Goal: Task Accomplishment & Management: Manage account settings

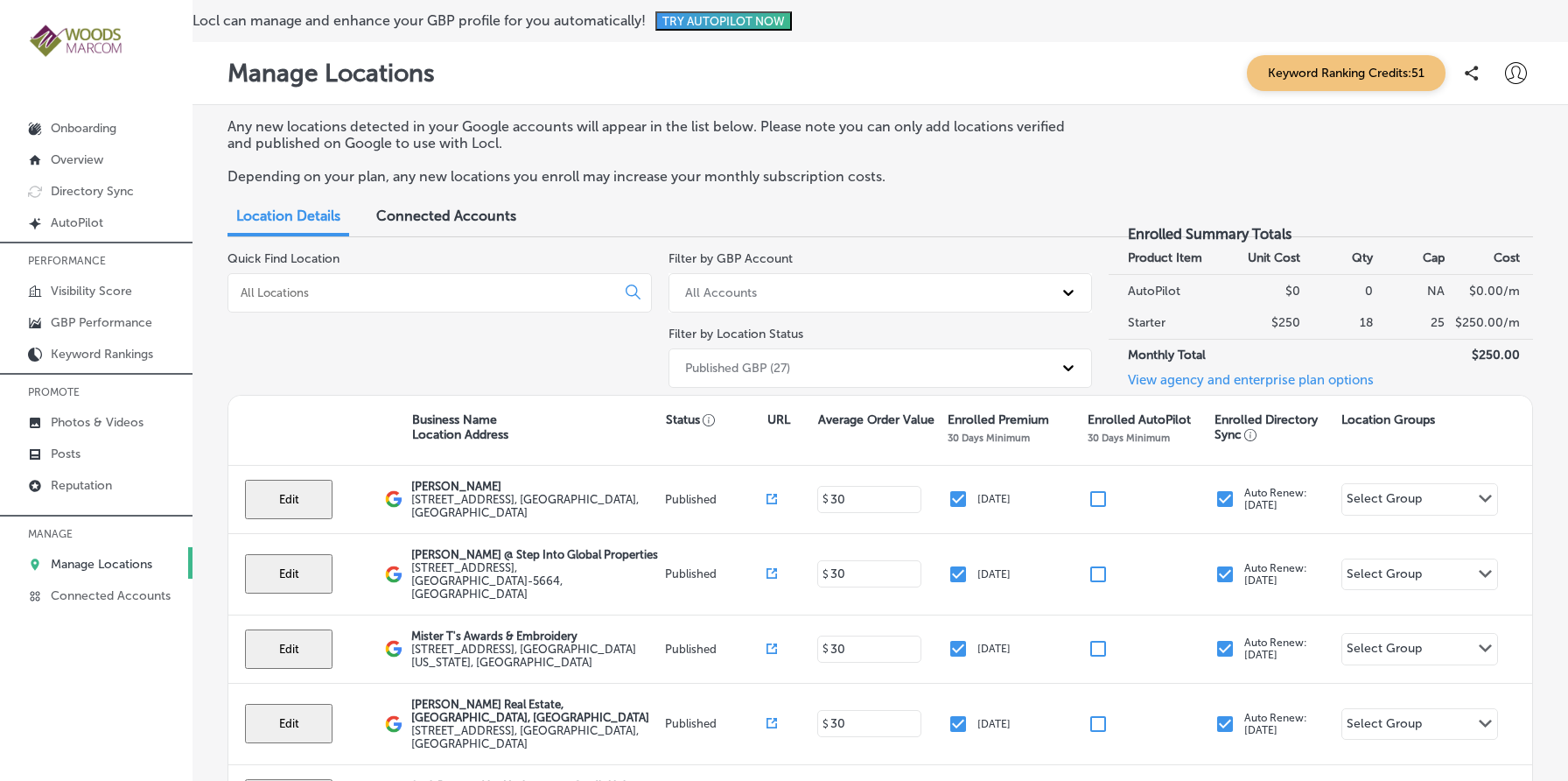
click at [99, 42] on img at bounding box center [75, 41] width 96 height 36
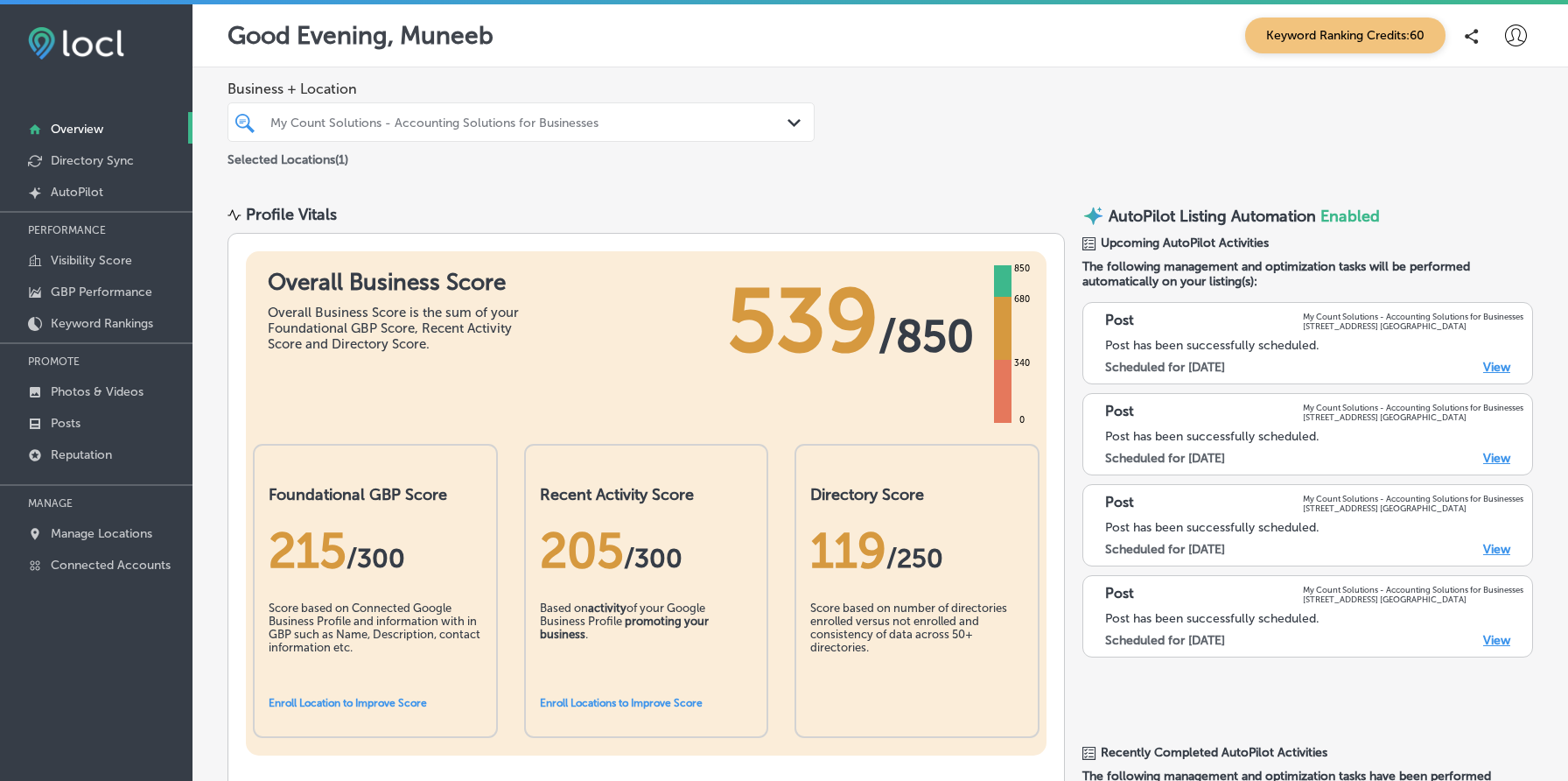
click at [472, 146] on div "Selected Locations ( 1 )" at bounding box center [520, 156] width 587 height 22
click at [501, 155] on div "Selected Locations ( 1 )" at bounding box center [520, 156] width 587 height 22
click at [126, 535] on p "Manage Locations" at bounding box center [101, 534] width 102 height 15
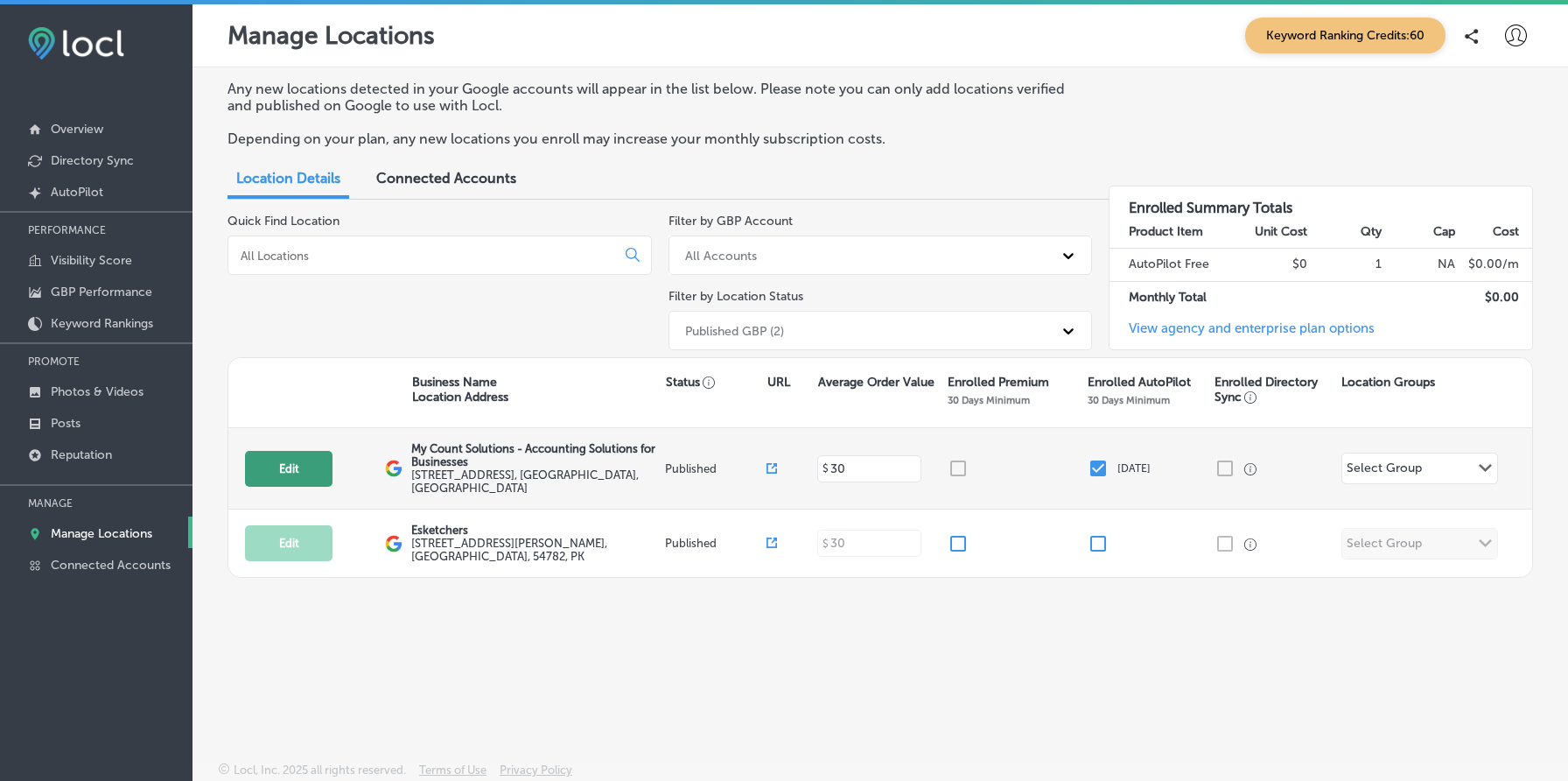
click at [312, 459] on button "Edit" at bounding box center [289, 469] width 88 height 36
select select "US"
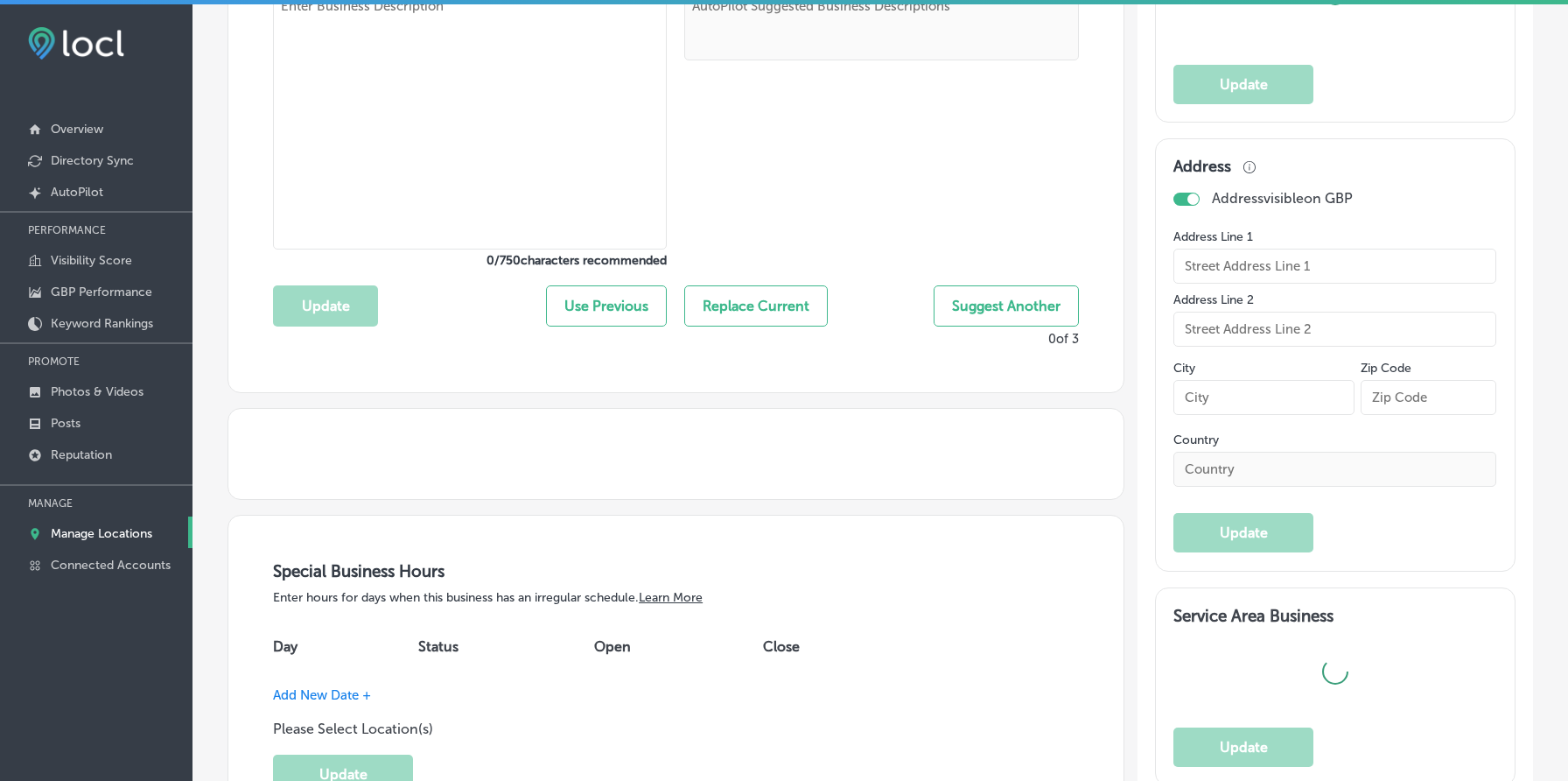
scroll to position [893, 0]
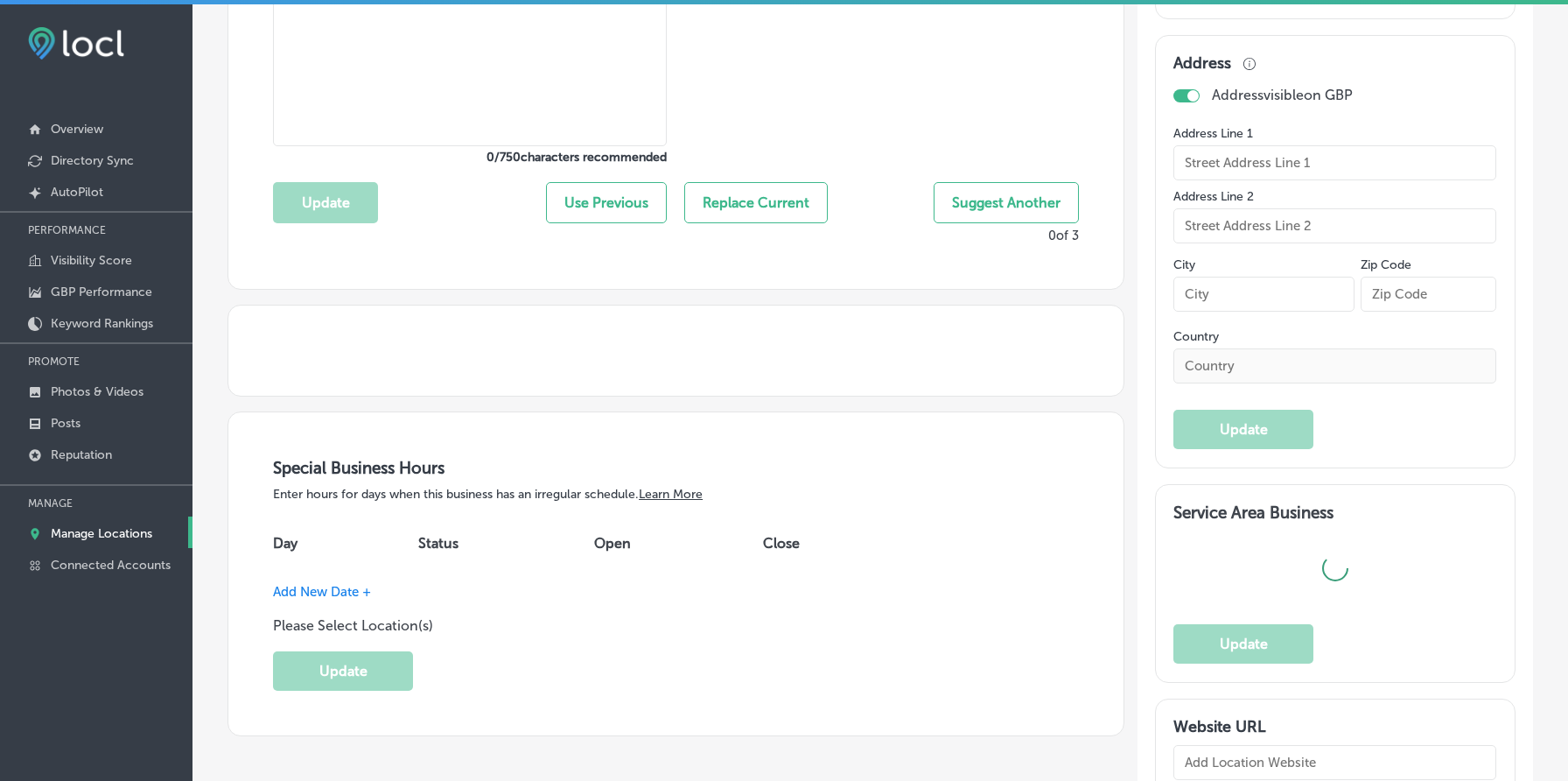
type input "My Count Solutions - Accounting Solutions for Businesses"
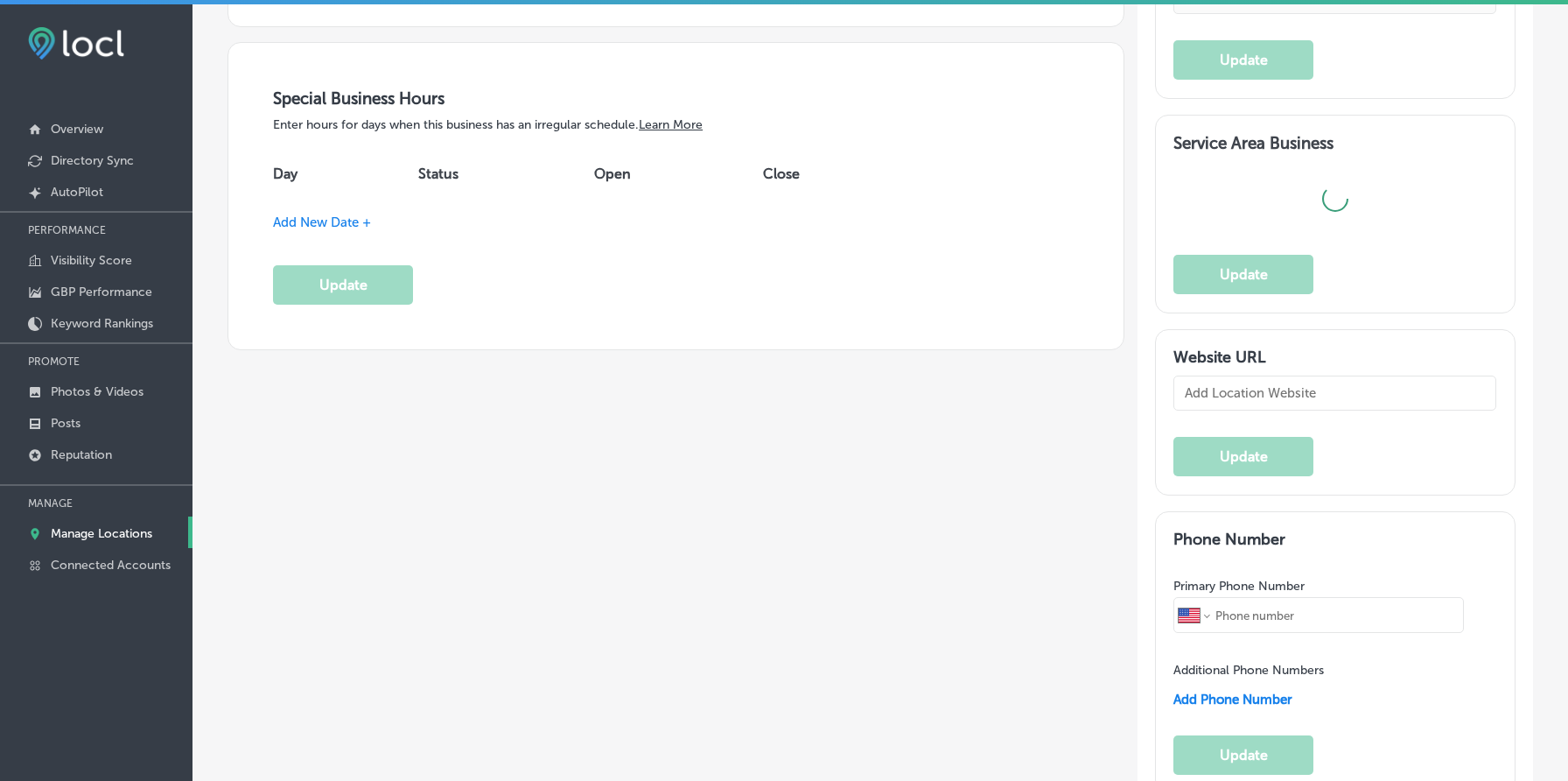
type textarea "My Count Solutions delivers customized accounting and bookkeeping services that…"
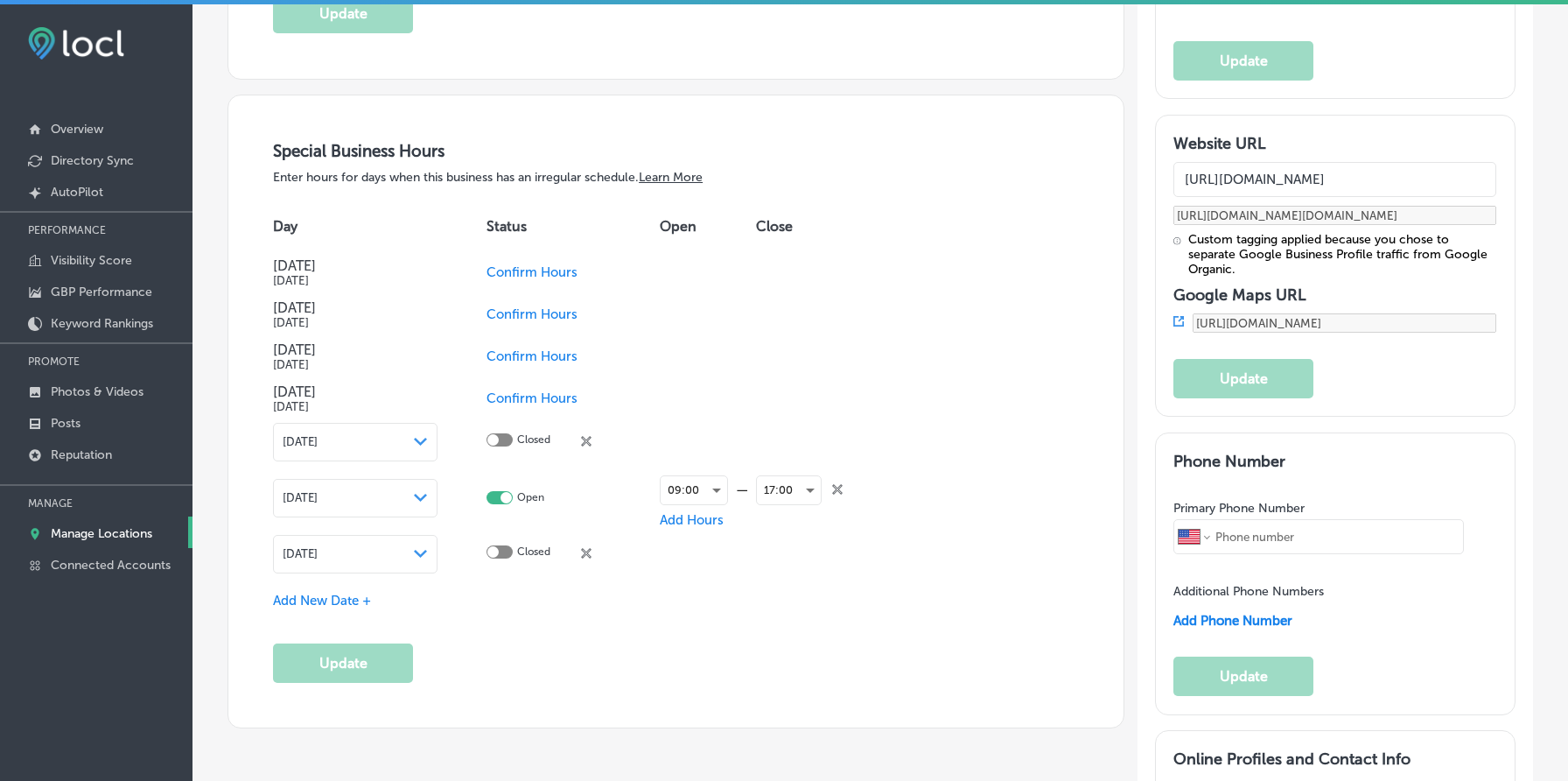
type input "1111 W Mockingbird Ln Ste 930"
type input "Dallas"
type input "75247"
type input "US"
type input "https://mycountsolutions.com/"
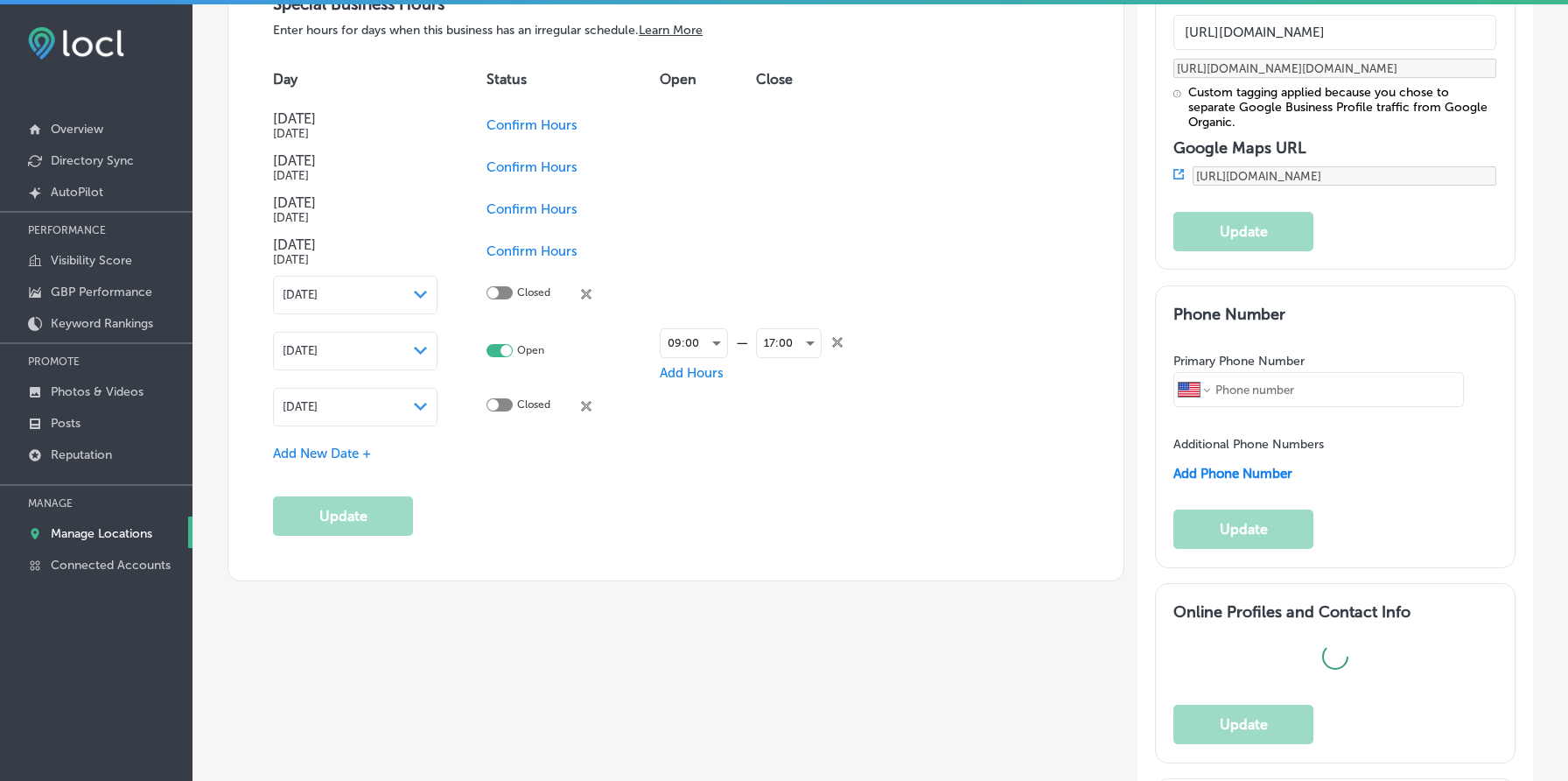
checkbox input "true"
type textarea "My Count Solutions delivers customized accounting and bookkeeping services that…"
type input "+1 214 919 8080"
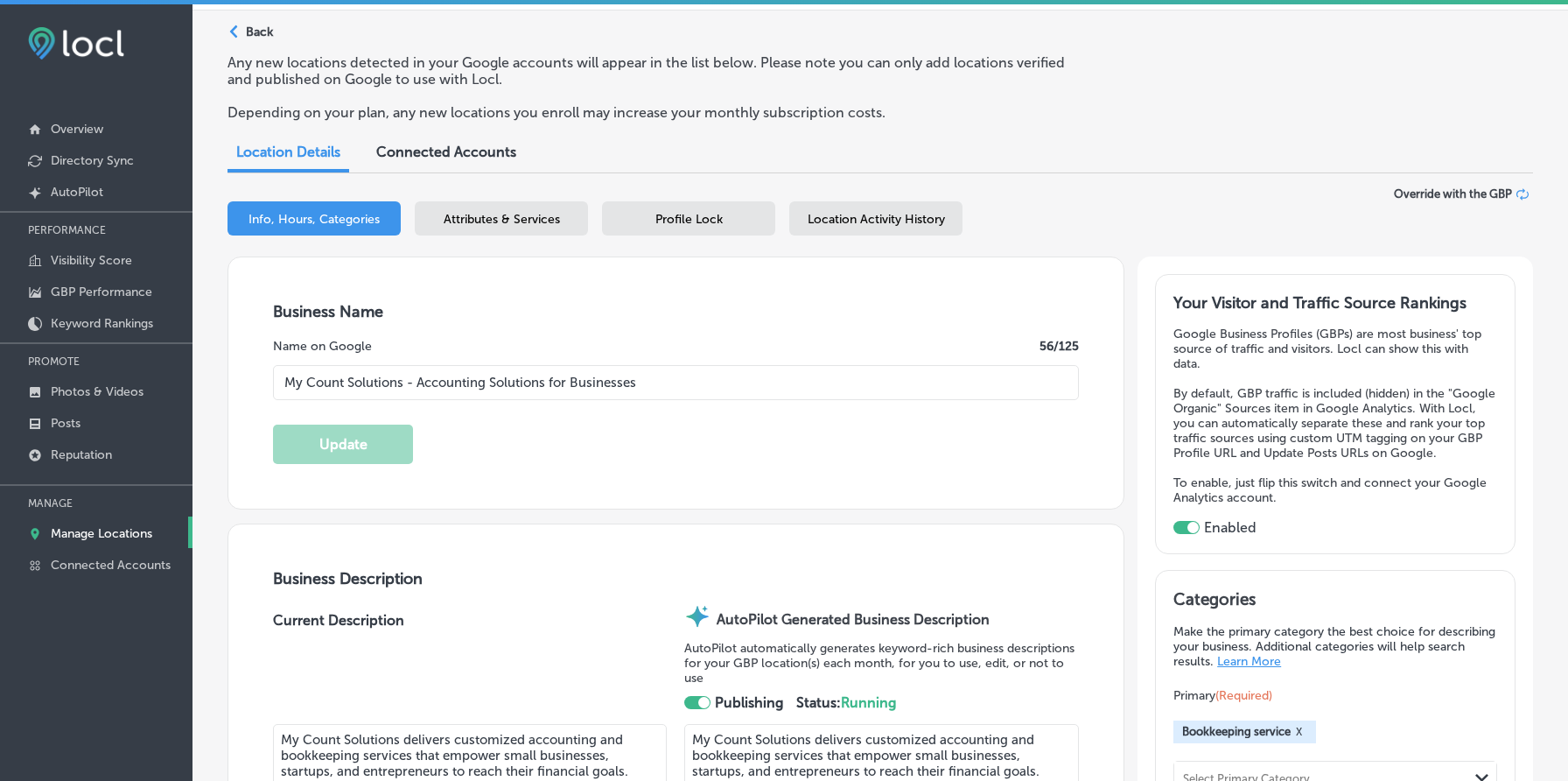
scroll to position [0, 0]
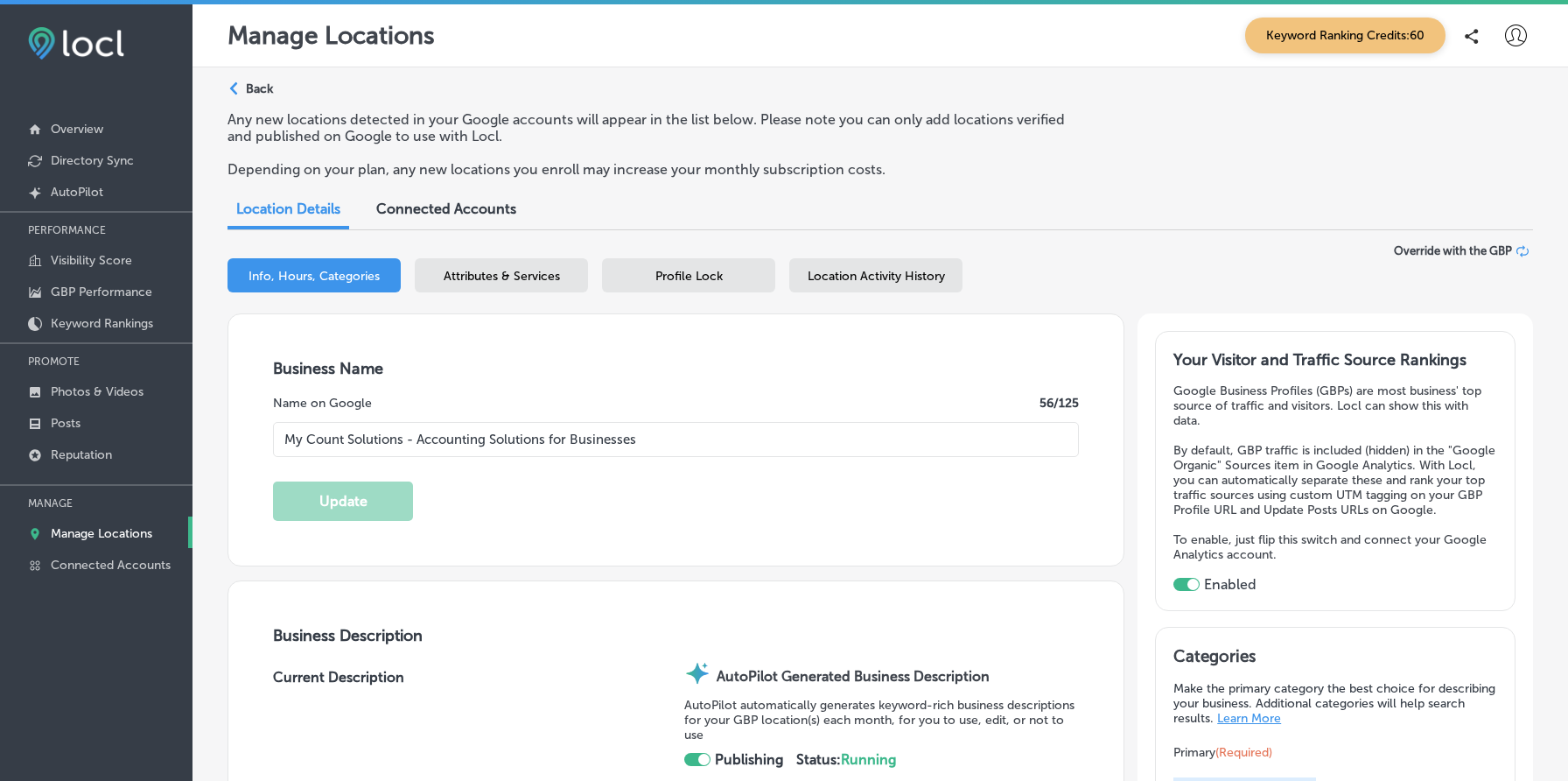
click at [523, 277] on span "Attributes & Services" at bounding box center [501, 276] width 116 height 15
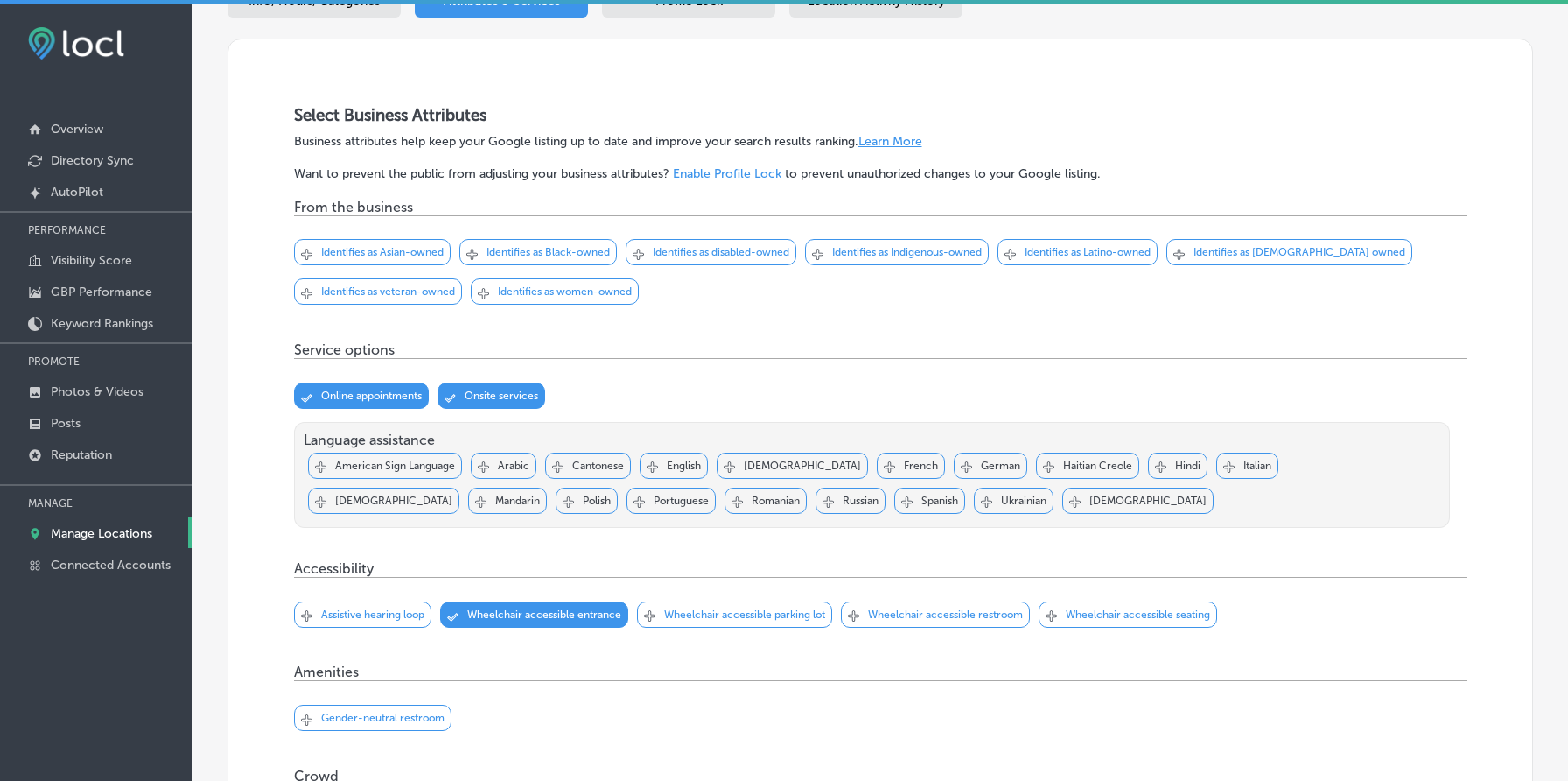
scroll to position [253, 0]
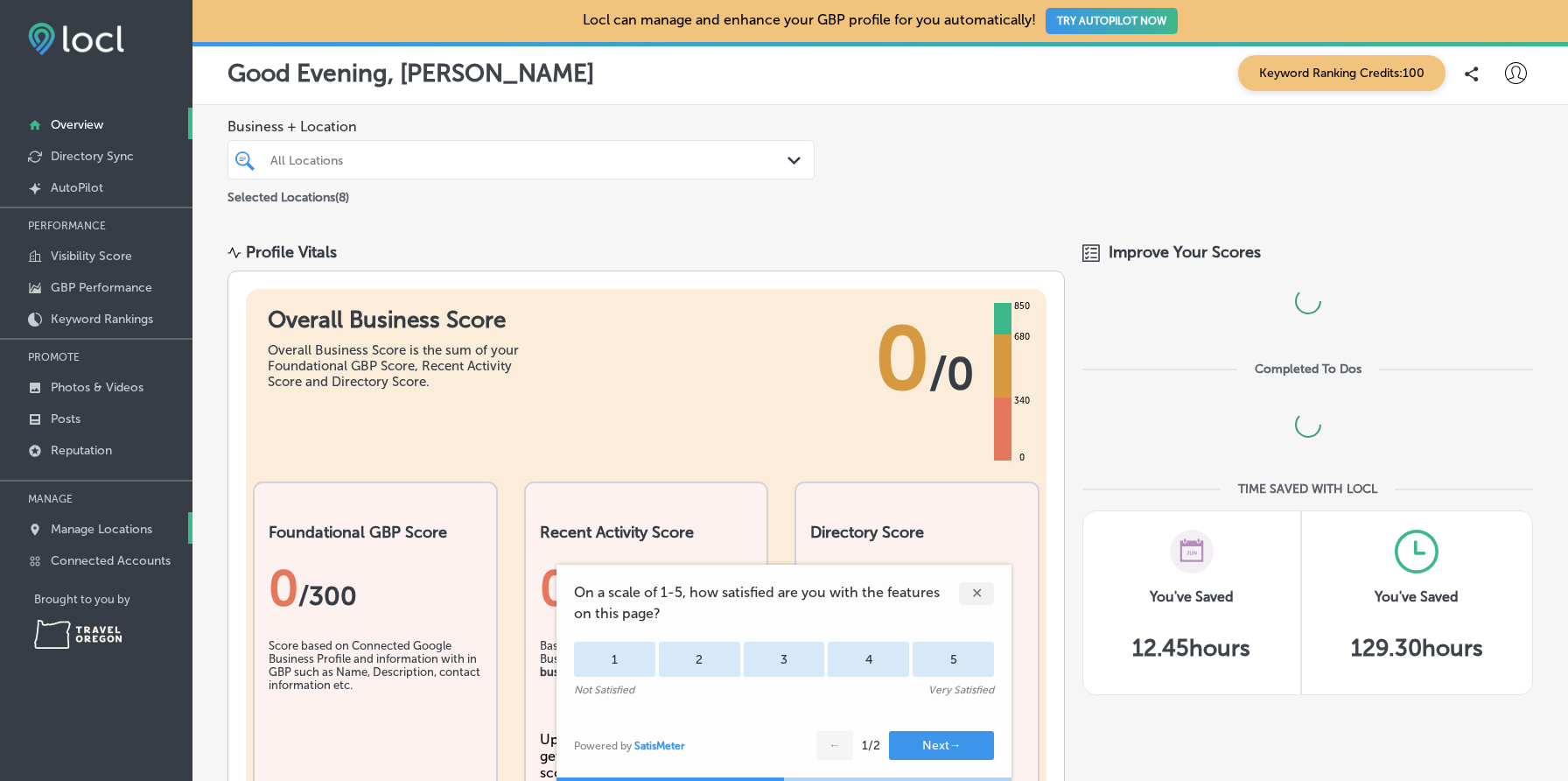
click at [121, 521] on p "Manage Locations" at bounding box center [101, 529] width 102 height 15
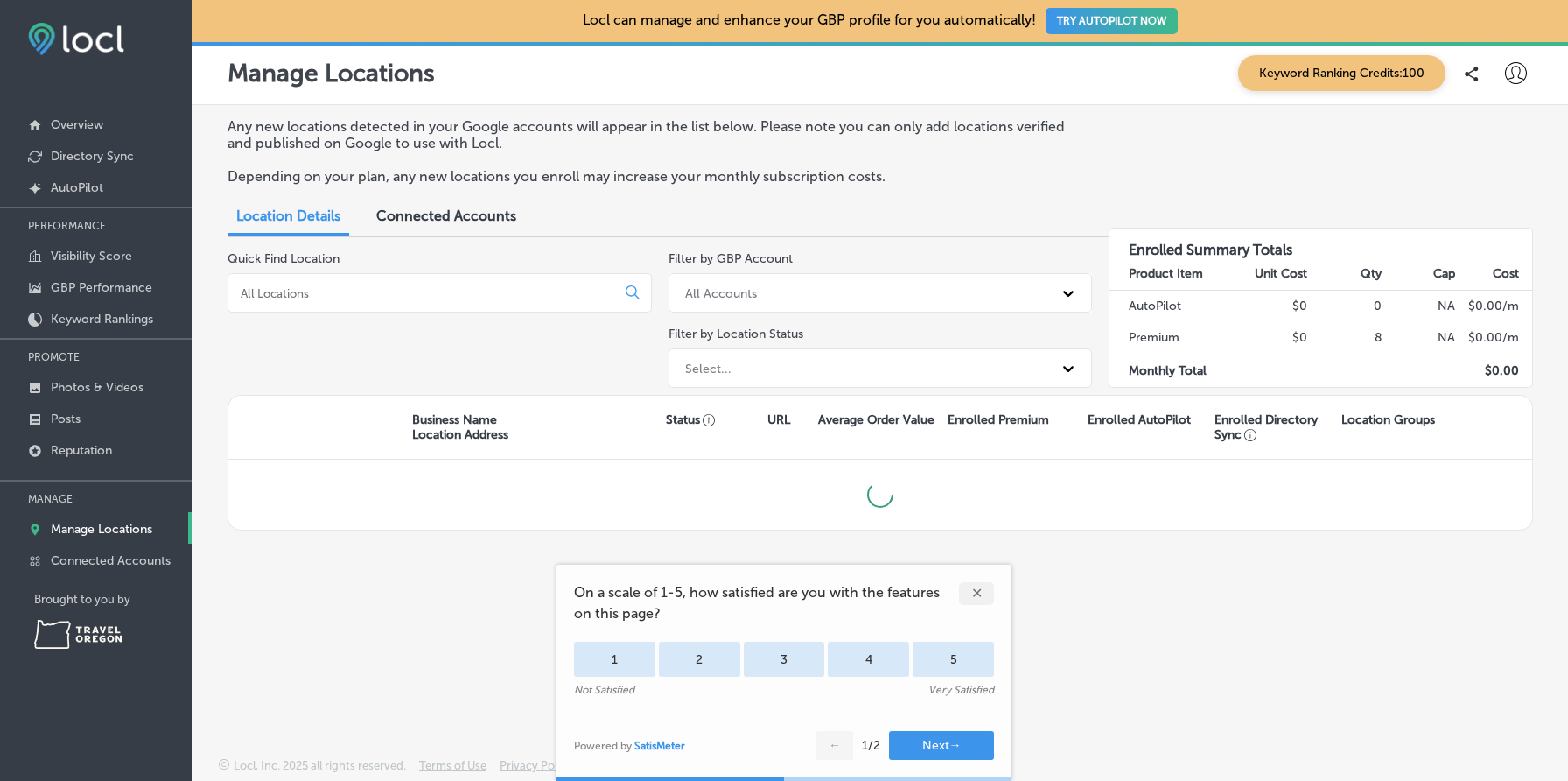
click at [977, 596] on div "✕" at bounding box center [976, 594] width 35 height 23
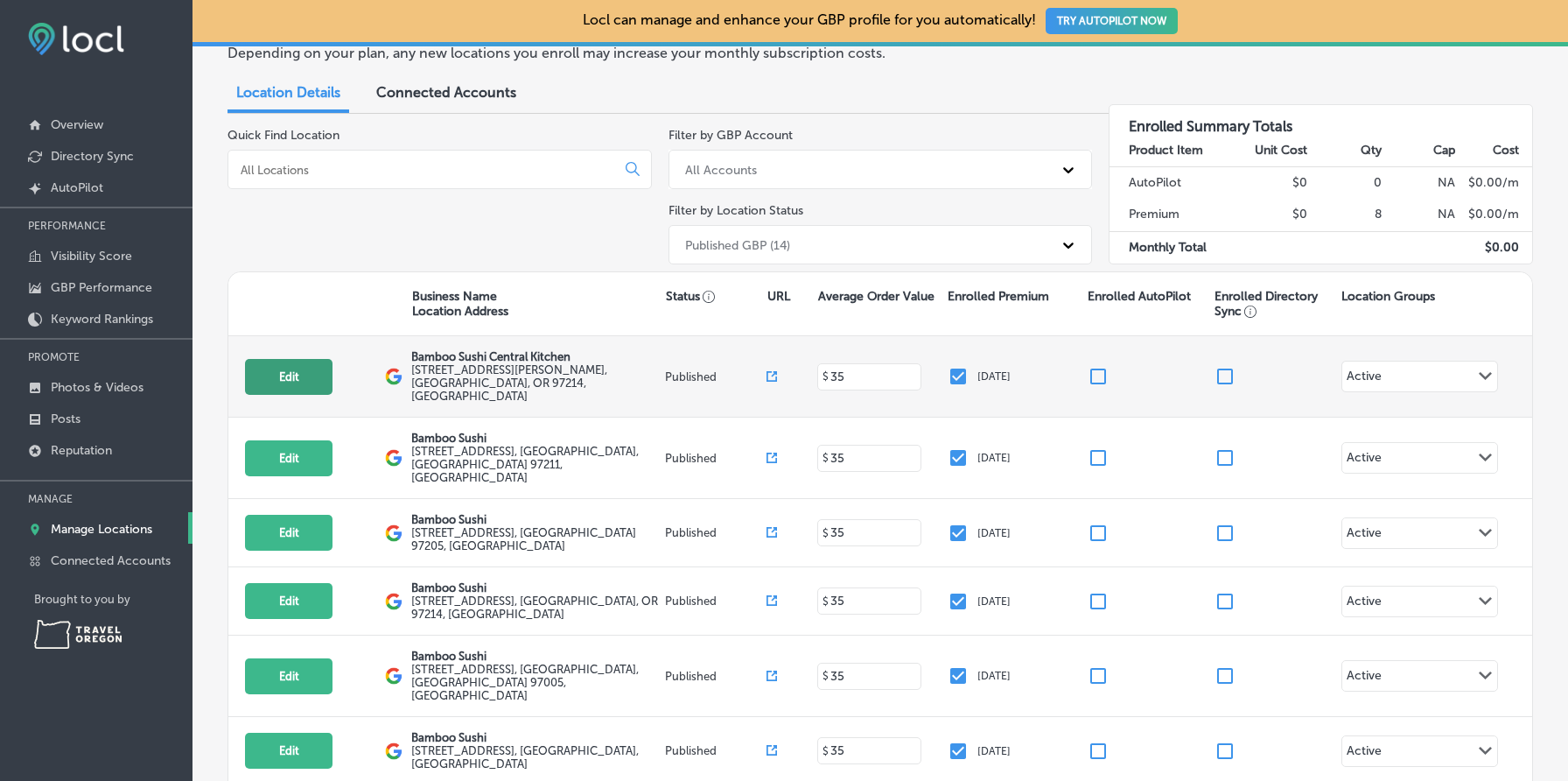
click at [291, 362] on button "Edit" at bounding box center [289, 377] width 88 height 36
select select "US"
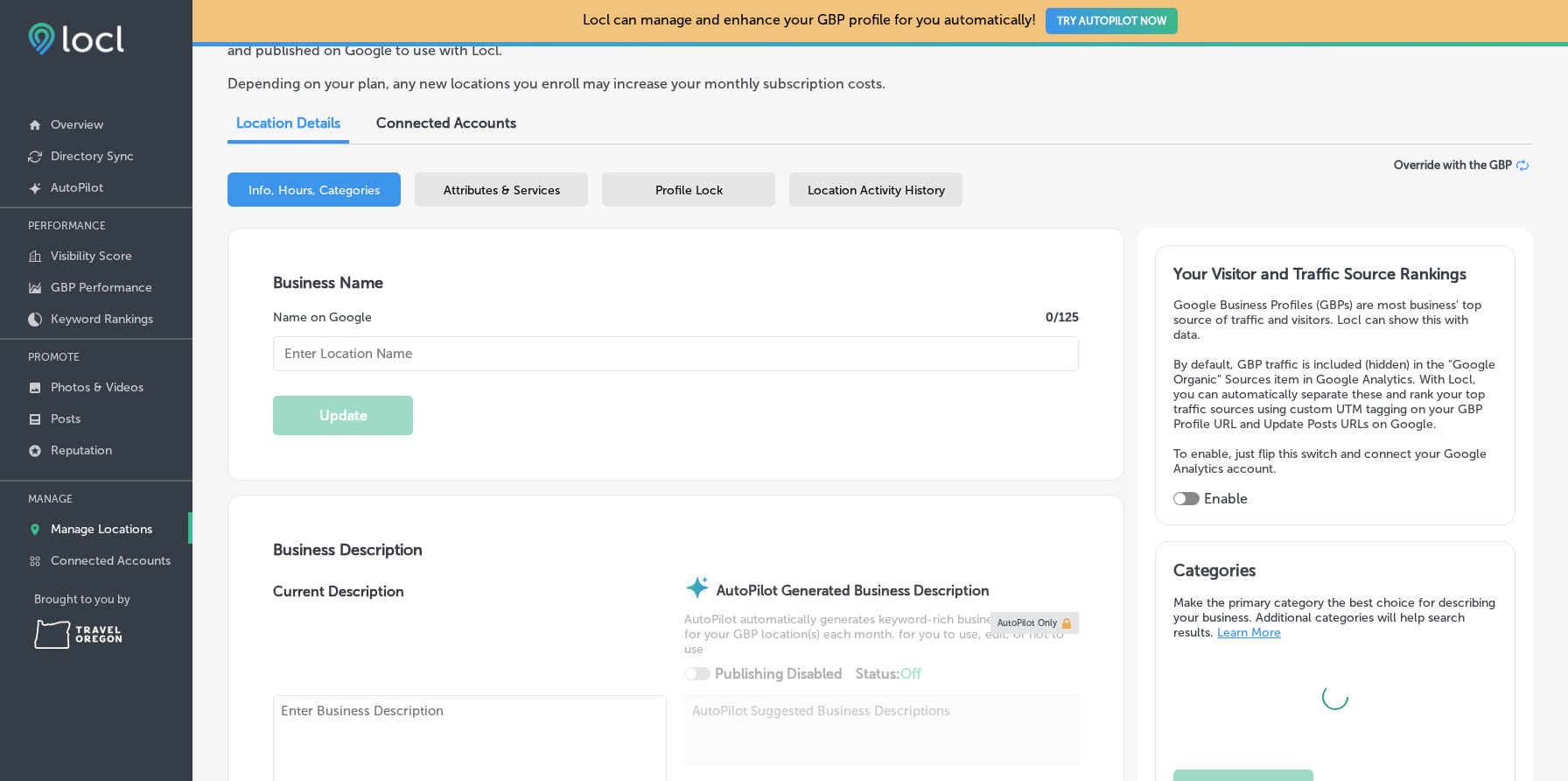
scroll to position [154, 0]
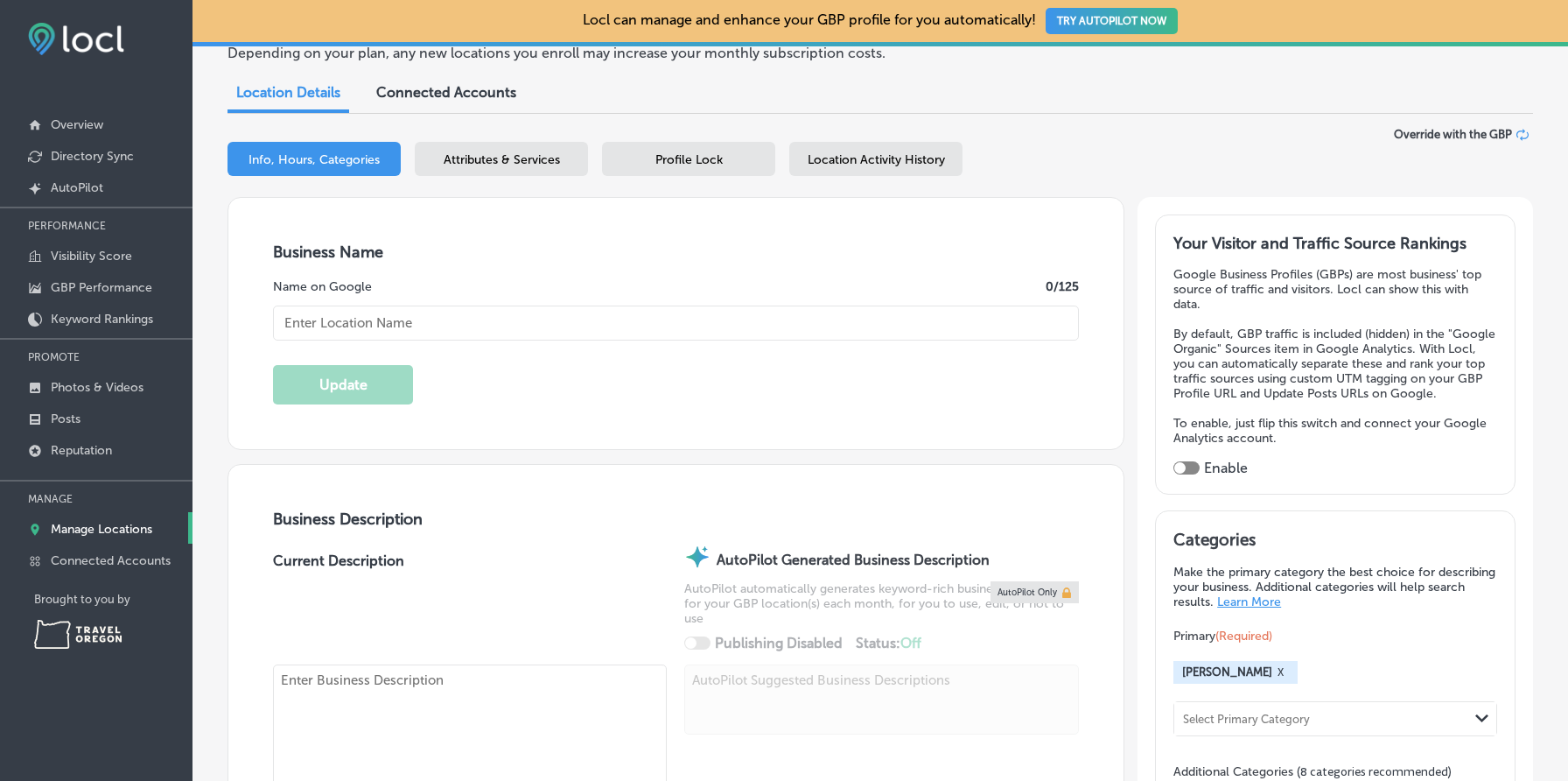
type input "Bamboo Sushi Central Kitchen"
type input "611 SE Grant St"
type input "Portland"
type input "97214"
type input "US"
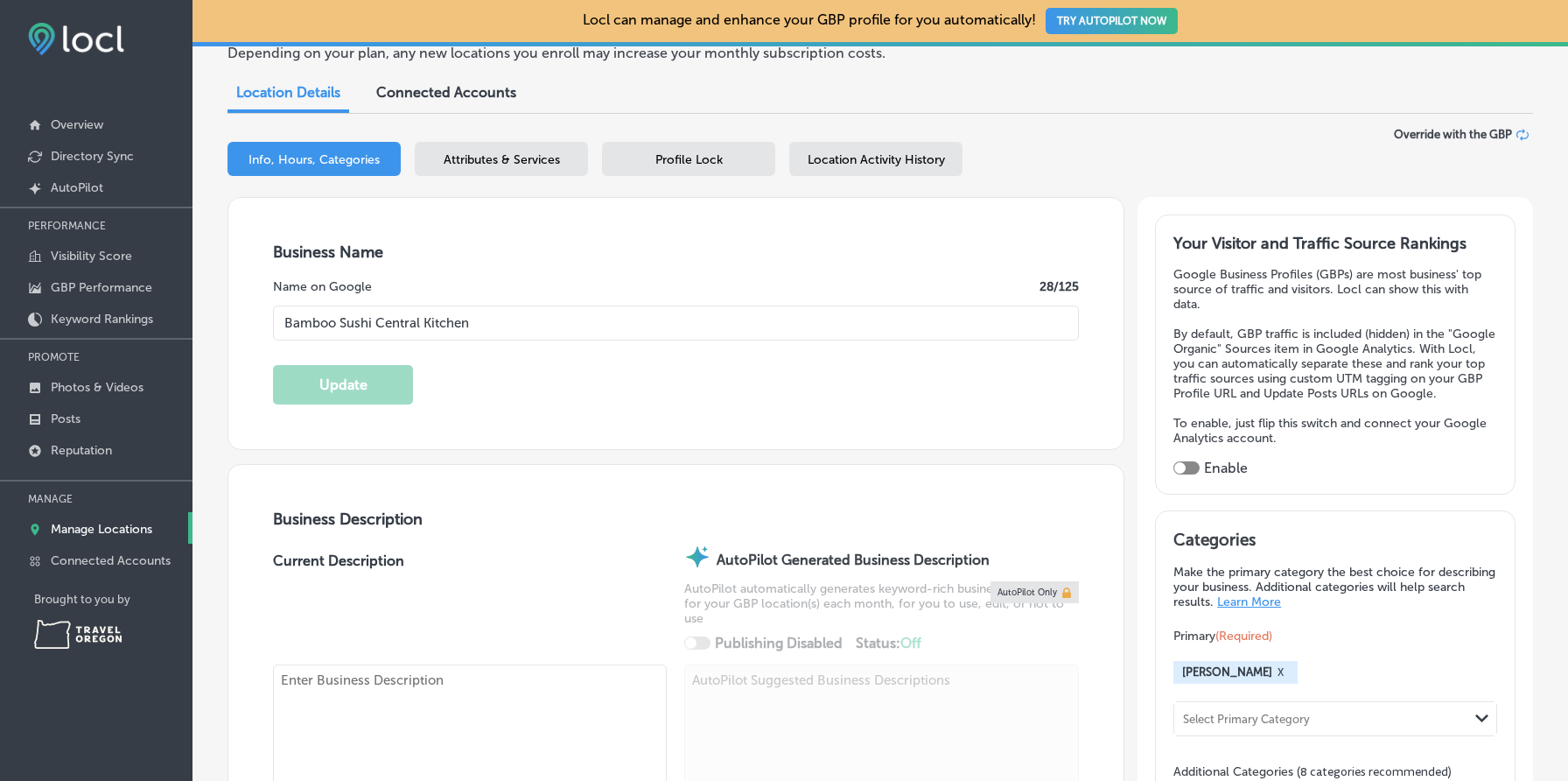
type input "+1 971 865 2986"
click at [529, 166] on span "Attributes & Services" at bounding box center [501, 160] width 116 height 15
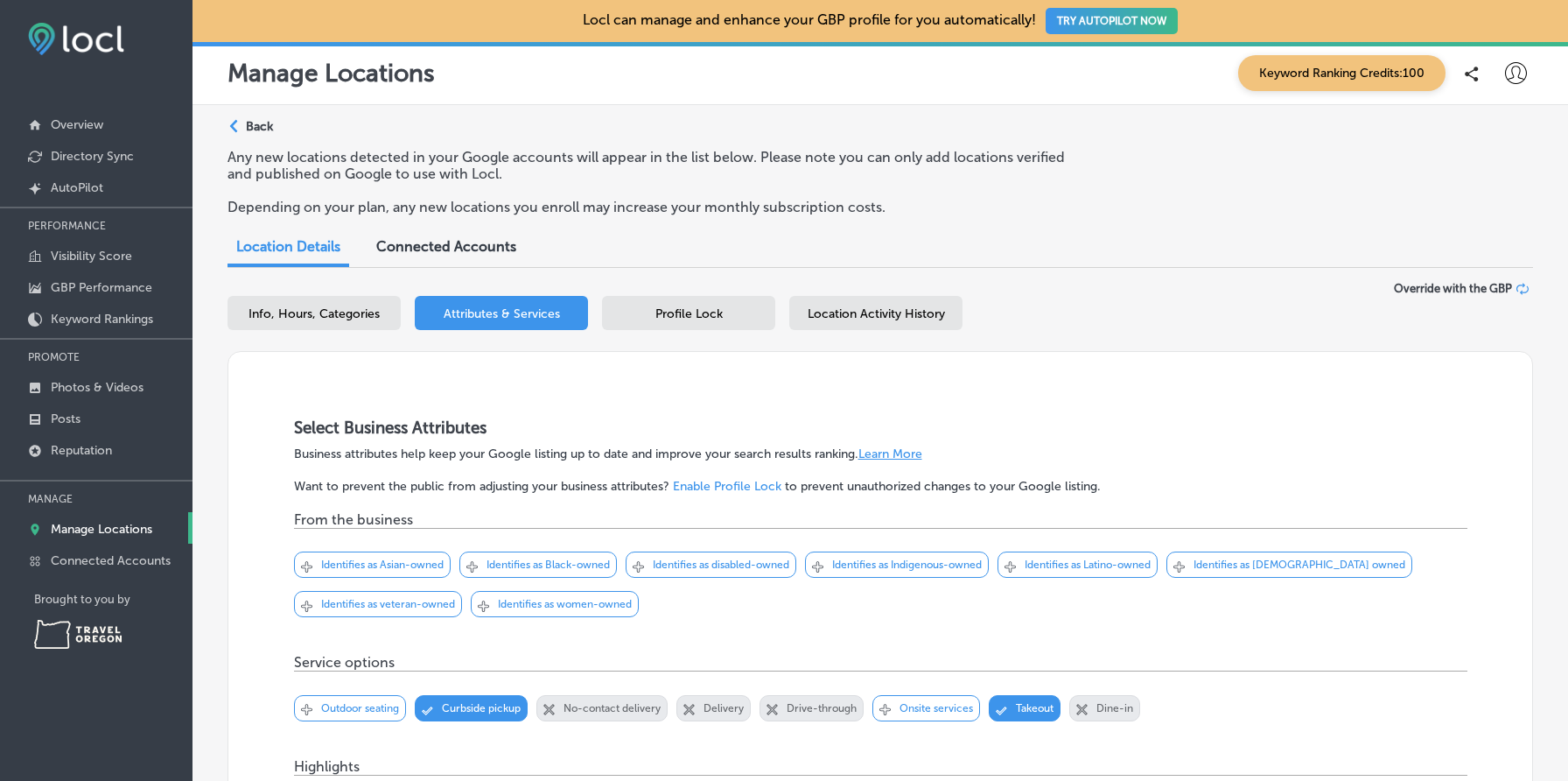
click at [302, 301] on div "Info, Hours, Categories" at bounding box center [314, 313] width 173 height 34
select select "US"
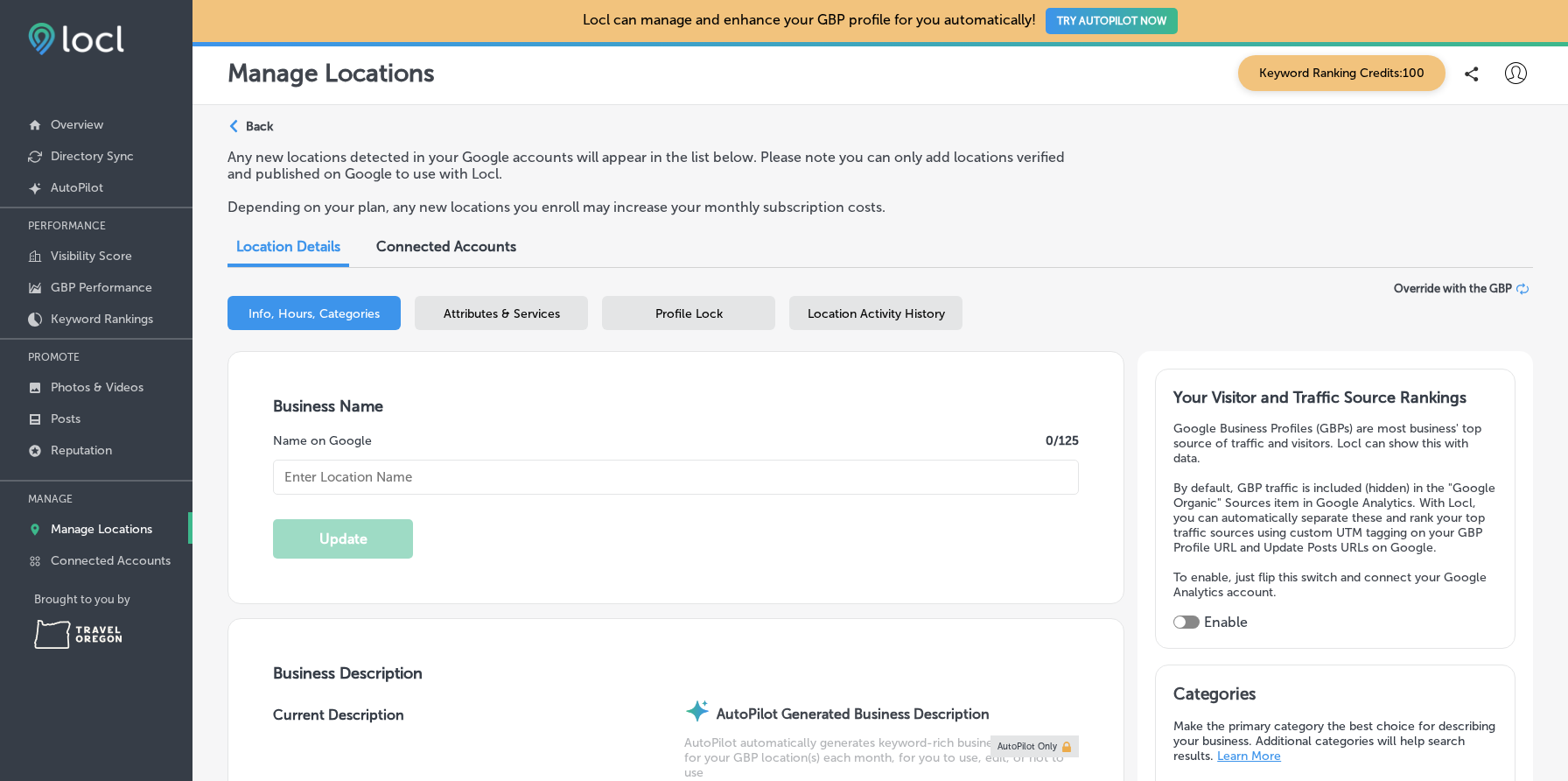
type input "Bamboo Sushi Central Kitchen"
type input "611 SE Grant St"
type input "Portland"
type input "97214"
type input "US"
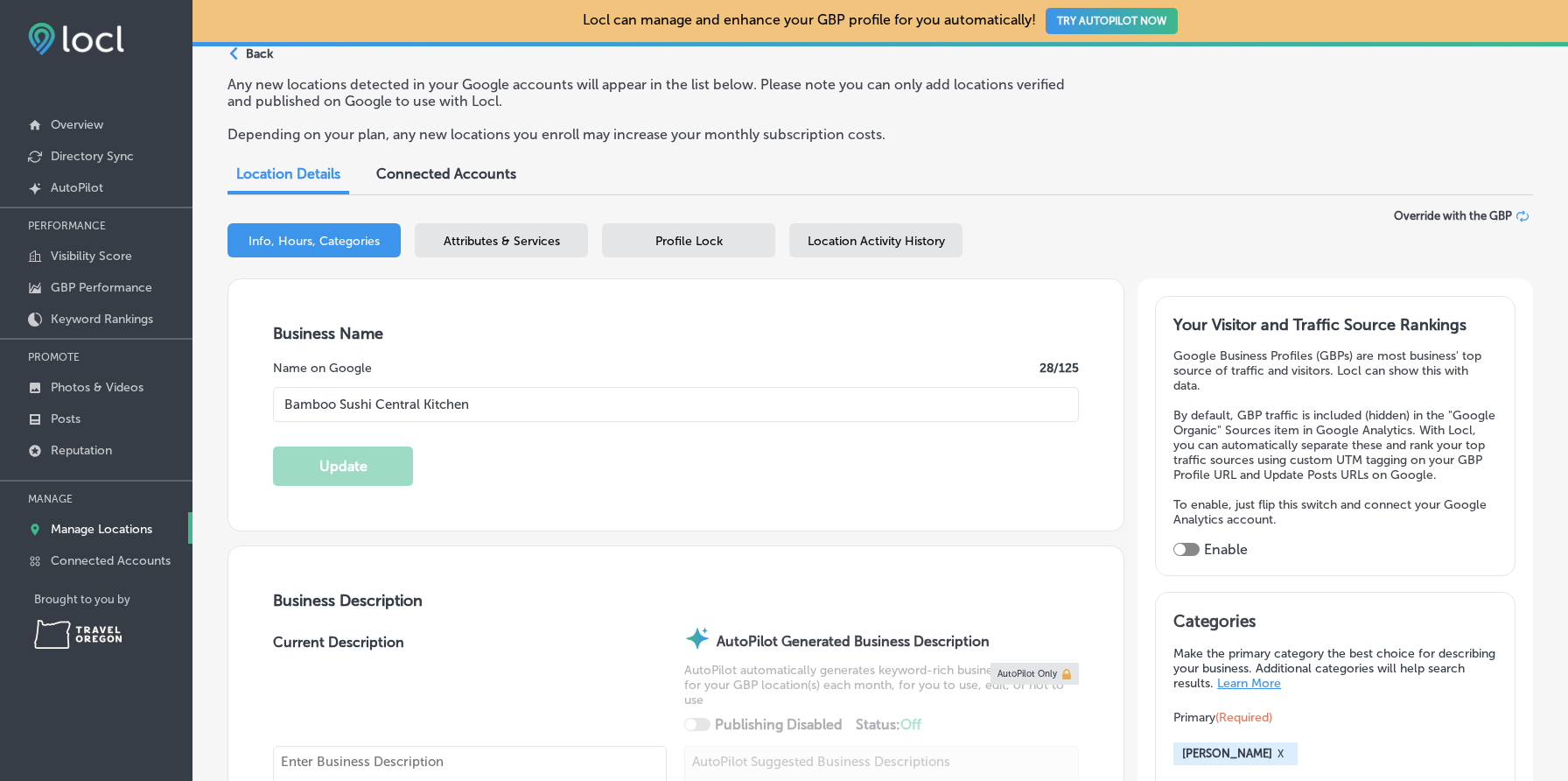
type input "+1 971 865 2986"
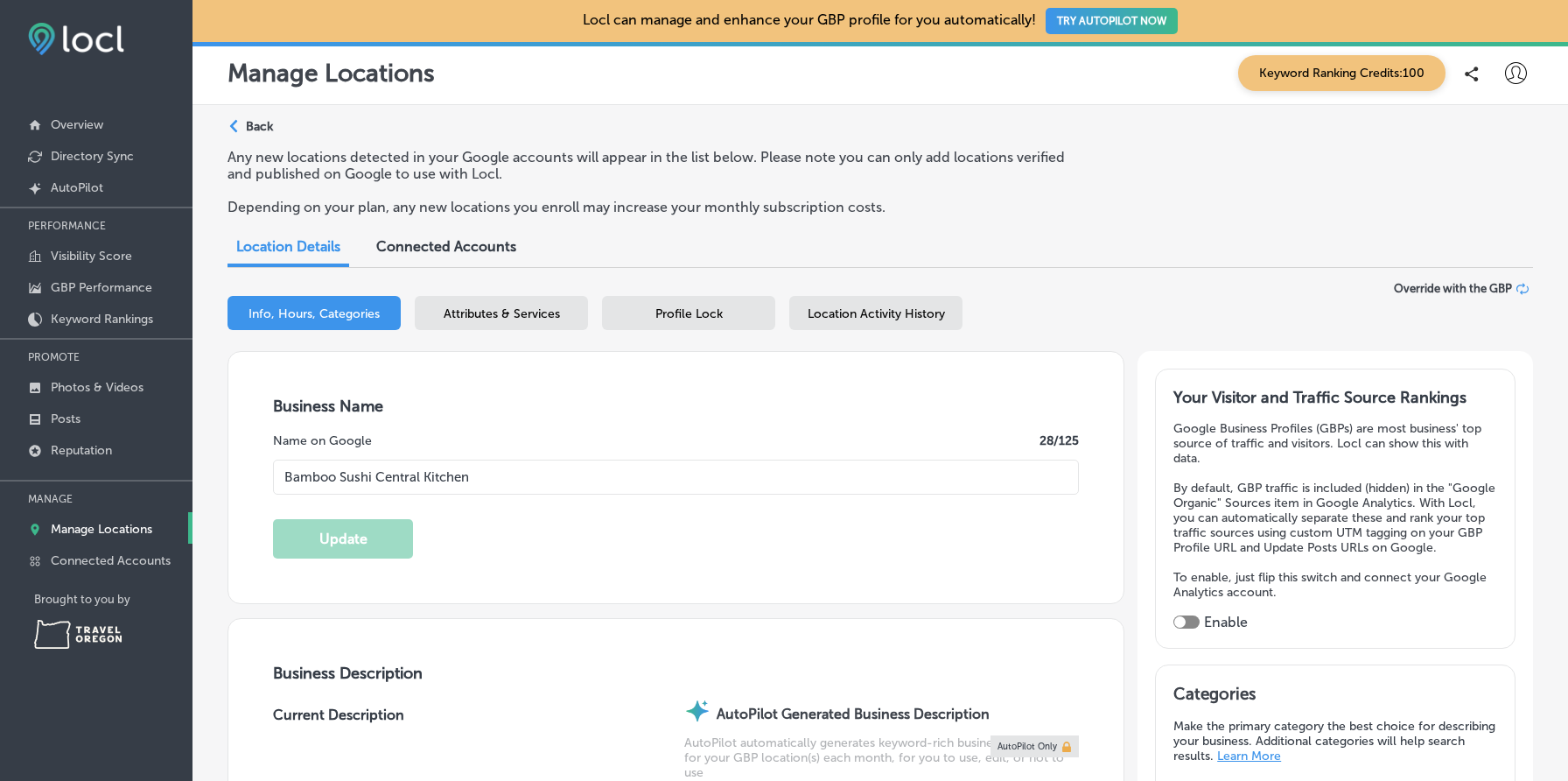
click at [259, 132] on p "Back" at bounding box center [259, 127] width 28 height 15
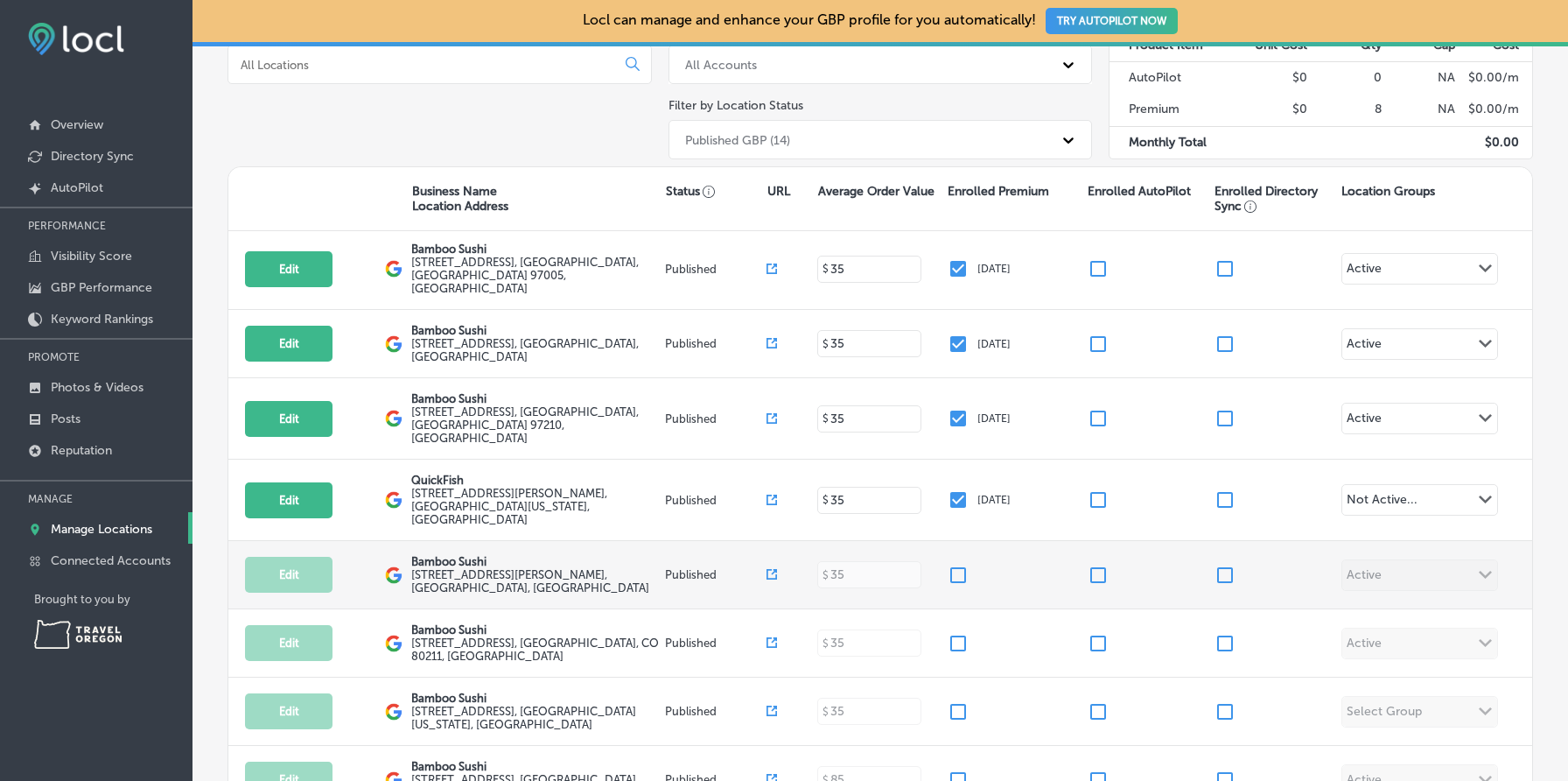
scroll to position [246, 0]
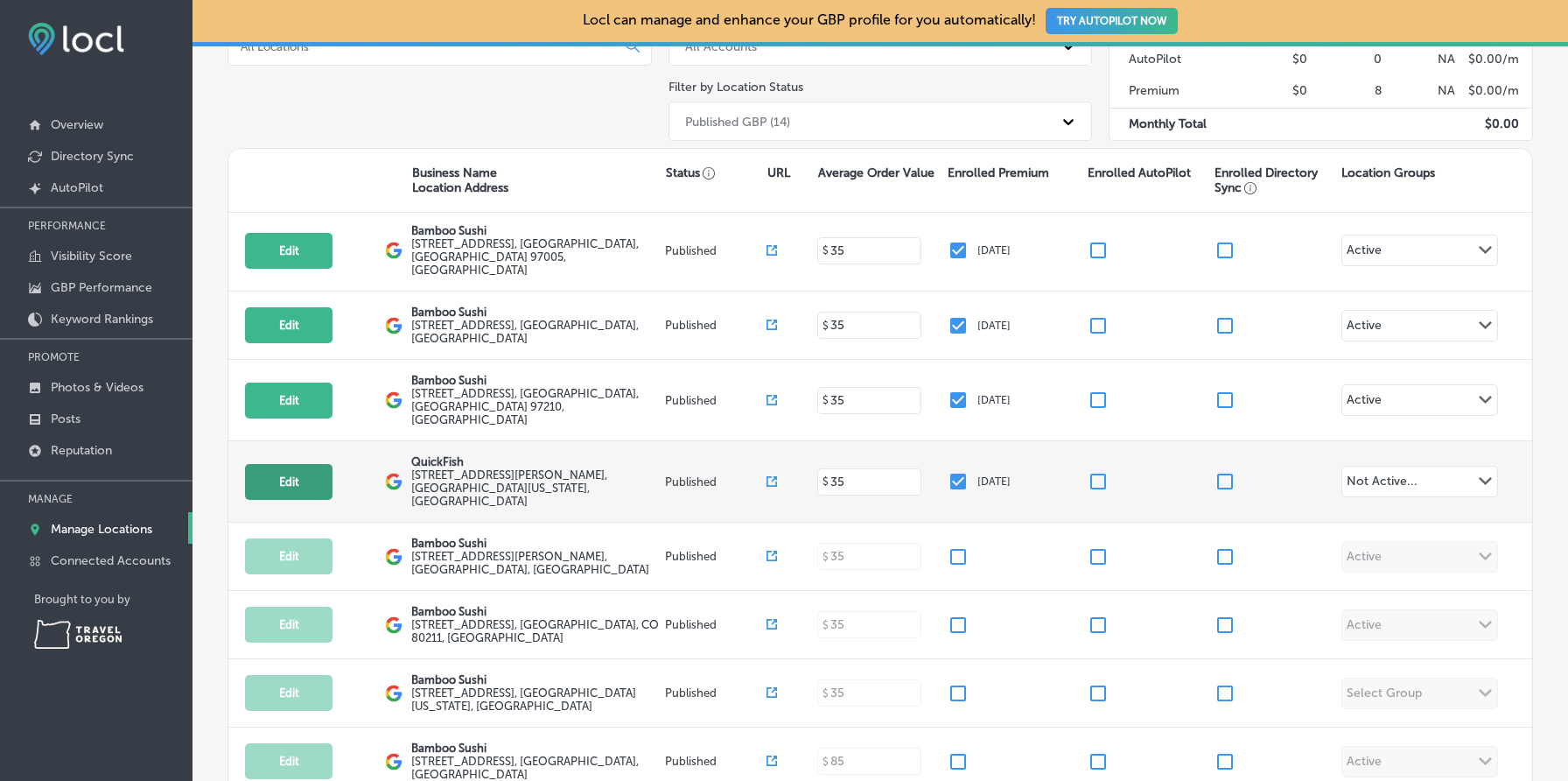
click at [307, 464] on button "Edit" at bounding box center [289, 482] width 88 height 36
select select "US"
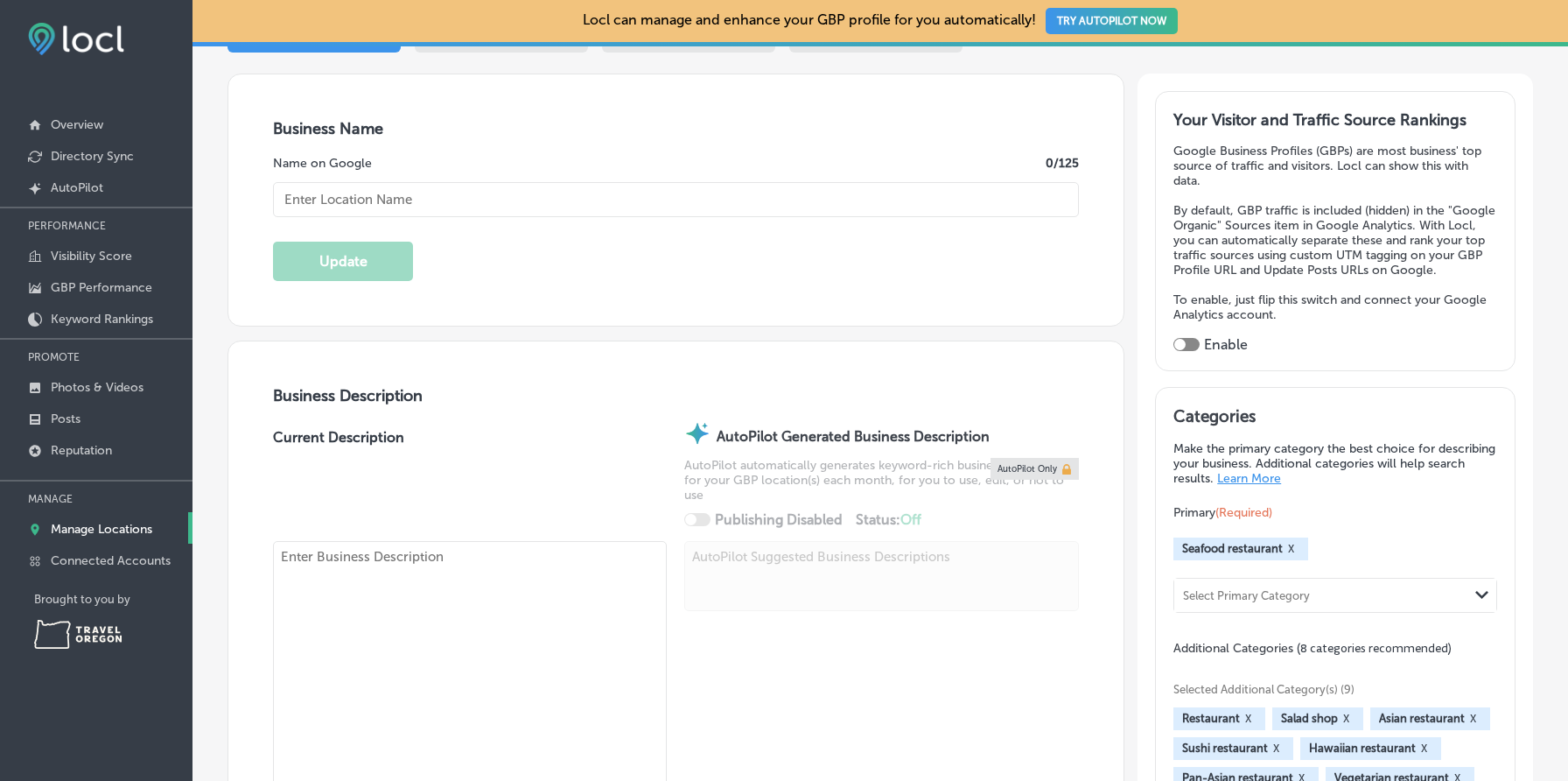
type input "QuickFish"
type input "1122 Southwest Harvey Milk Street"
type input "Portland"
type input "97205"
type input "US"
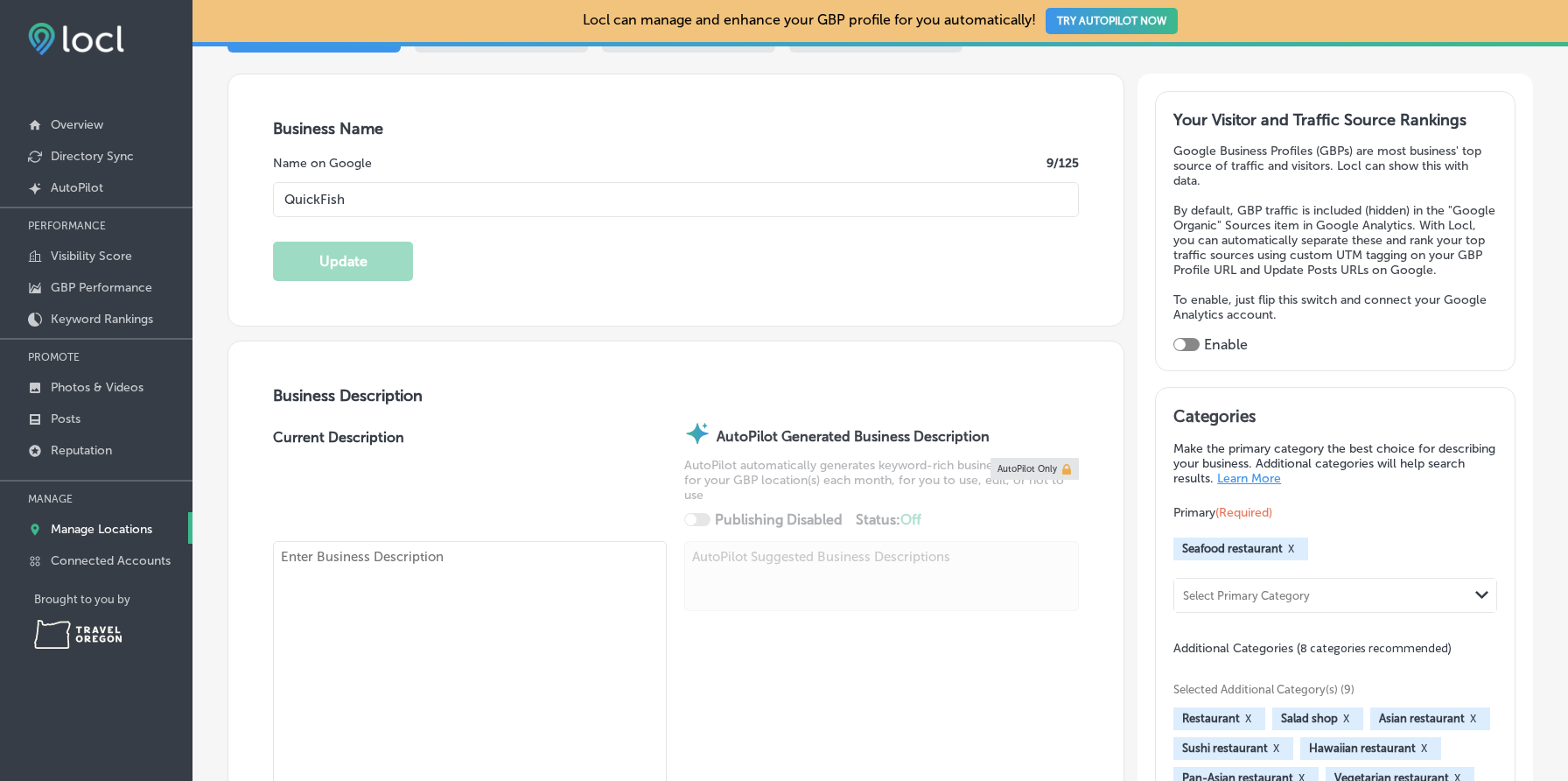
type input "https://www.eatquickfish.com/"
checkbox input "false"
type textarea "Sustainably sourced poké. Plant-based bowls. Adaptogenic tonics. Afternoon snac…"
type input "+1 503 444 7571"
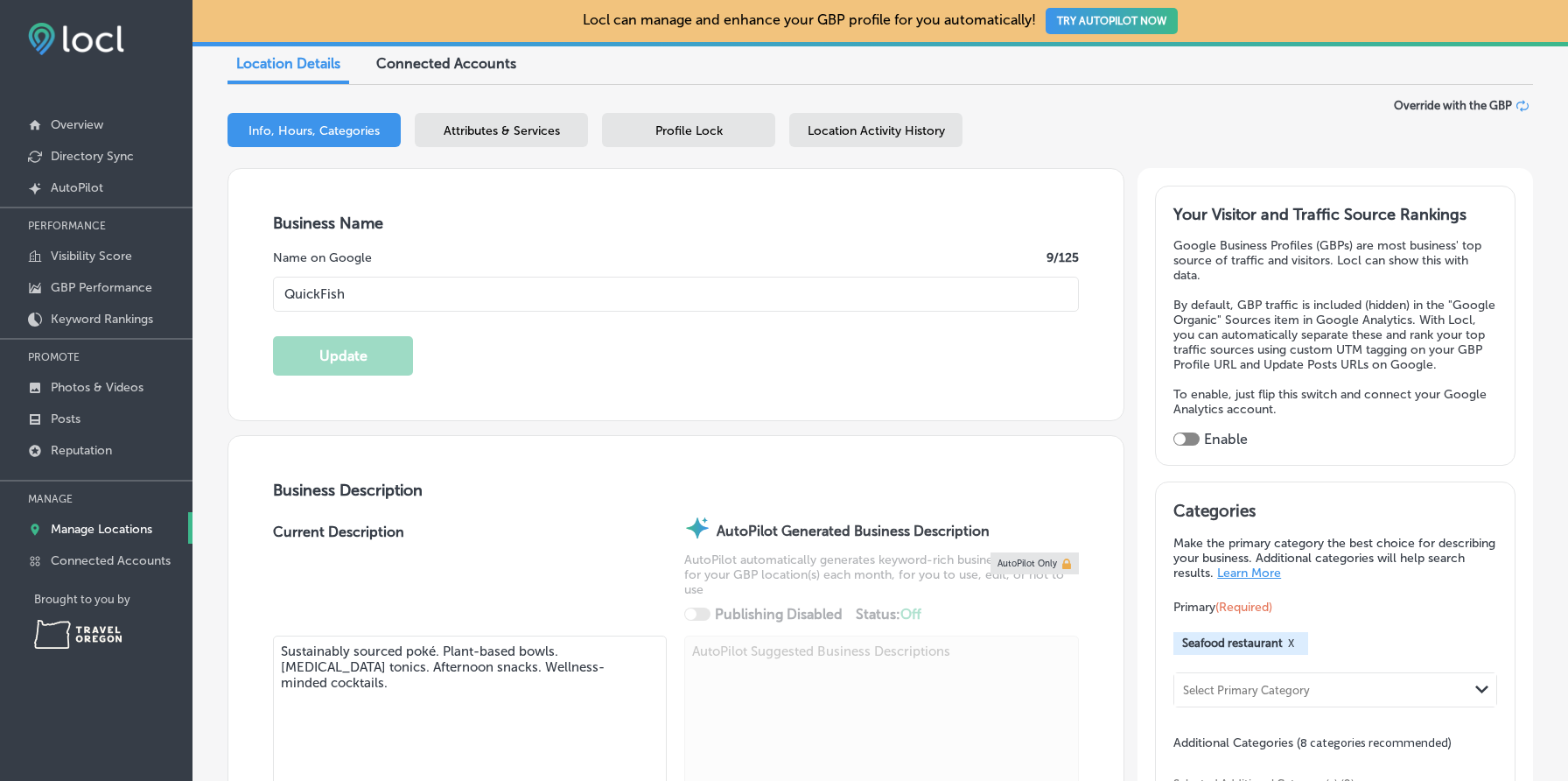
scroll to position [144, 0]
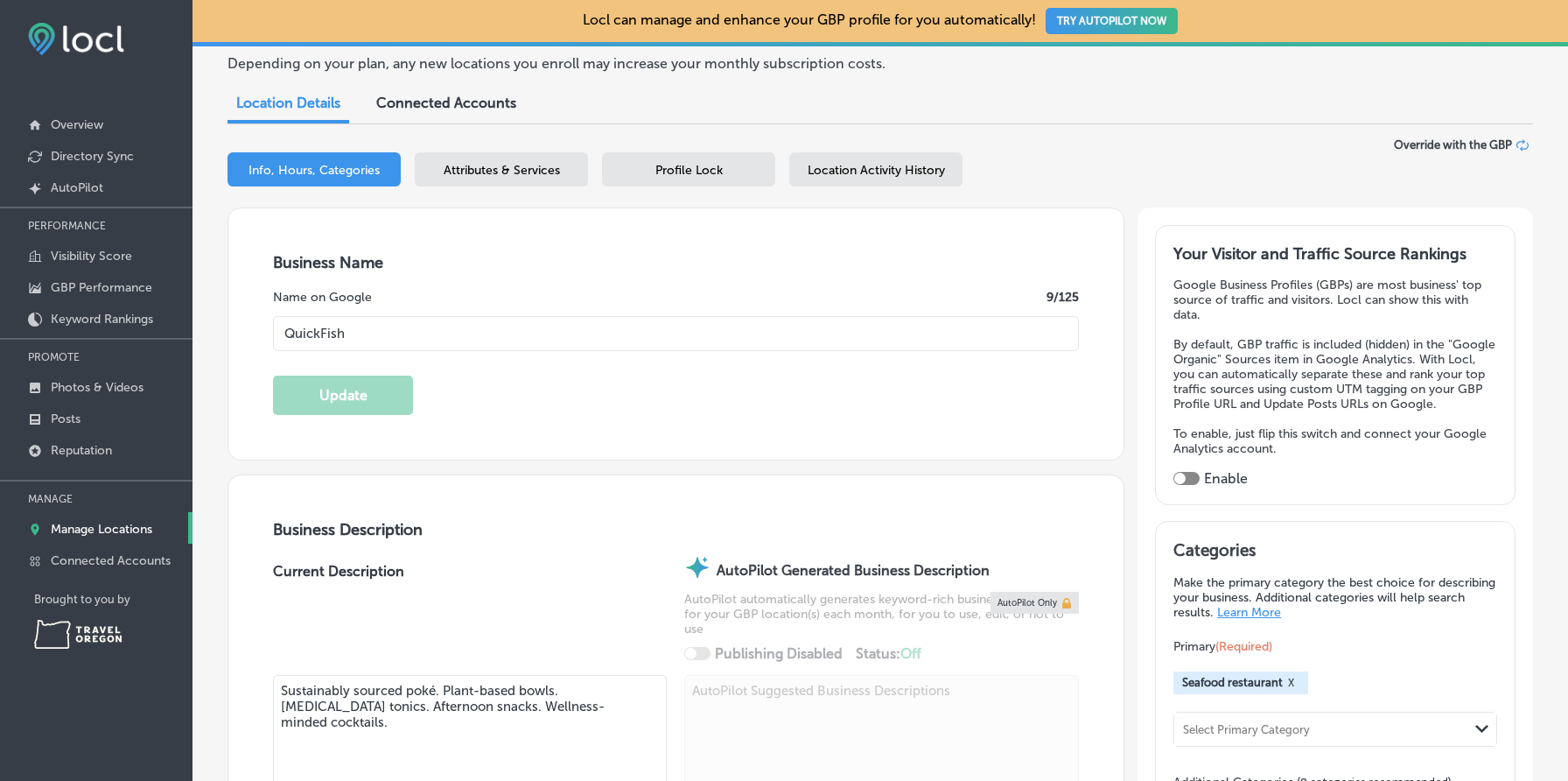
click at [486, 159] on div "Attributes & Services" at bounding box center [501, 169] width 173 height 34
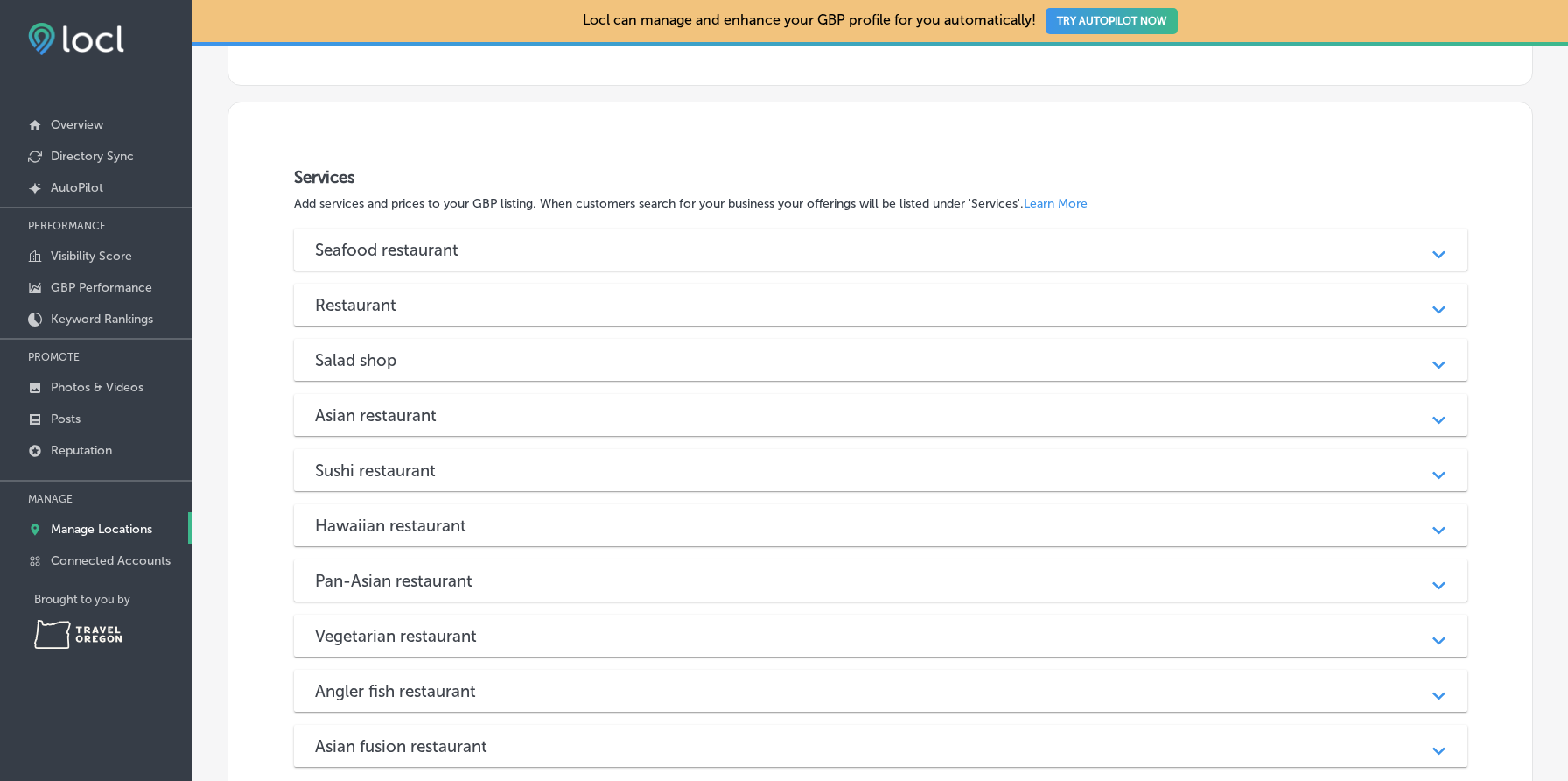
scroll to position [2088, 0]
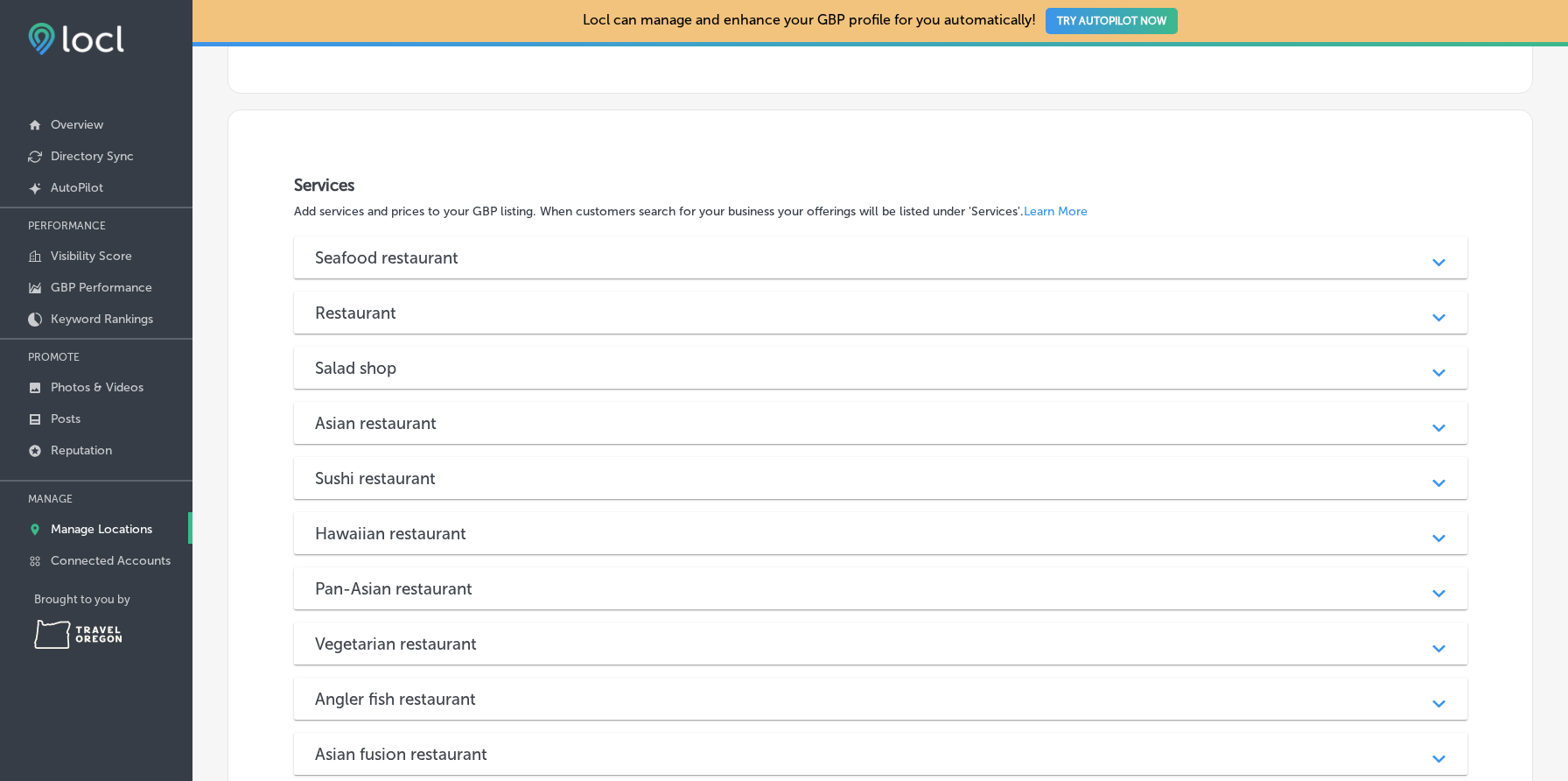
click at [623, 273] on div "Seafood restaurant Path Created with Sketch." at bounding box center [881, 257] width 1174 height 42
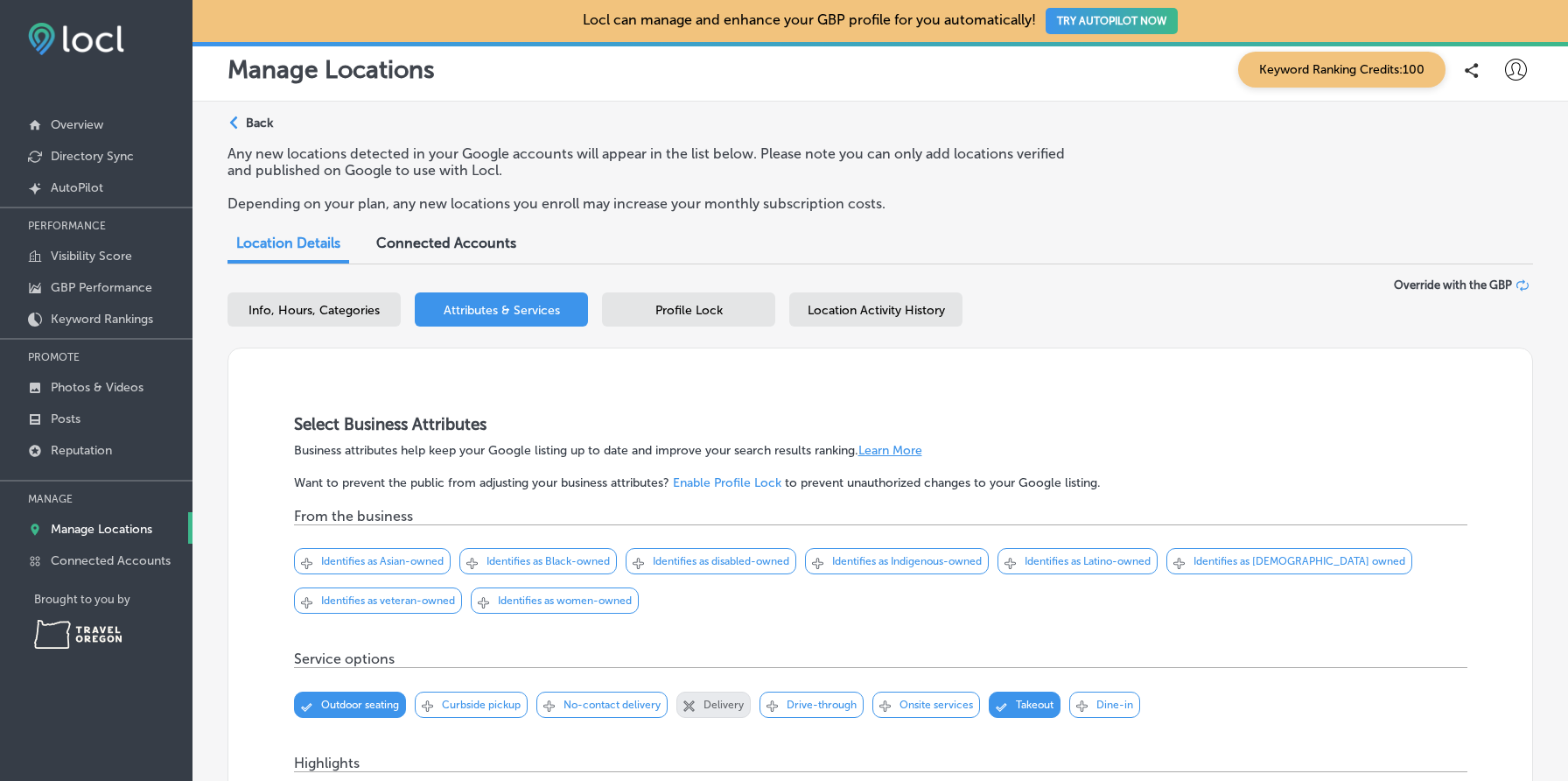
scroll to position [0, 0]
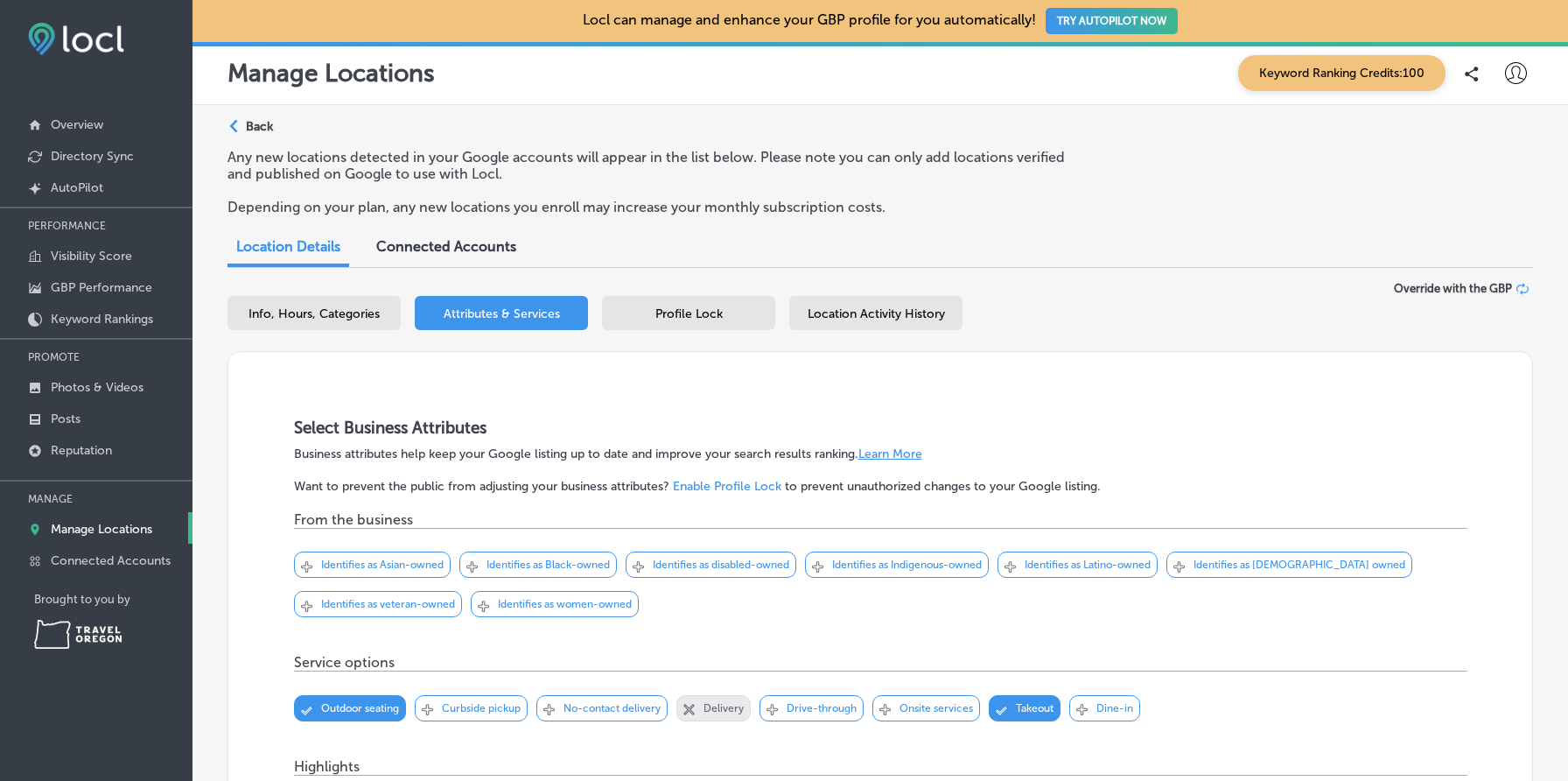
click at [366, 315] on span "Info, Hours, Categories" at bounding box center [314, 314] width 131 height 15
select select "US"
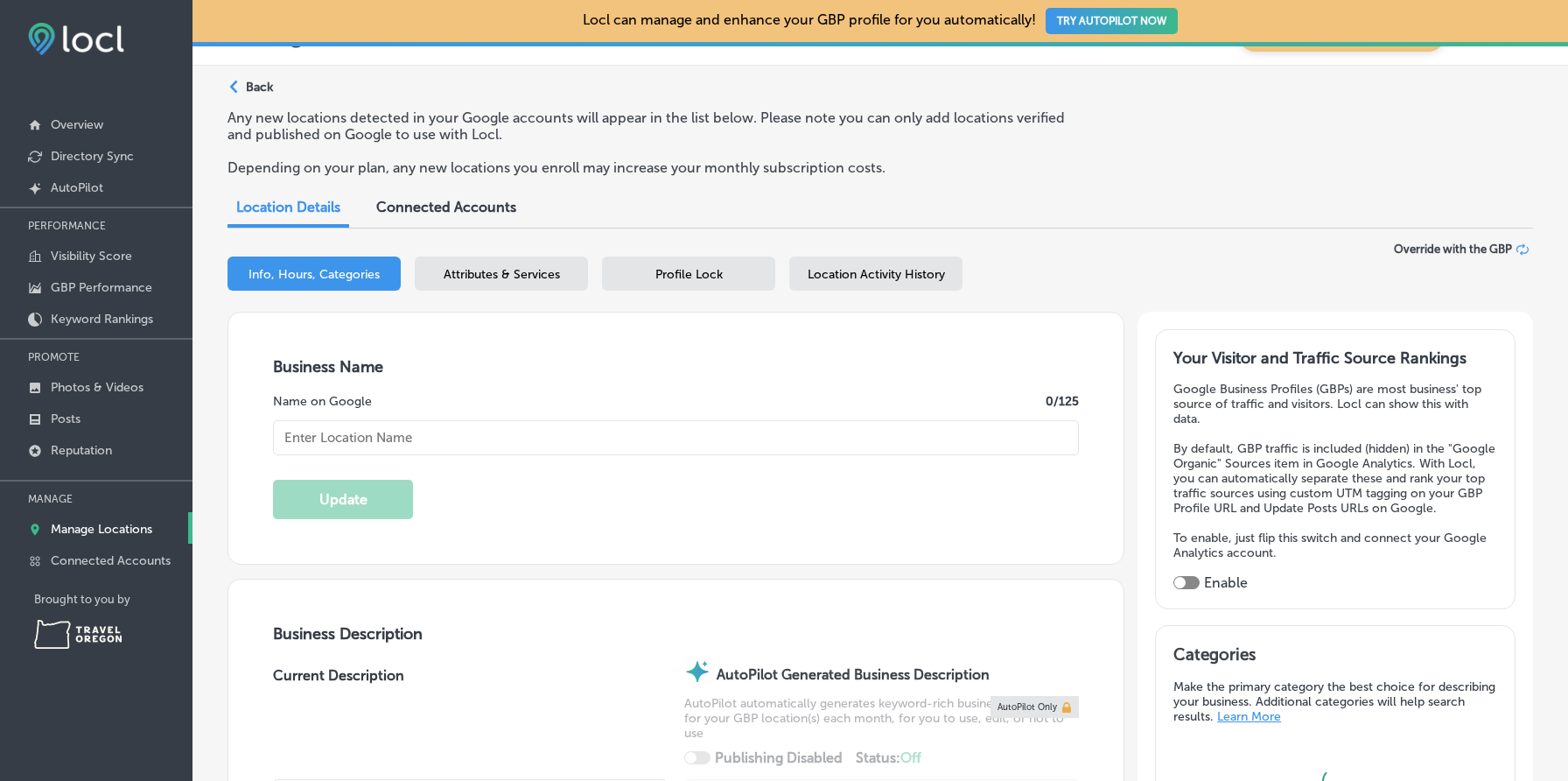
type input "QuickFish"
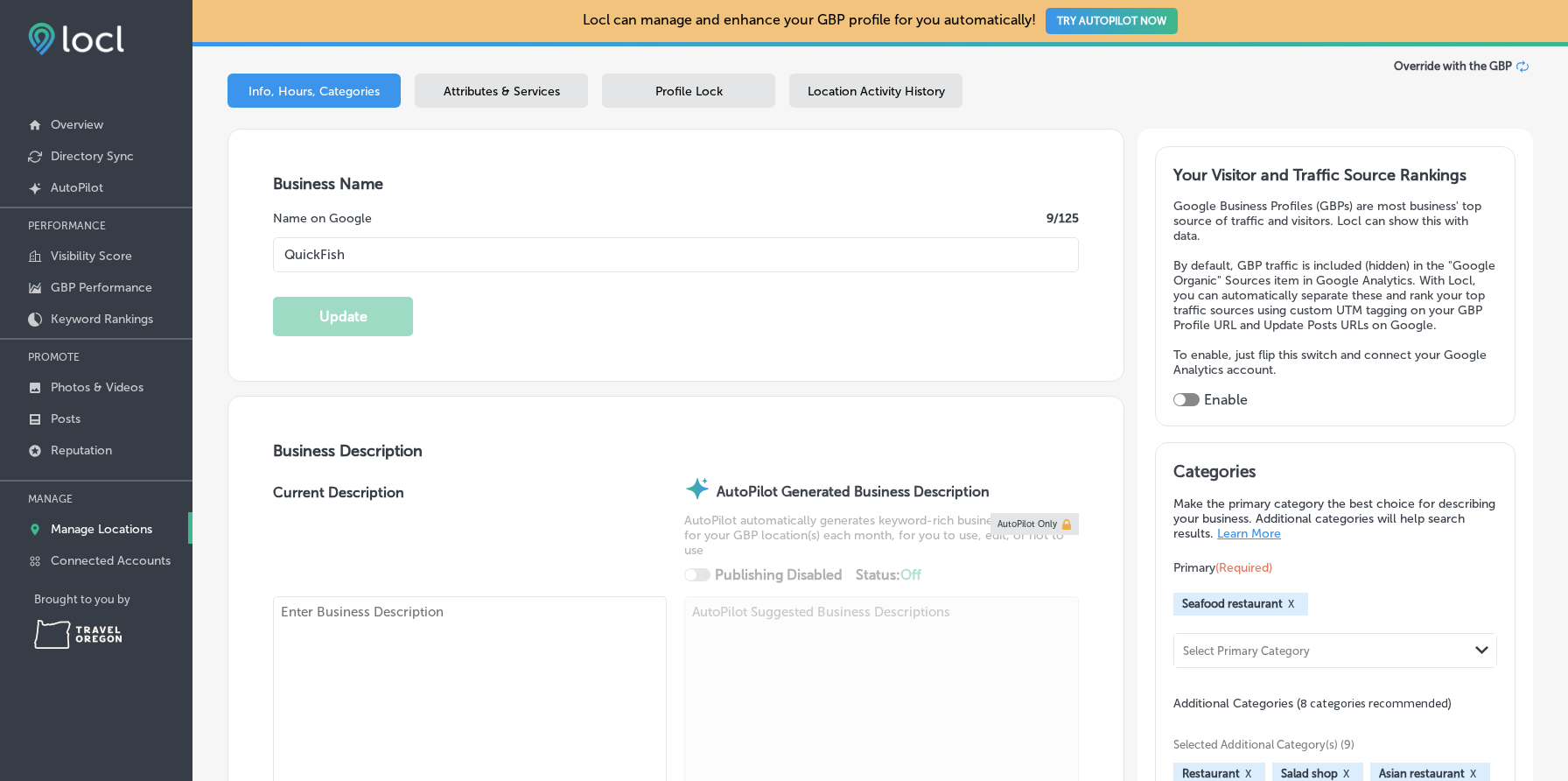
type input "1122 Southwest Harvey Milk Street"
type input "Portland"
type input "97205"
type input "US"
type input "https://www.eatquickfish.com/"
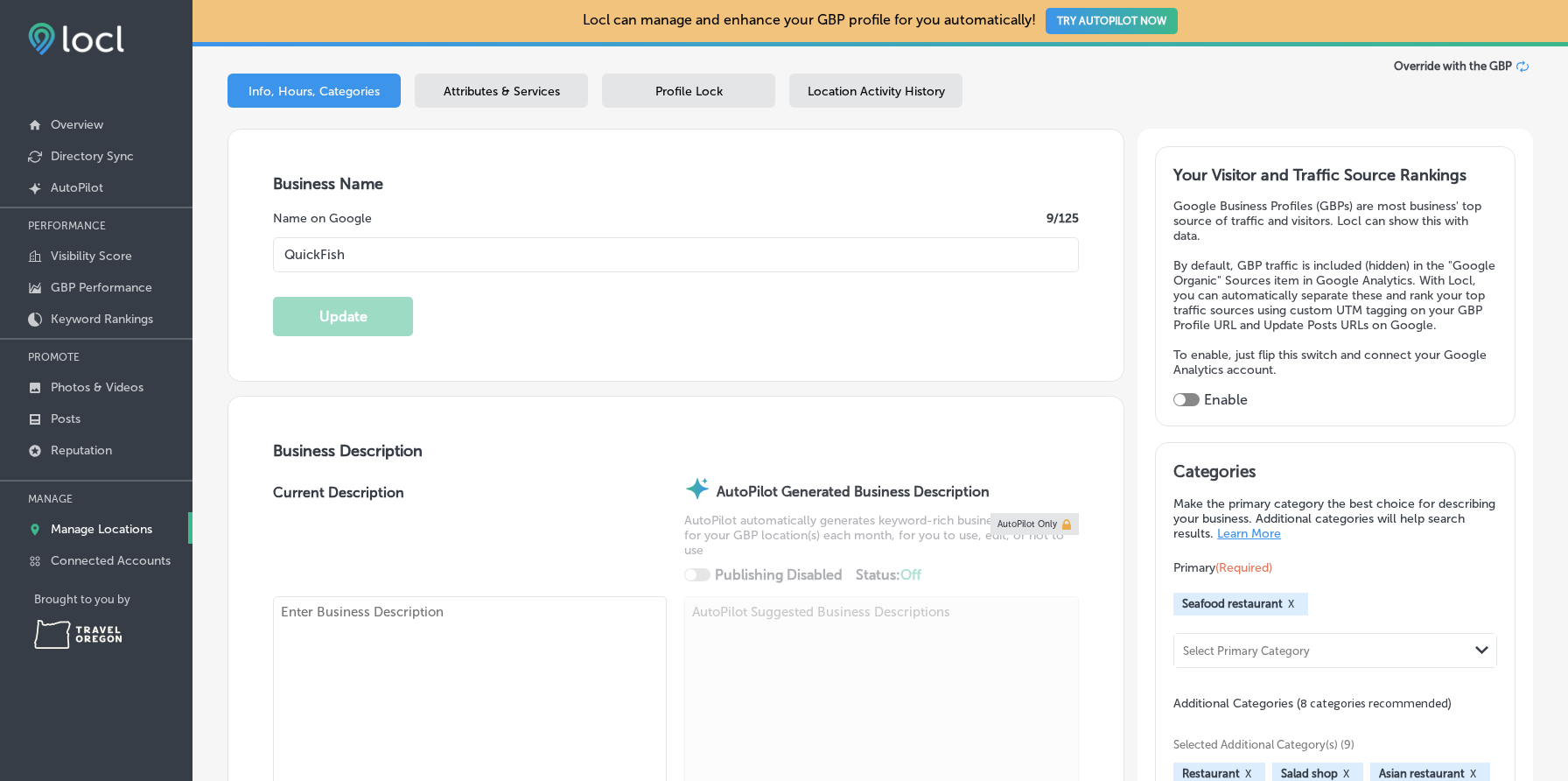
checkbox input "false"
type textarea "Sustainably sourced poké. Plant-based bowls. Adaptogenic tonics. Afternoon snac…"
type input "+1 503 444 7571"
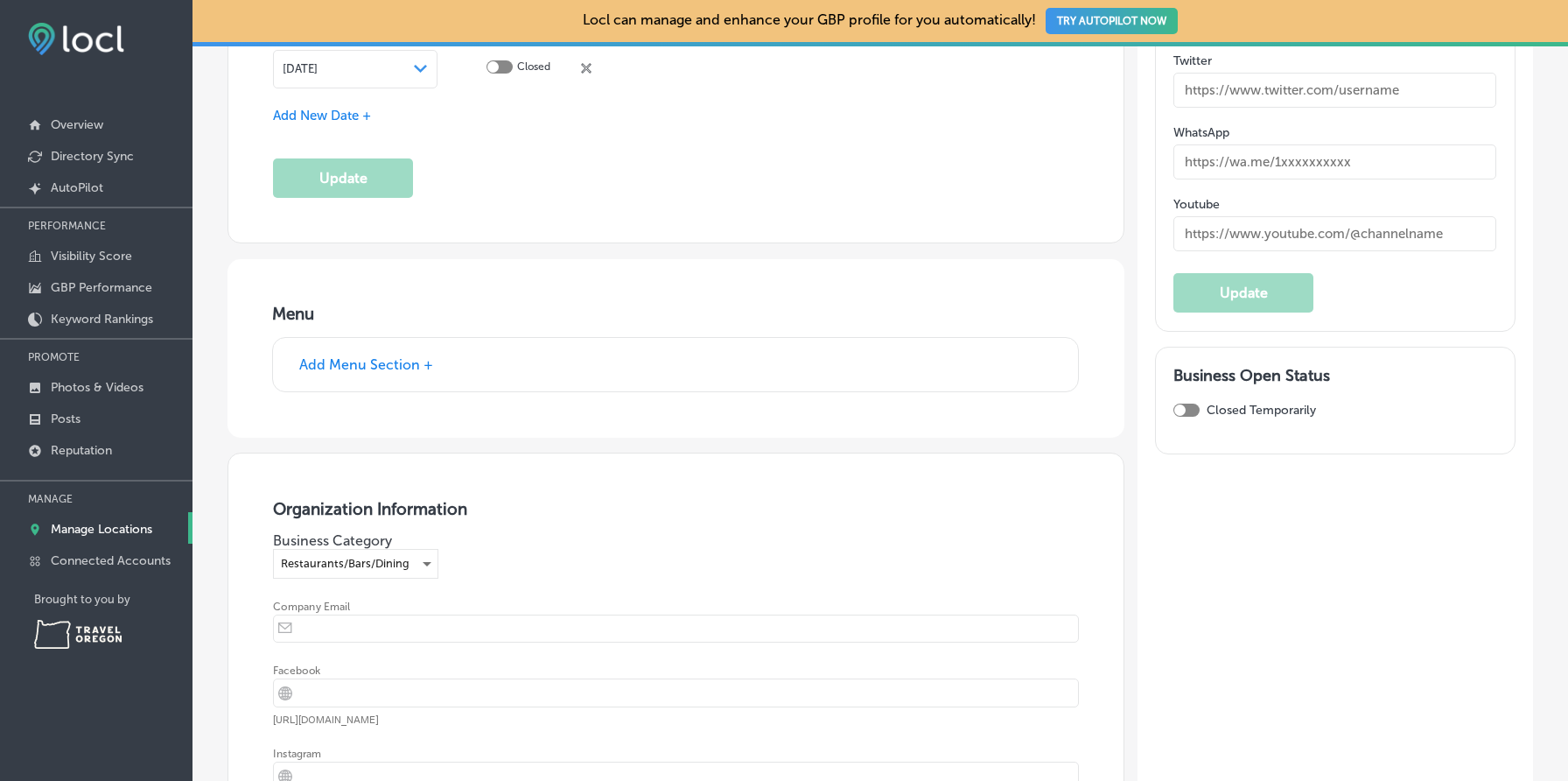
scroll to position [3118, 0]
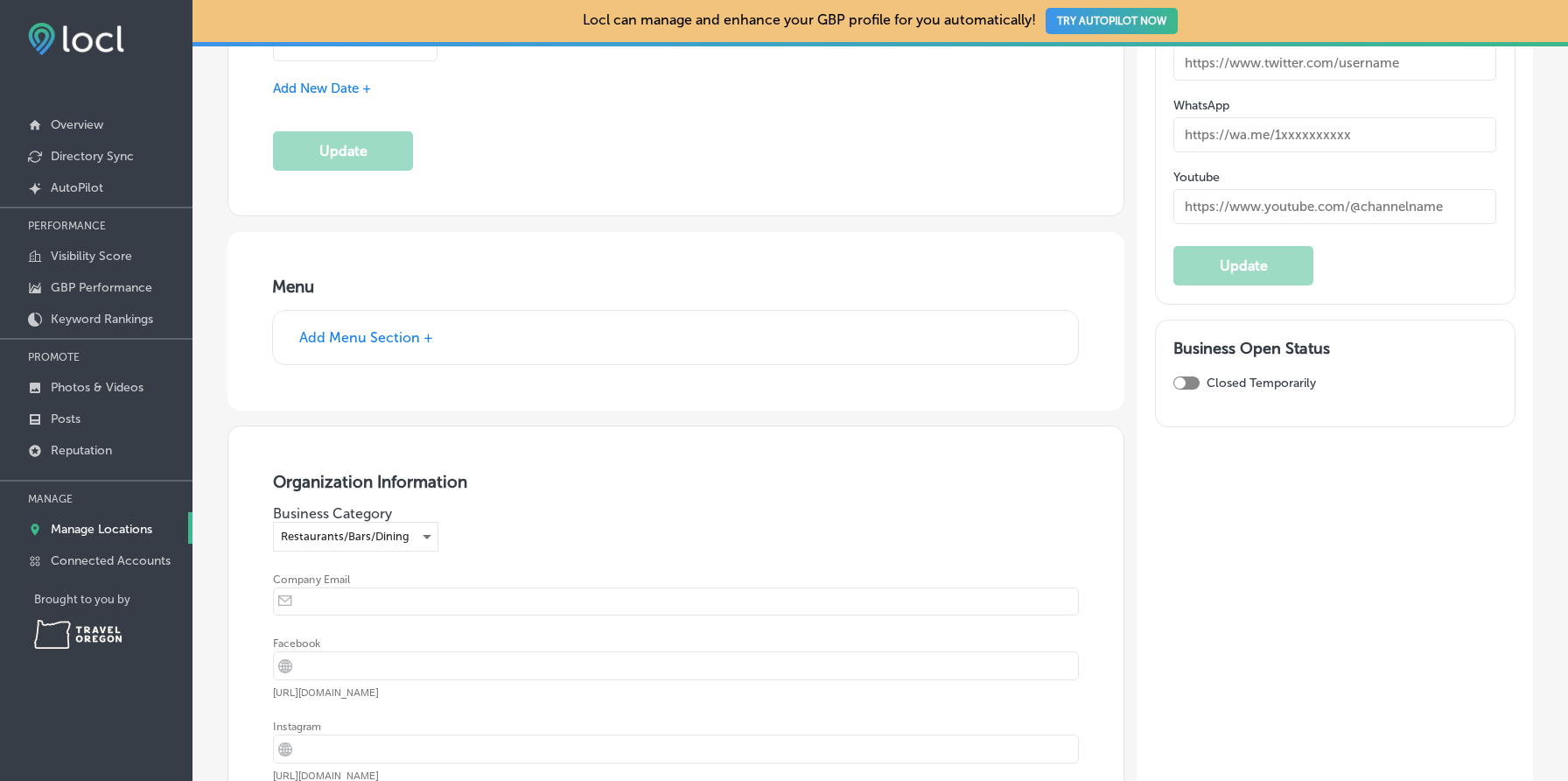
click at [414, 277] on h3 "Menu" at bounding box center [676, 286] width 807 height 20
click at [409, 334] on button "Add Menu Section +" at bounding box center [366, 337] width 145 height 18
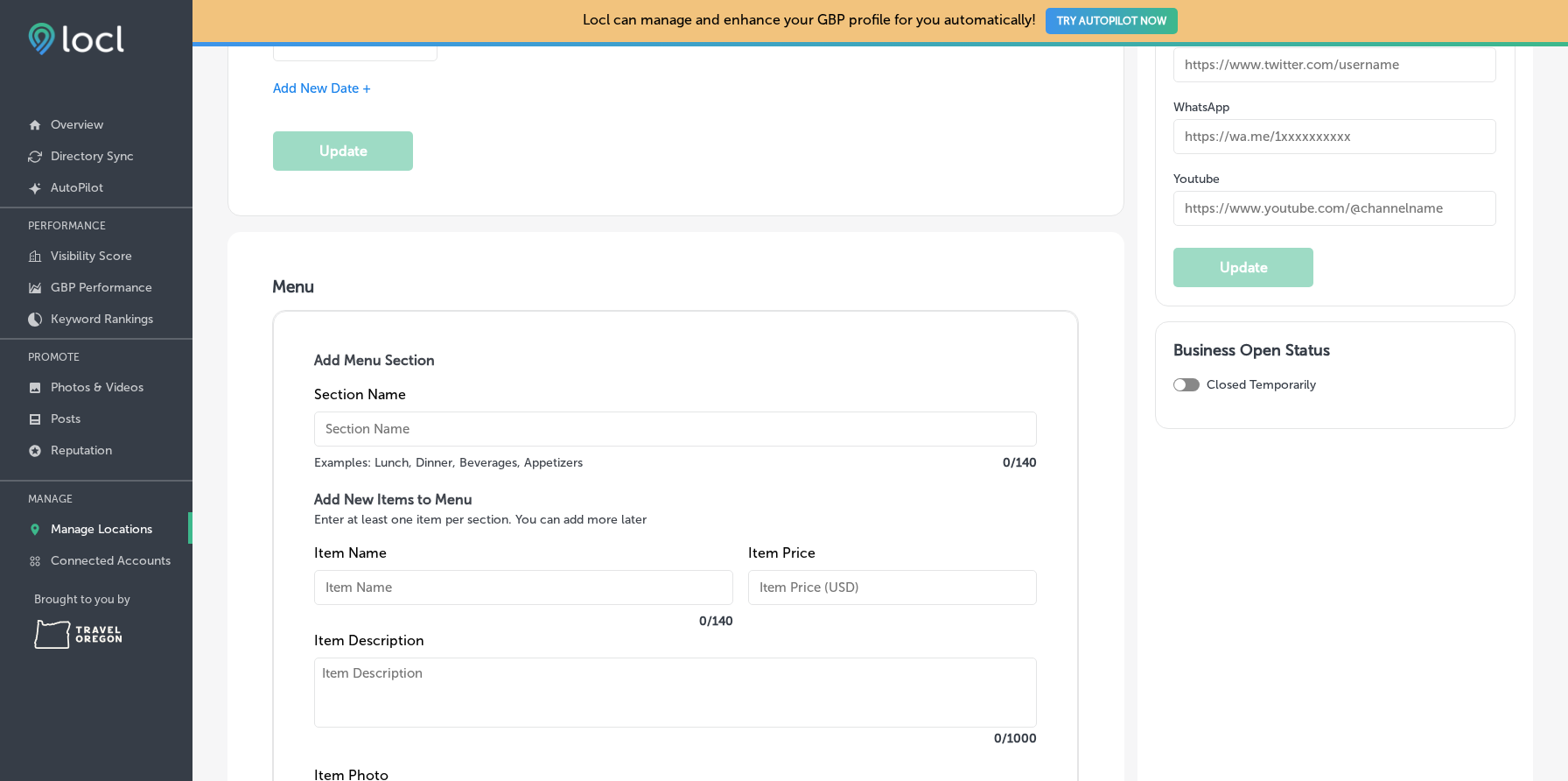
click at [428, 418] on input "text" at bounding box center [676, 428] width 723 height 35
click at [411, 574] on input "text" at bounding box center [523, 587] width 420 height 35
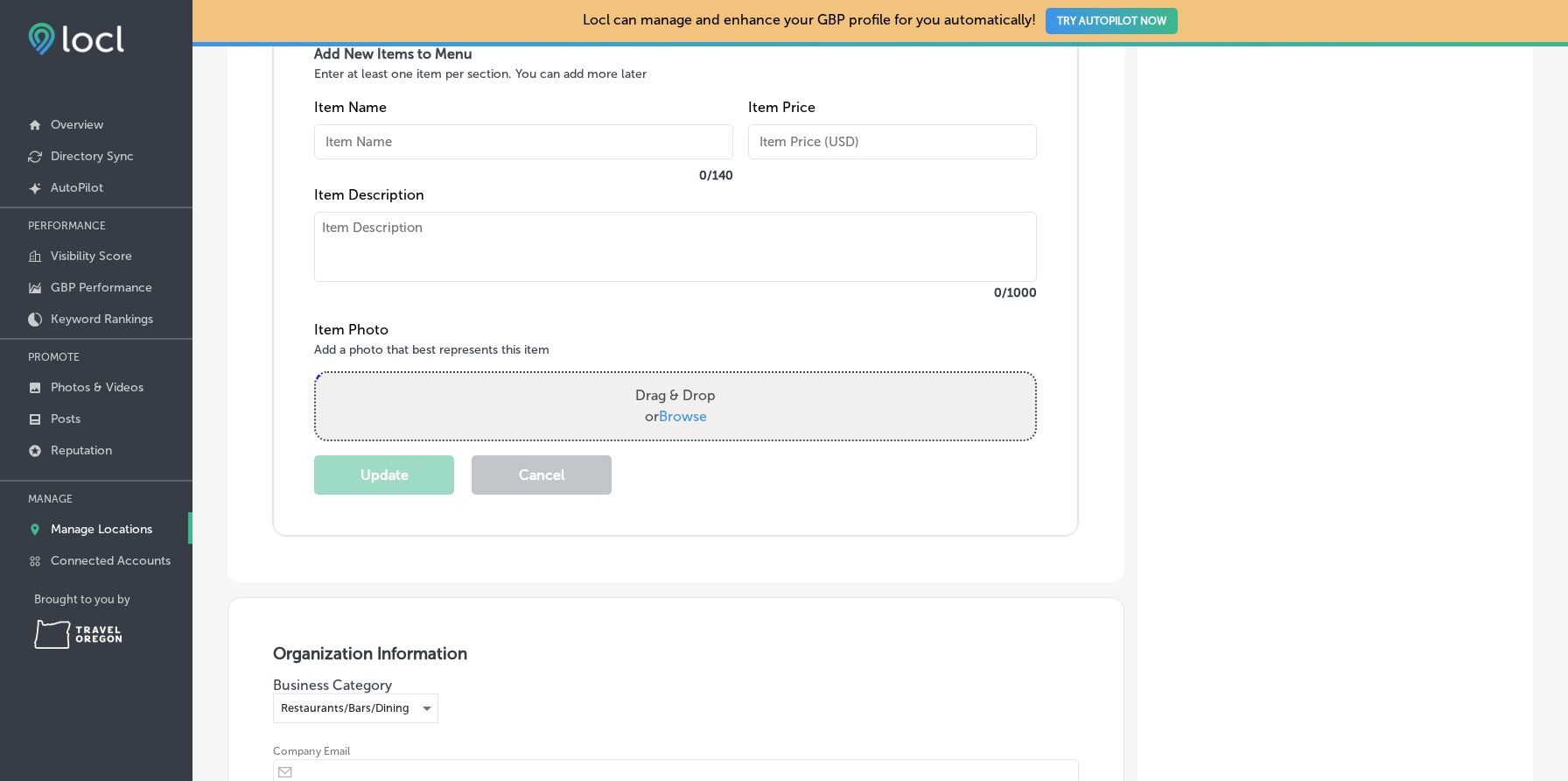
scroll to position [3593, 0]
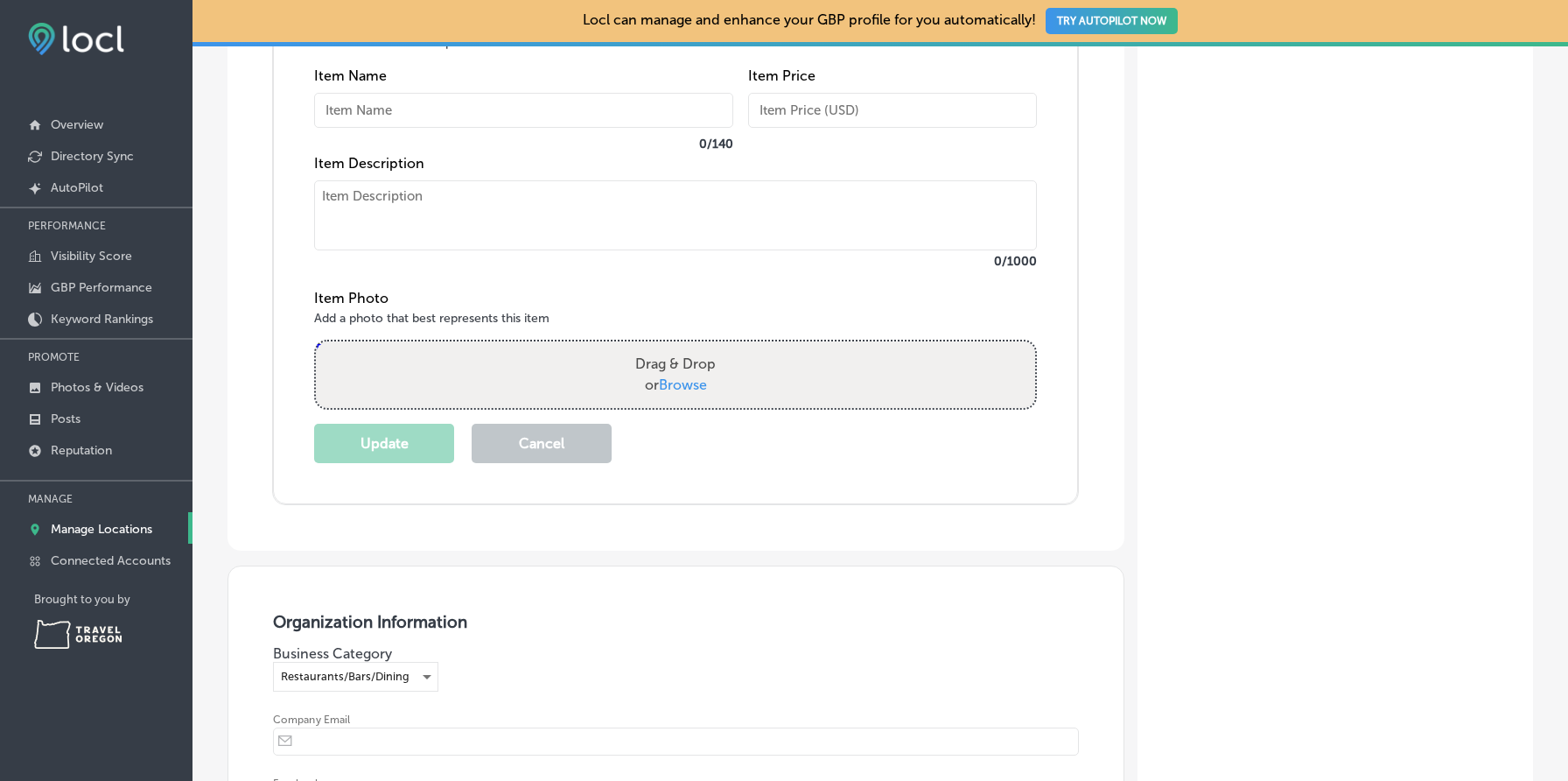
click at [566, 439] on button "Cancel" at bounding box center [541, 442] width 140 height 39
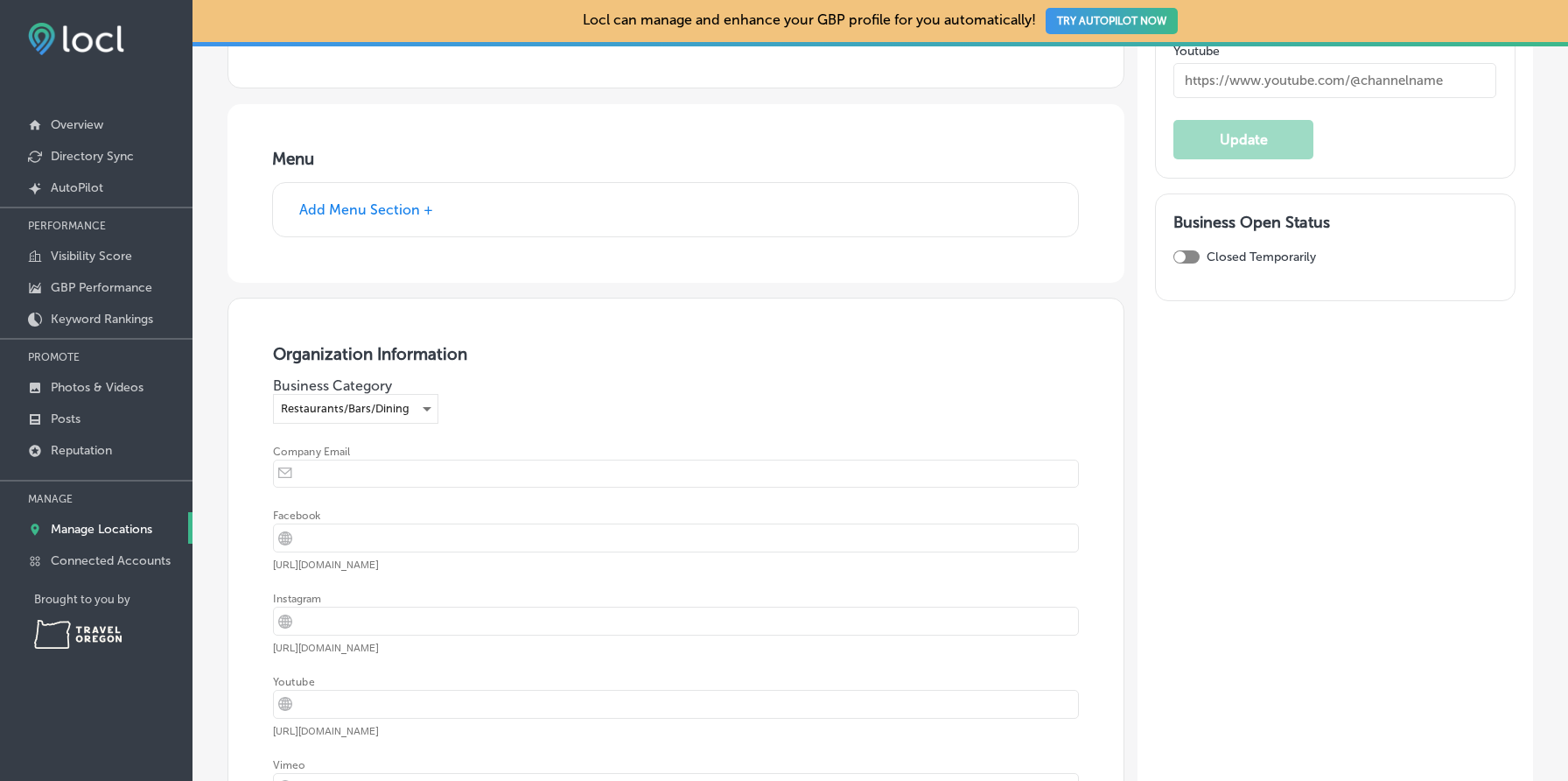
scroll to position [3307, 0]
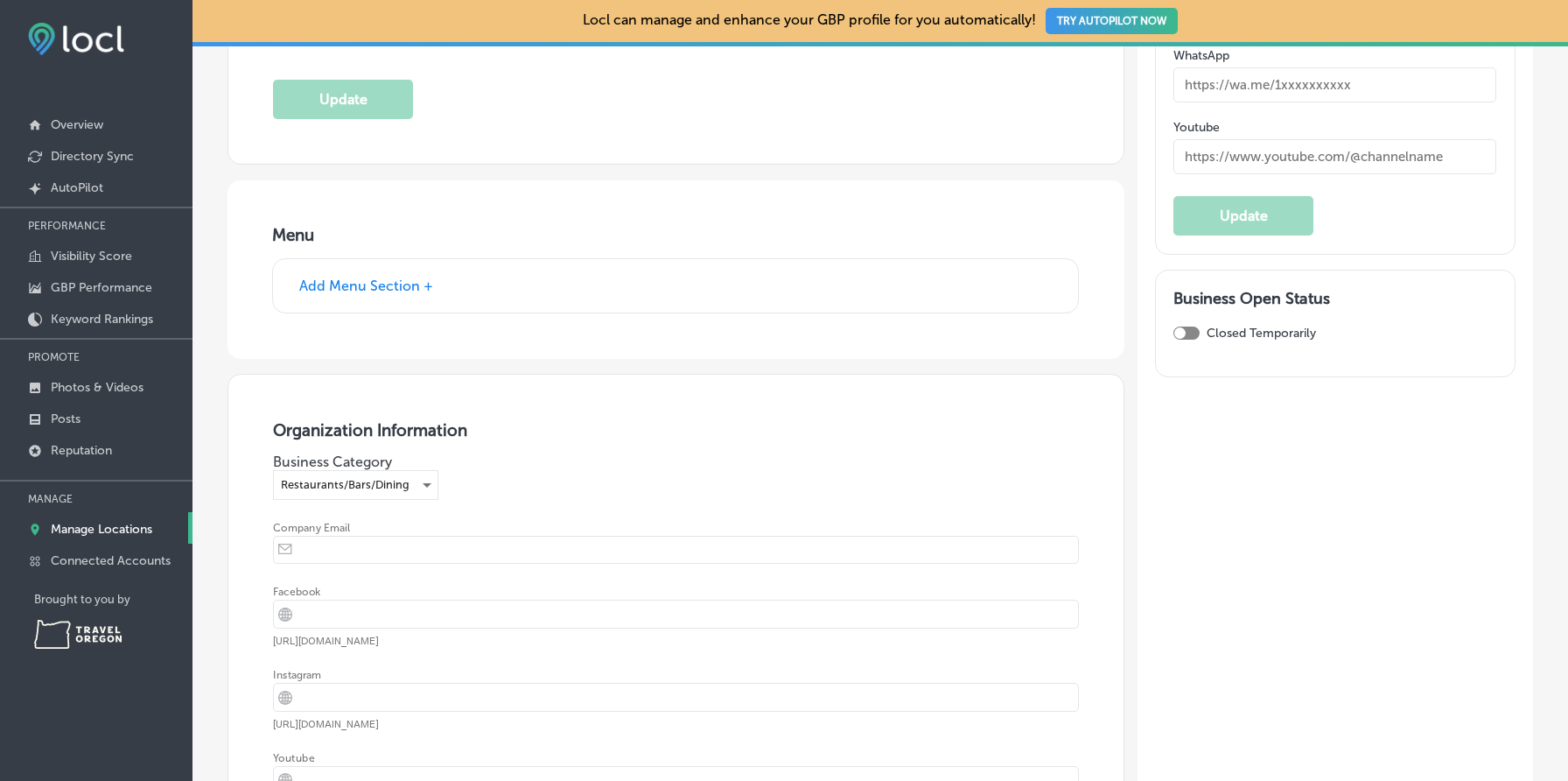
click at [382, 278] on button "Add Menu Section +" at bounding box center [366, 285] width 145 height 18
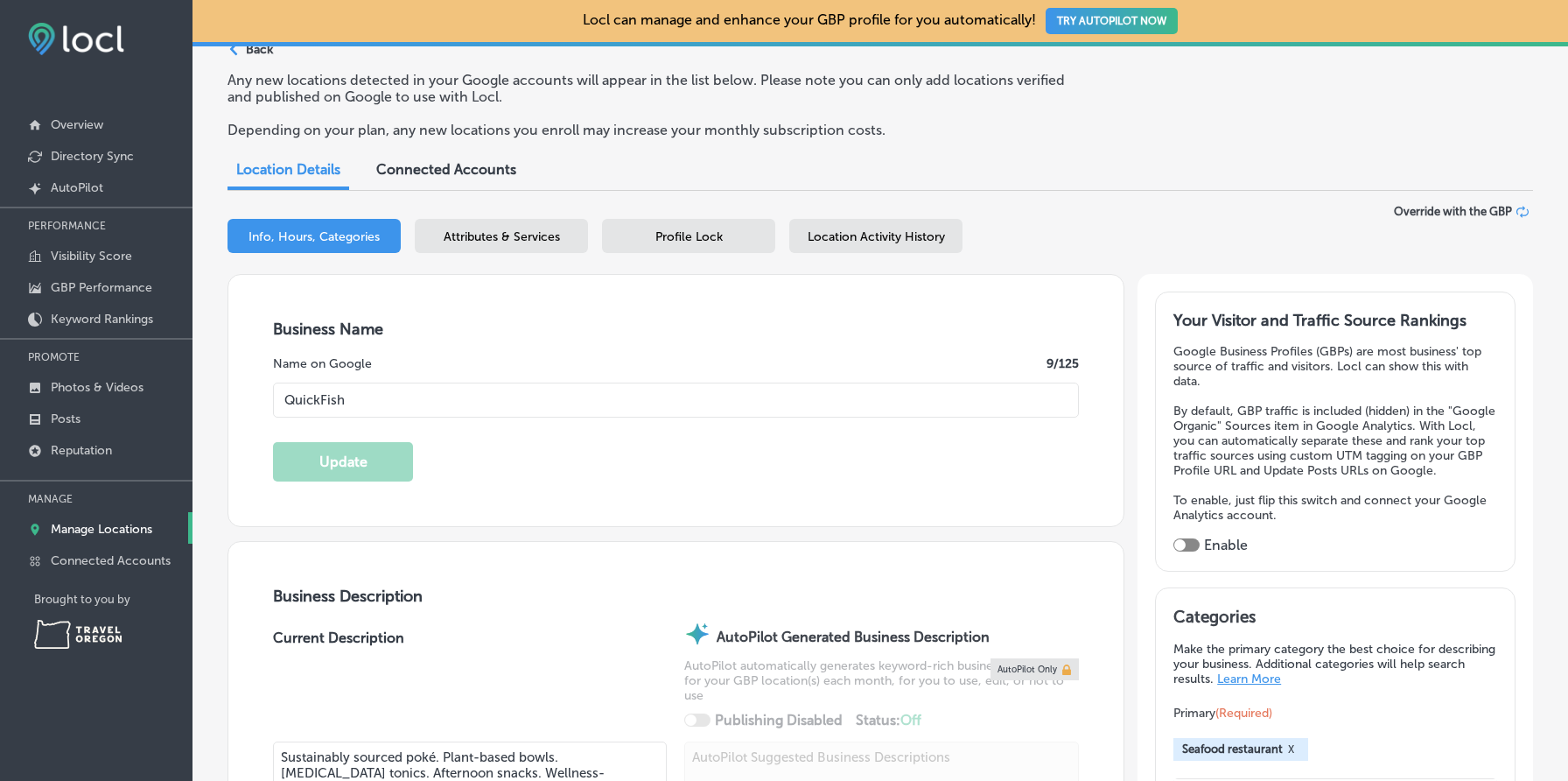
scroll to position [0, 0]
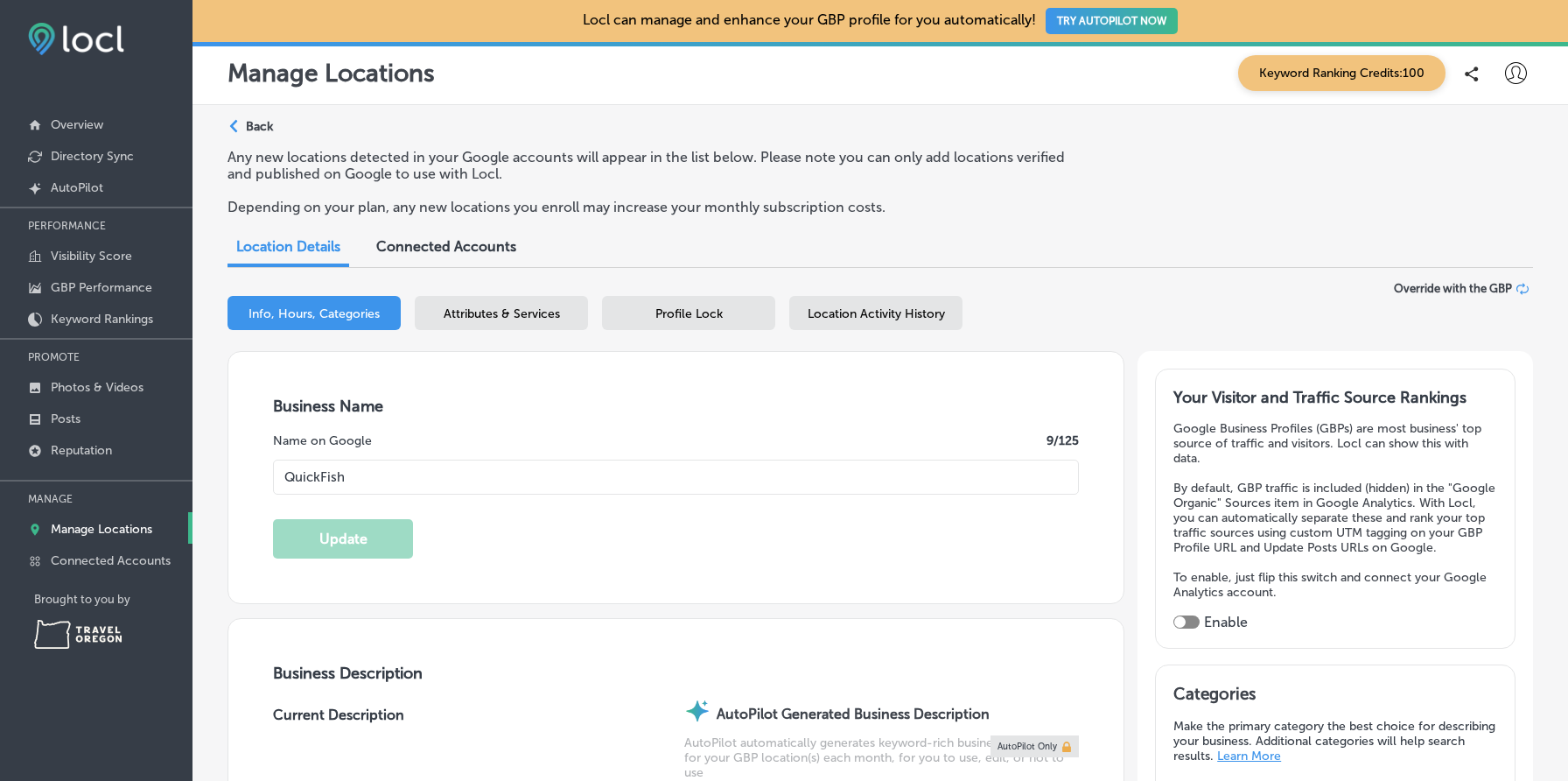
click at [268, 126] on p "Back" at bounding box center [259, 127] width 28 height 15
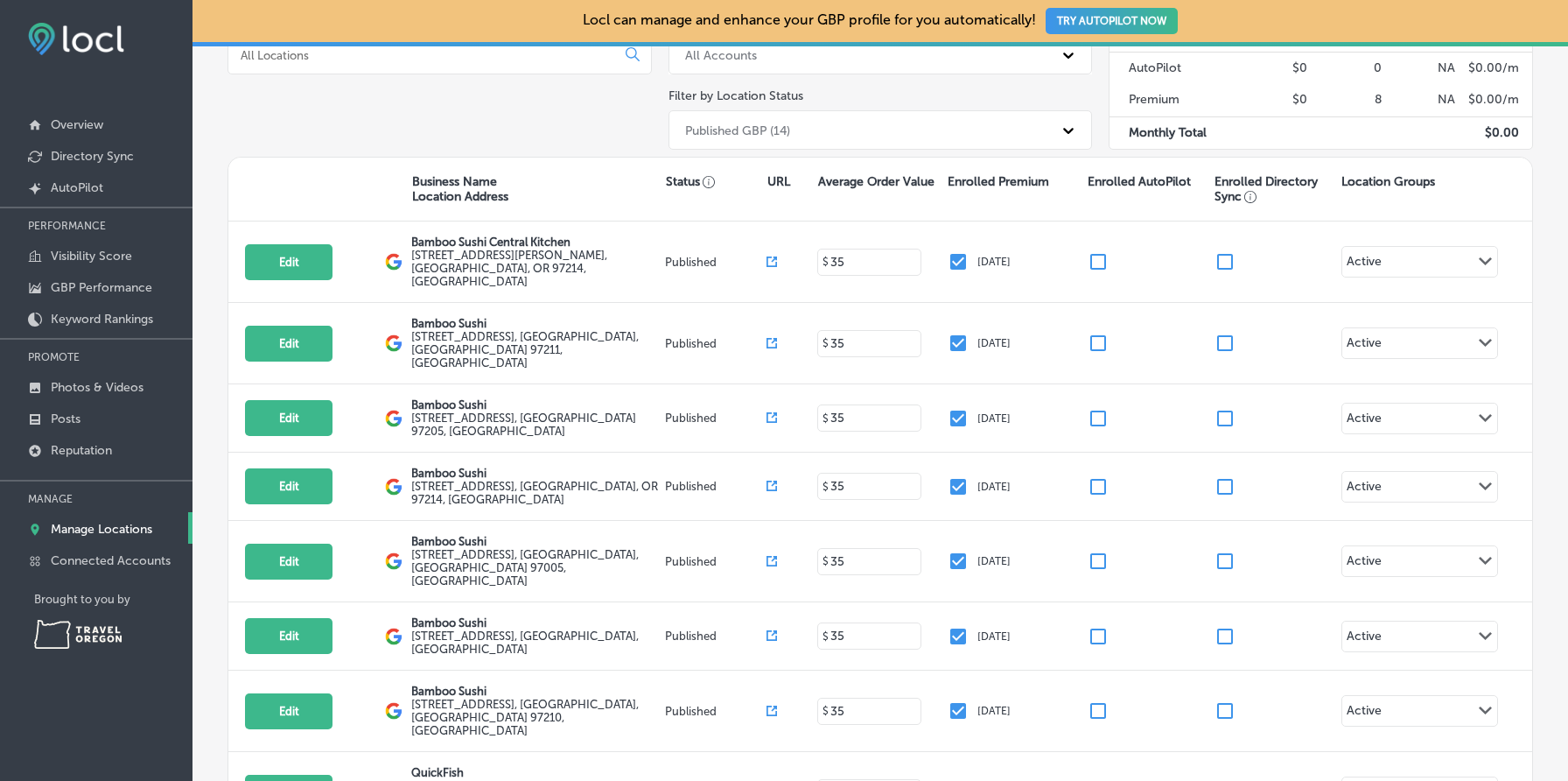
scroll to position [302, 0]
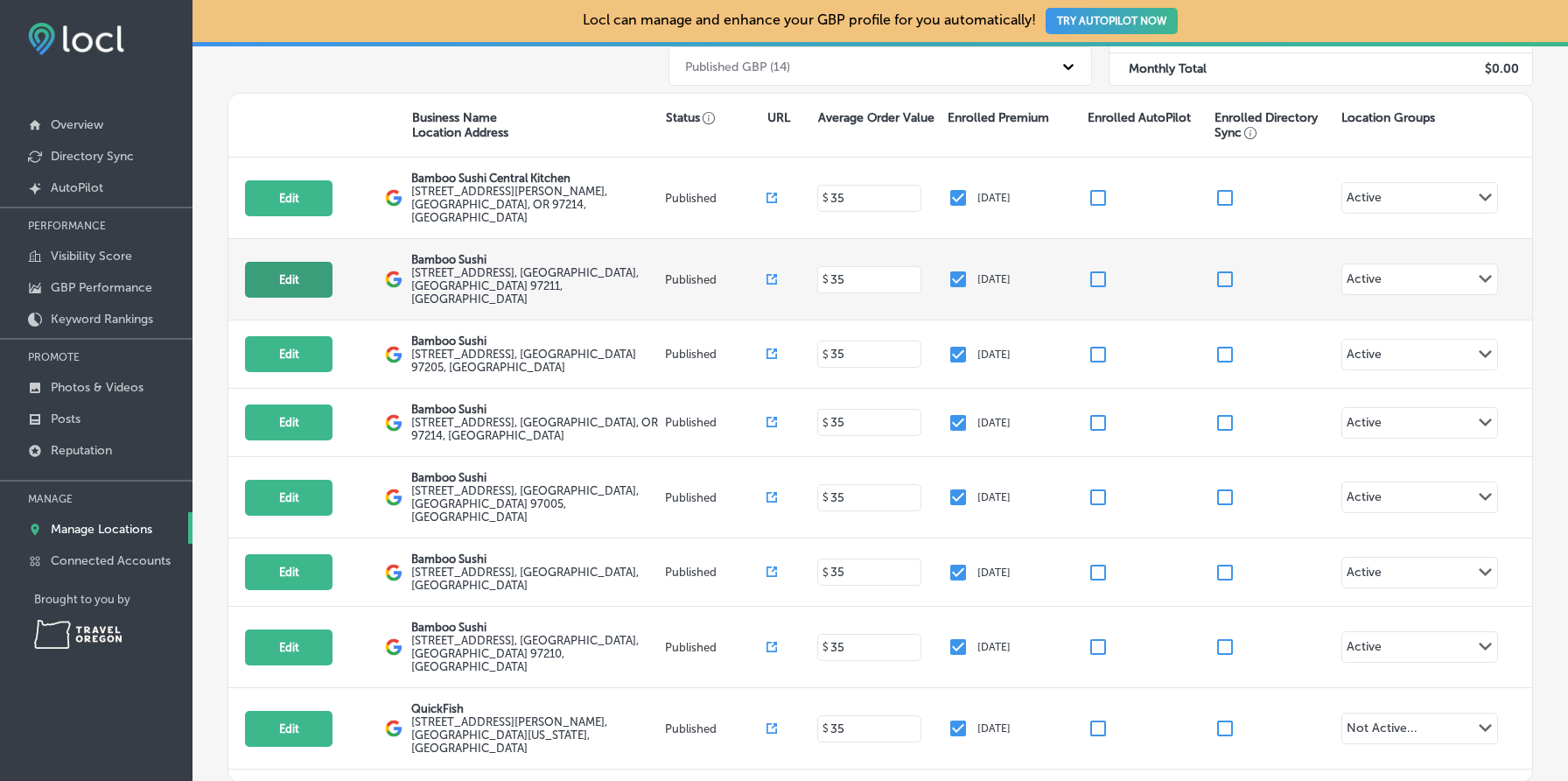
click at [293, 262] on button "Edit" at bounding box center [289, 280] width 88 height 36
select select "US"
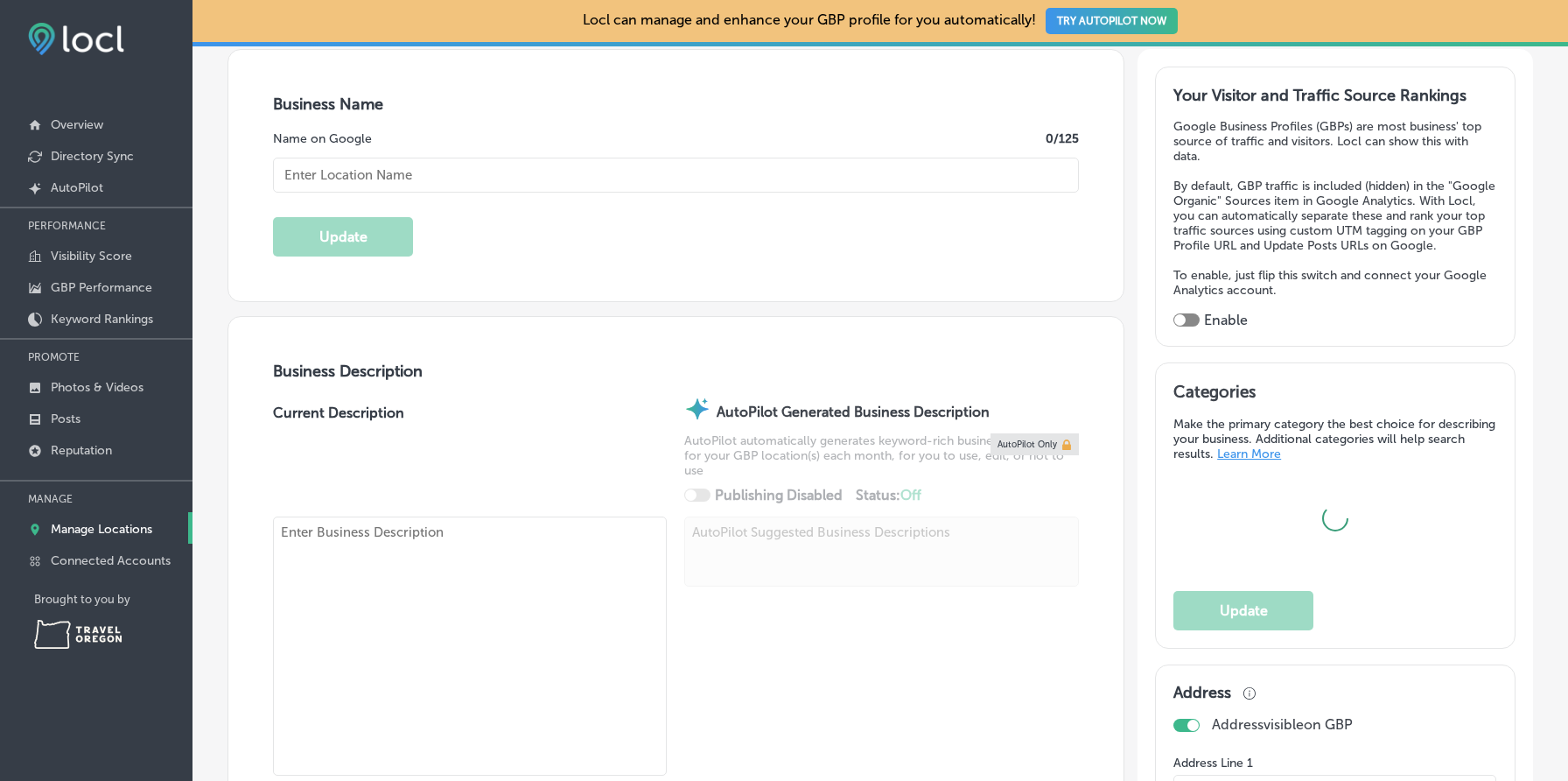
scroll to position [333, 0]
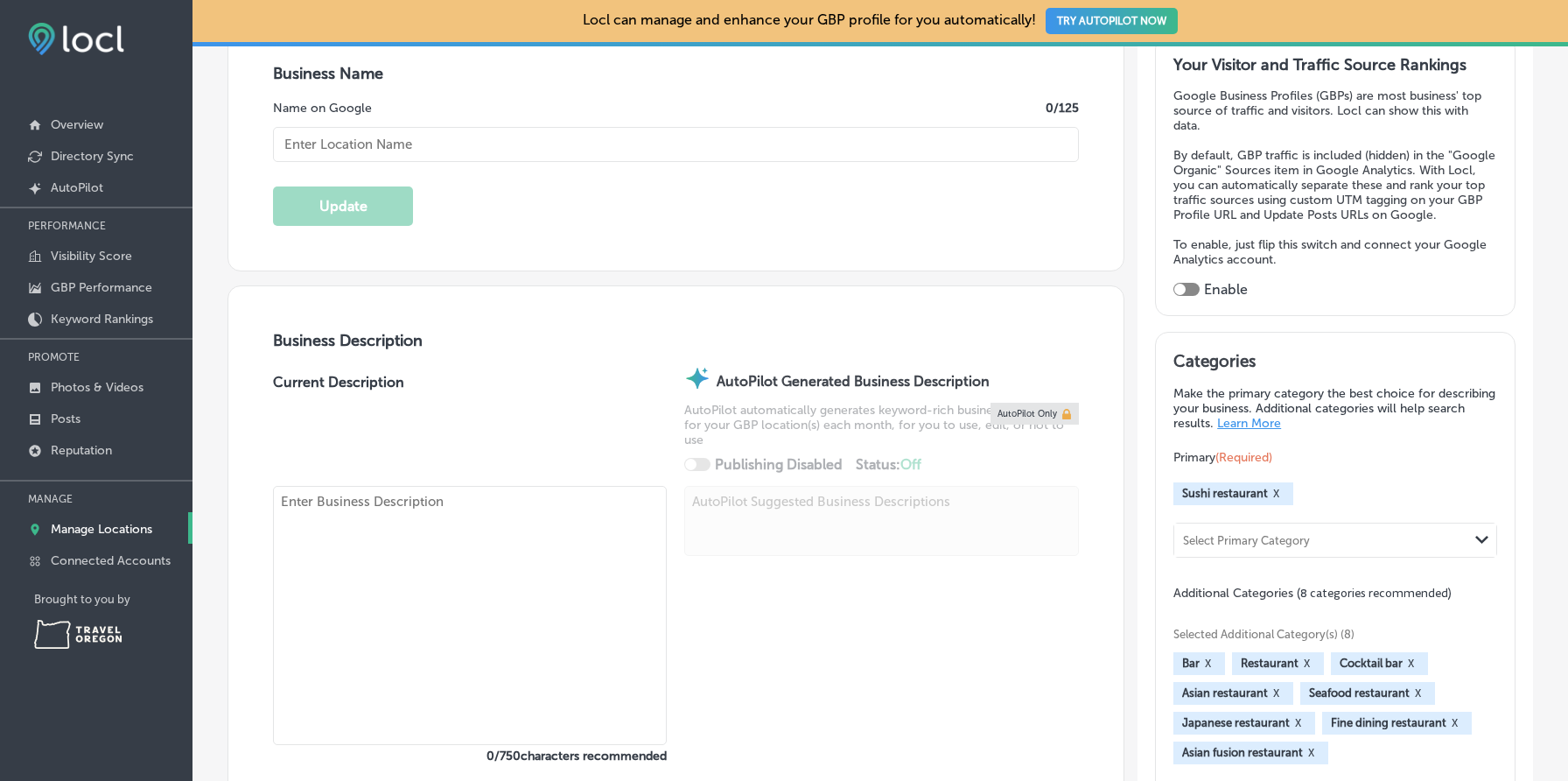
type input "Bamboo Sushi"
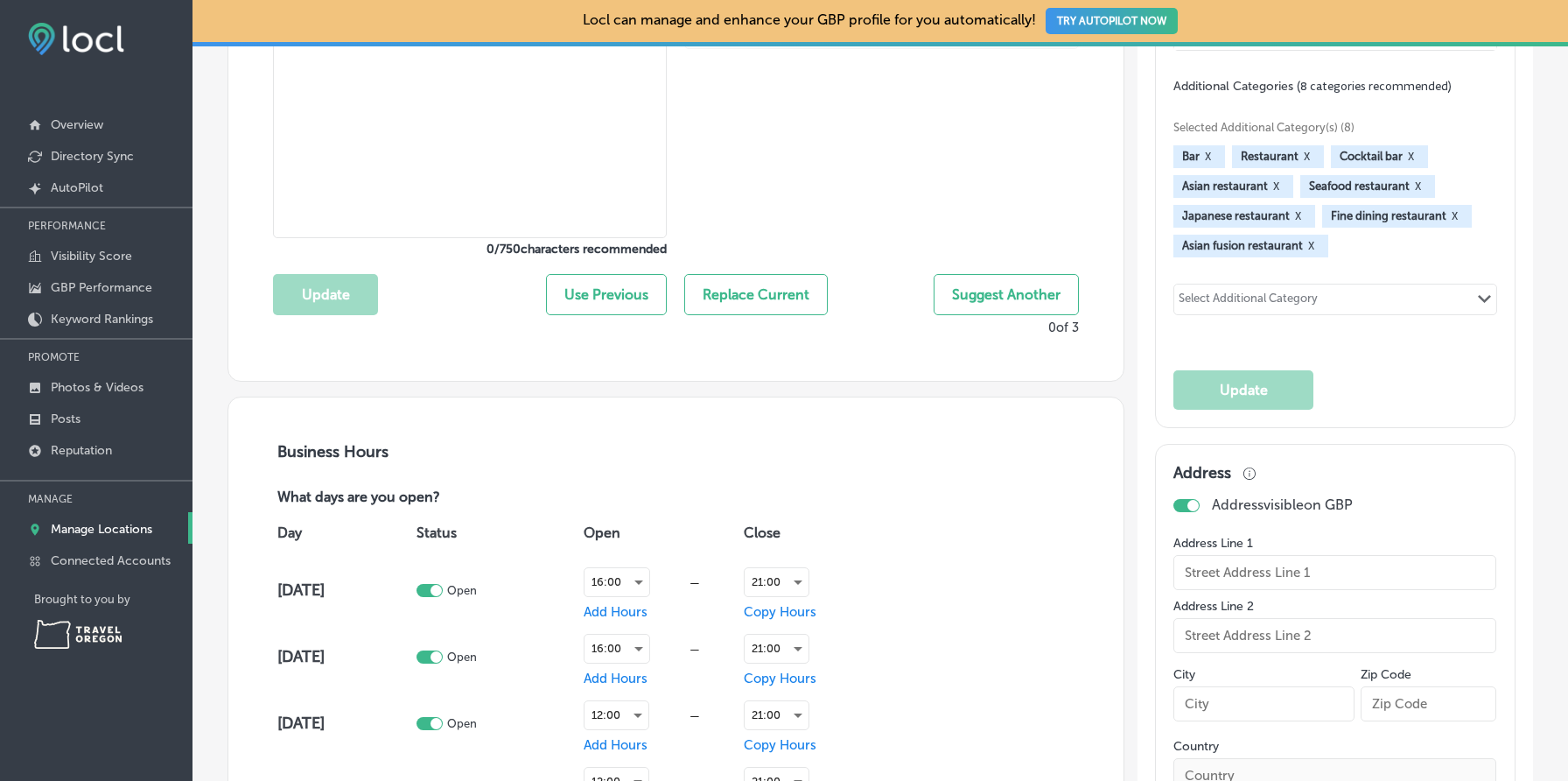
type input "info@bamboosushi.com"
type input "https://www.instagram.com/bamboosushi/"
type input "1409 NE Alberta St"
type input "Portland"
type input "97211"
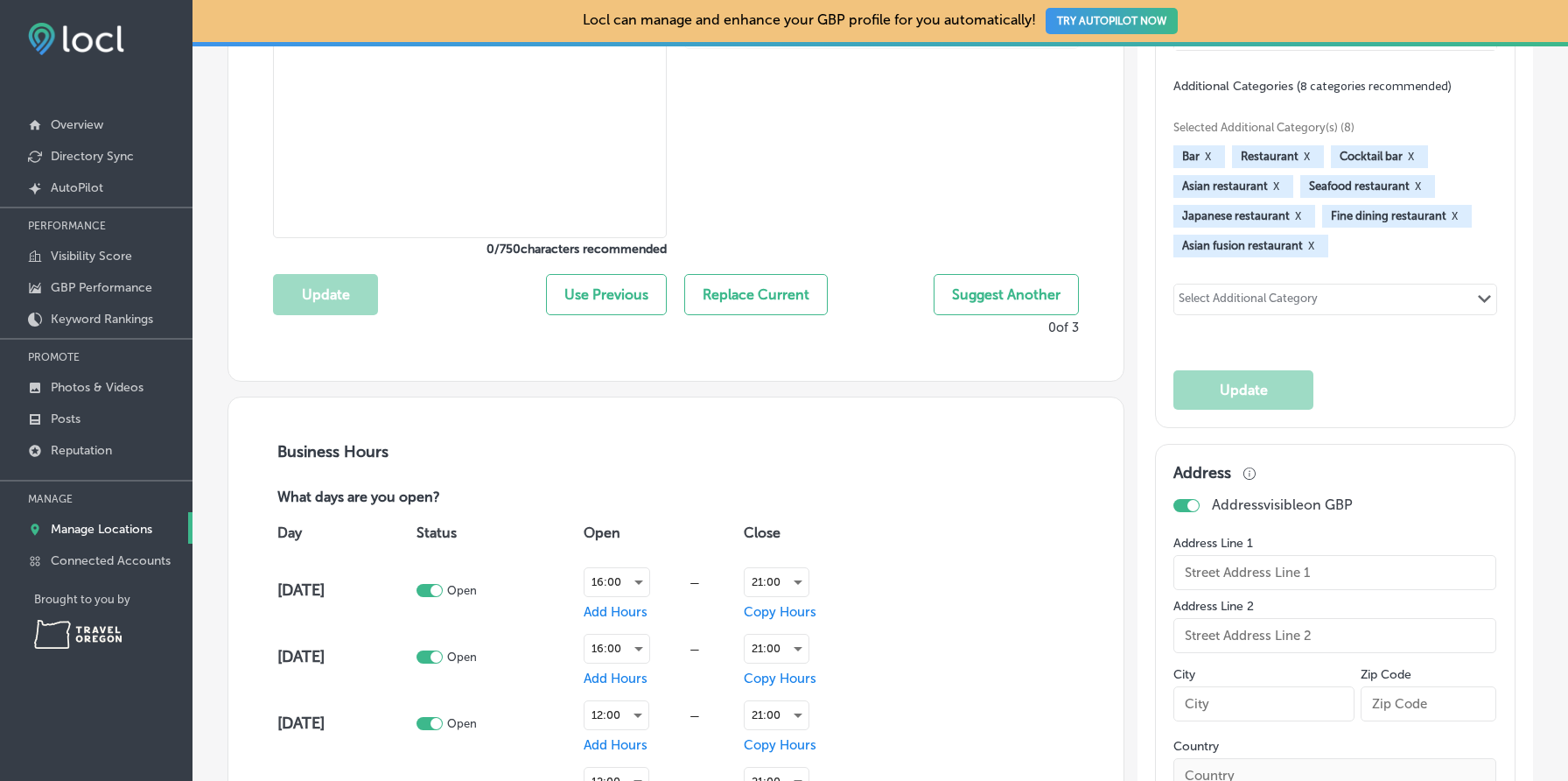
type input "US"
type input "https://bamboosushi.com/location/portland-ne/details"
type textarea "At Bamboo Sushi, we make every decision with the highest regard for this world …"
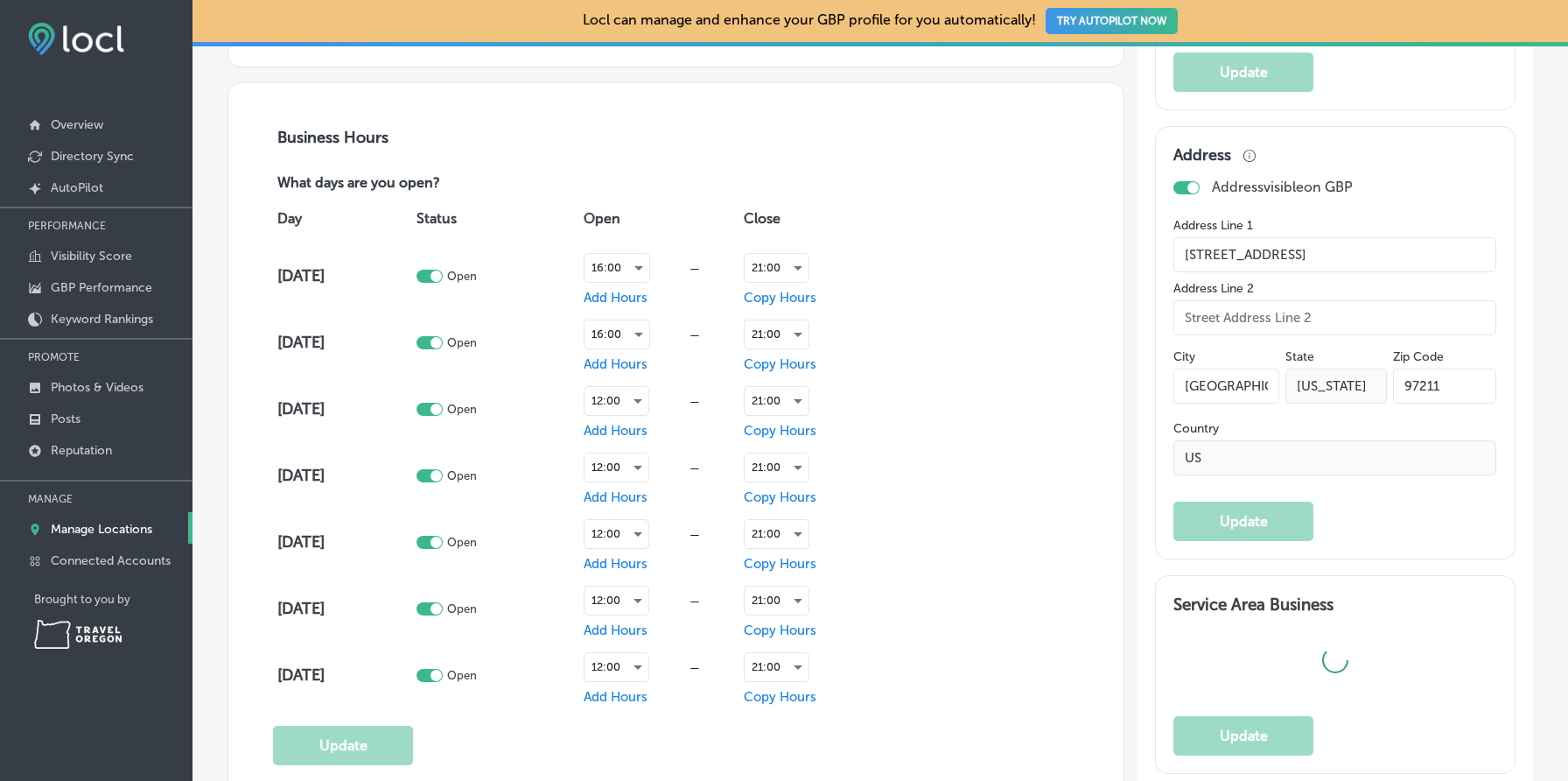
type input "+1 503 889 0336"
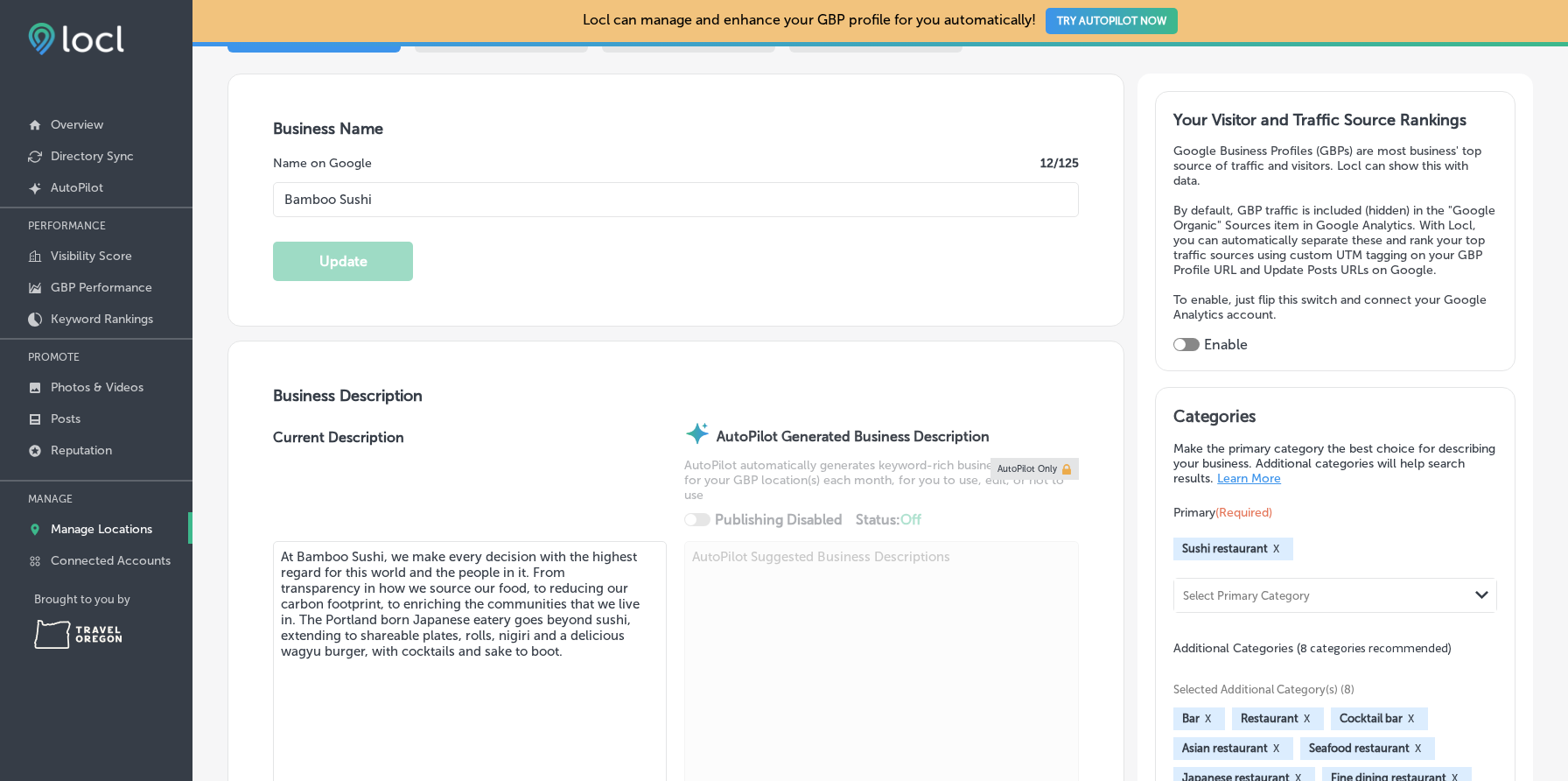
scroll to position [0, 0]
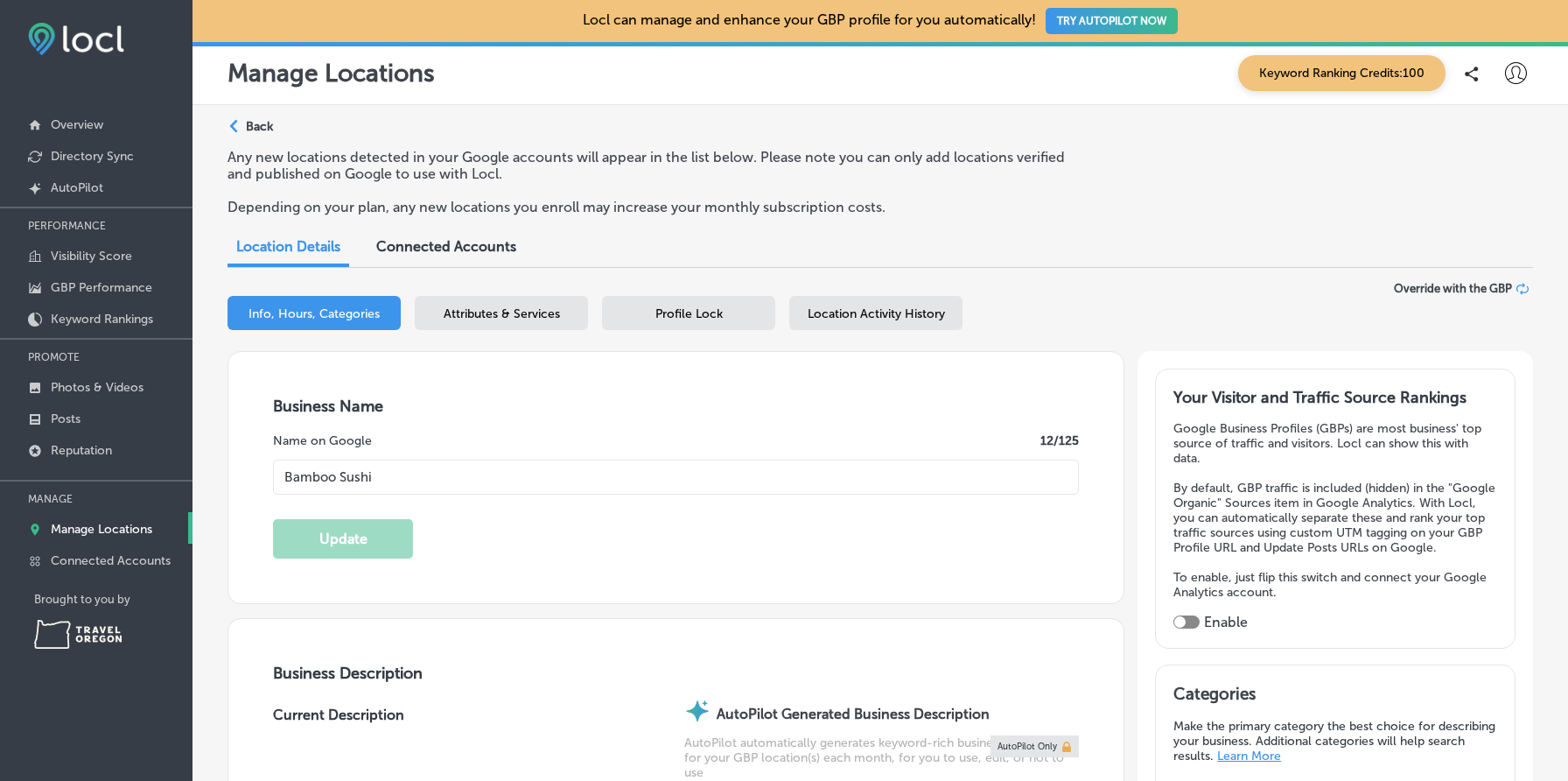
click at [257, 137] on div "Path Created with Sketch. Back" at bounding box center [250, 133] width 46 height 30
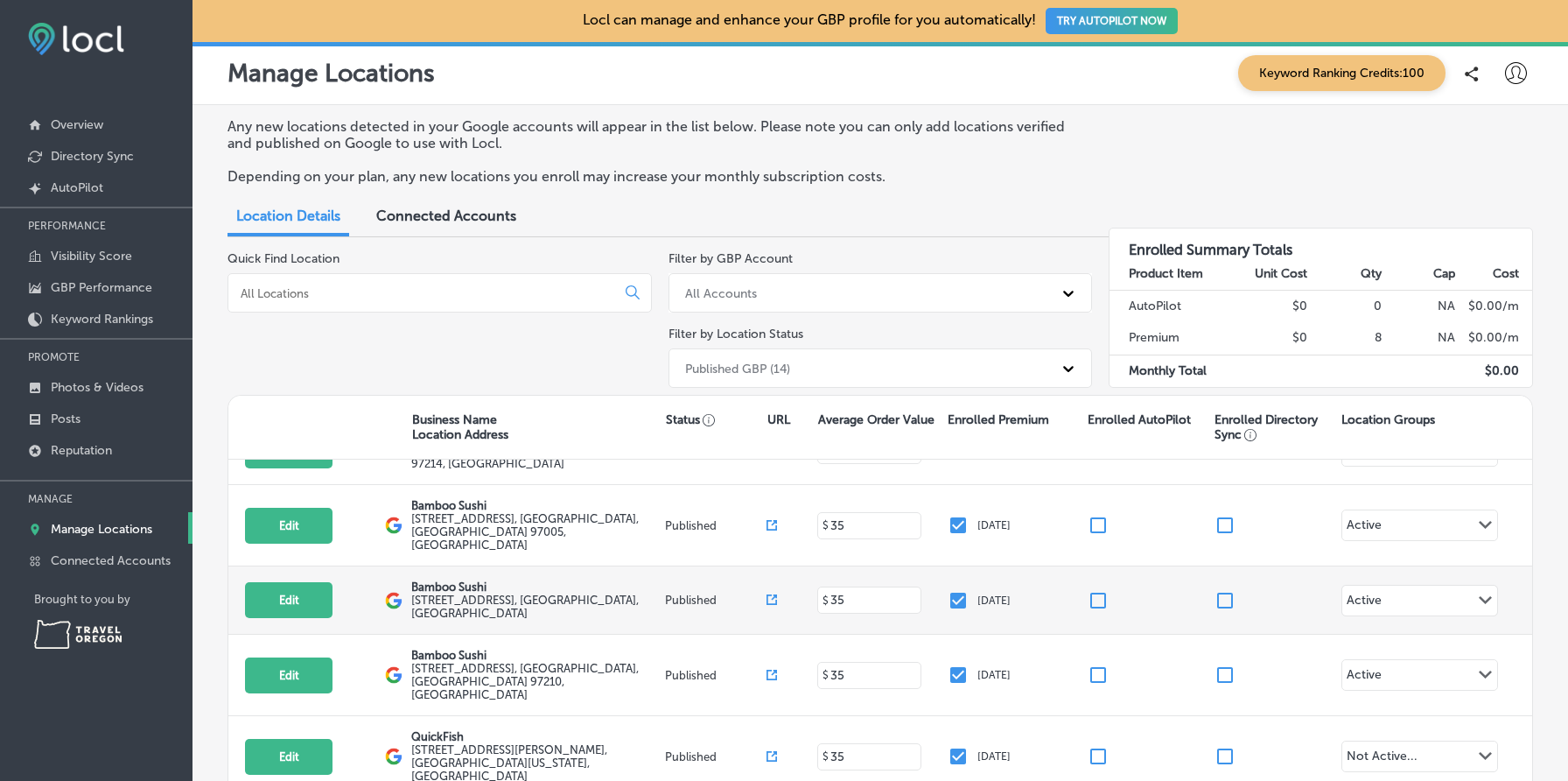
scroll to position [275, 0]
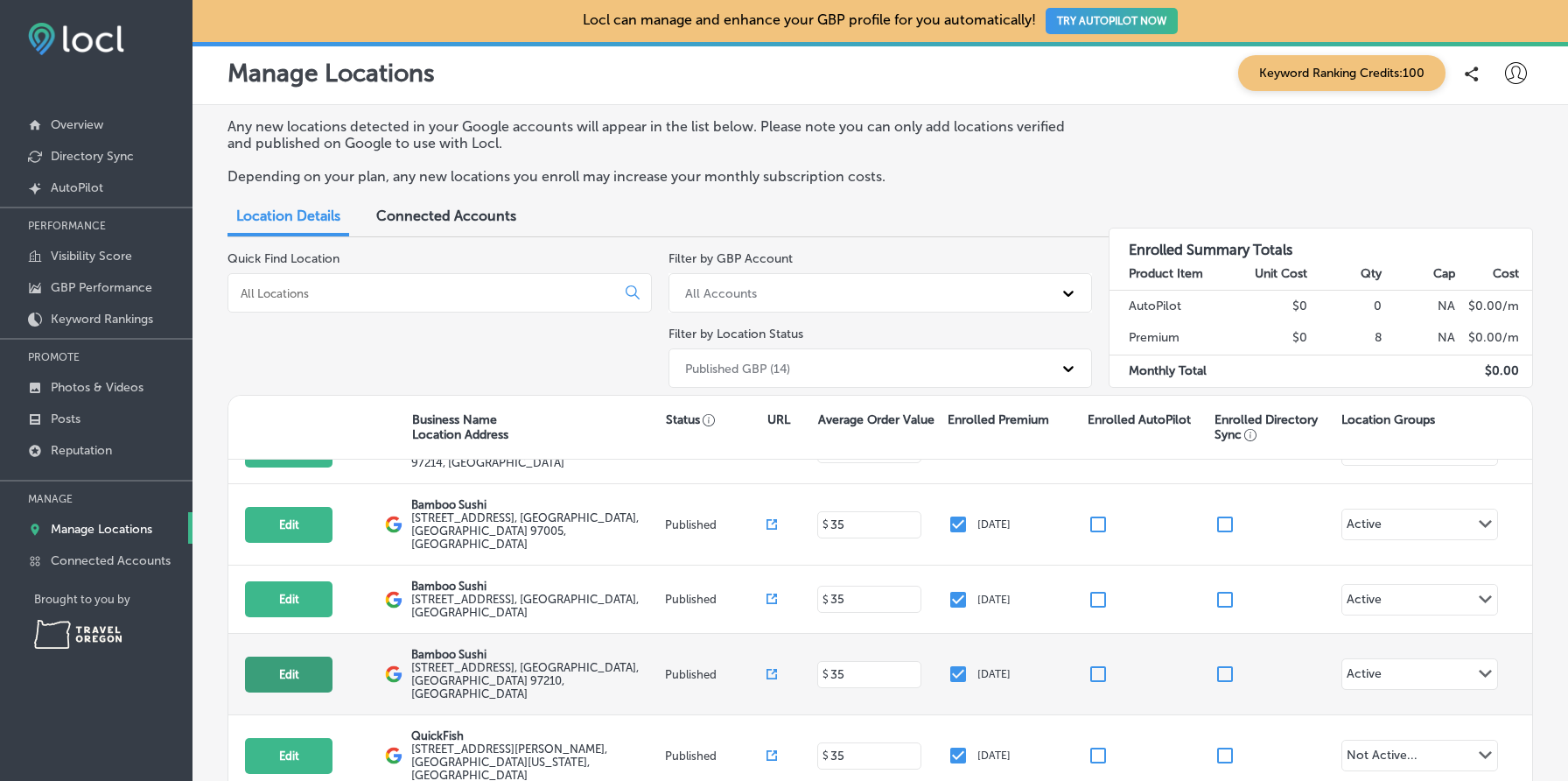
click at [301, 656] on button "Edit" at bounding box center [289, 674] width 88 height 36
select select "US"
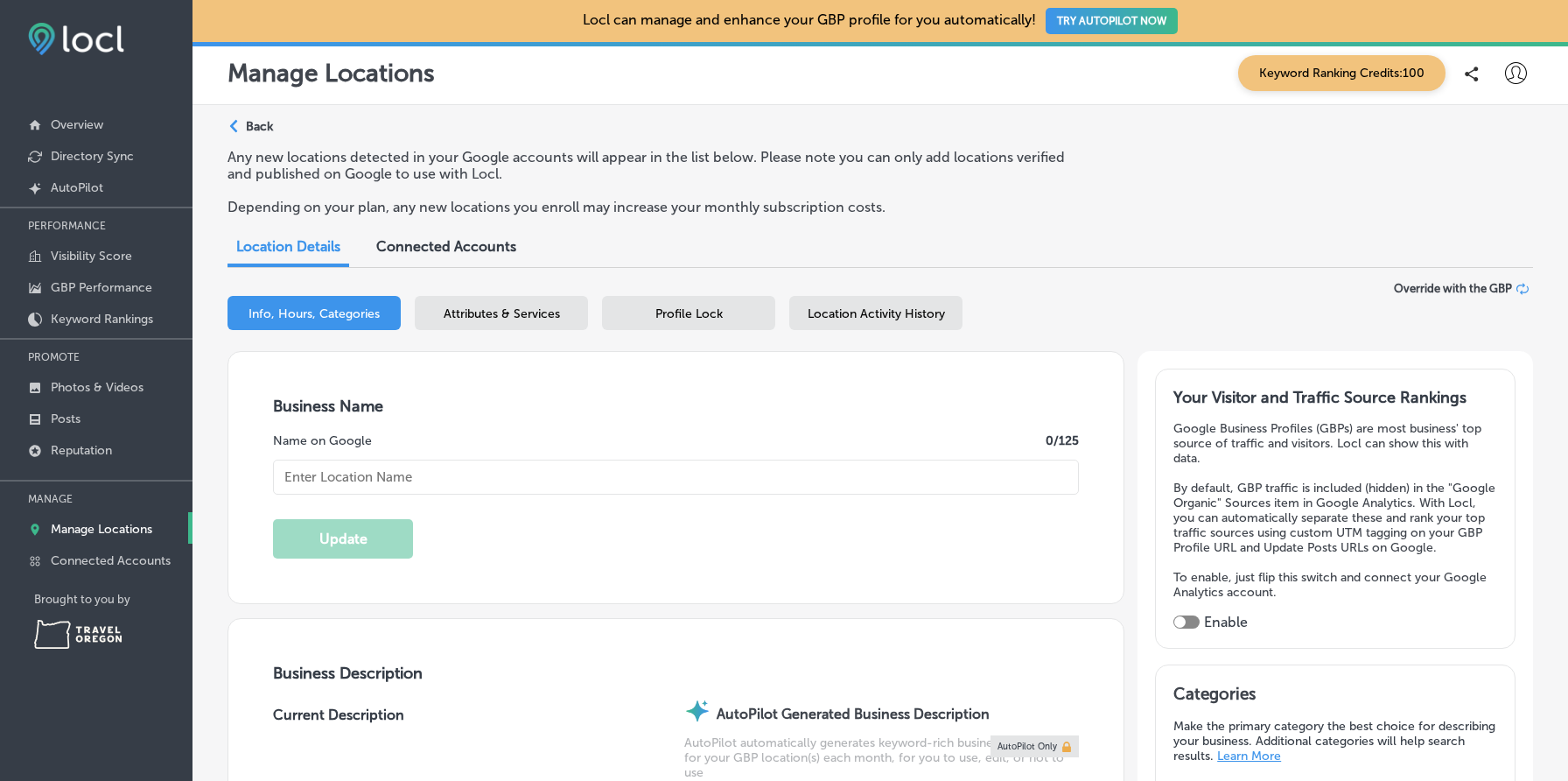
type input "Bamboo Sushi"
type input "836 NW 23rd Ave"
type input "Portland"
type input "97210"
type input "US"
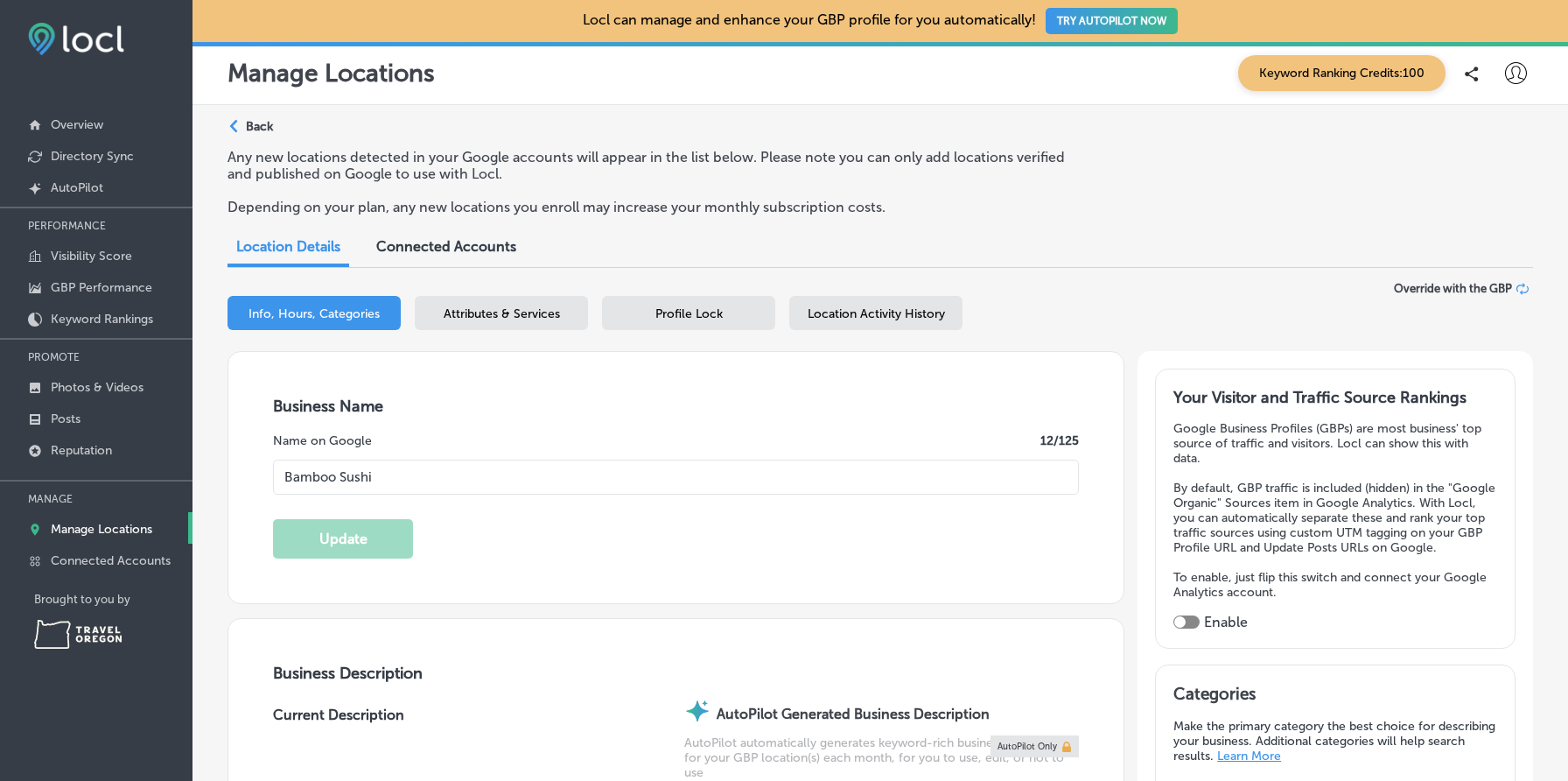
type input "https://bamboosushi.com/location/portland-nw/details"
type textarea "At Bamboo Sushi, we make every decision with the highest regard for this world …"
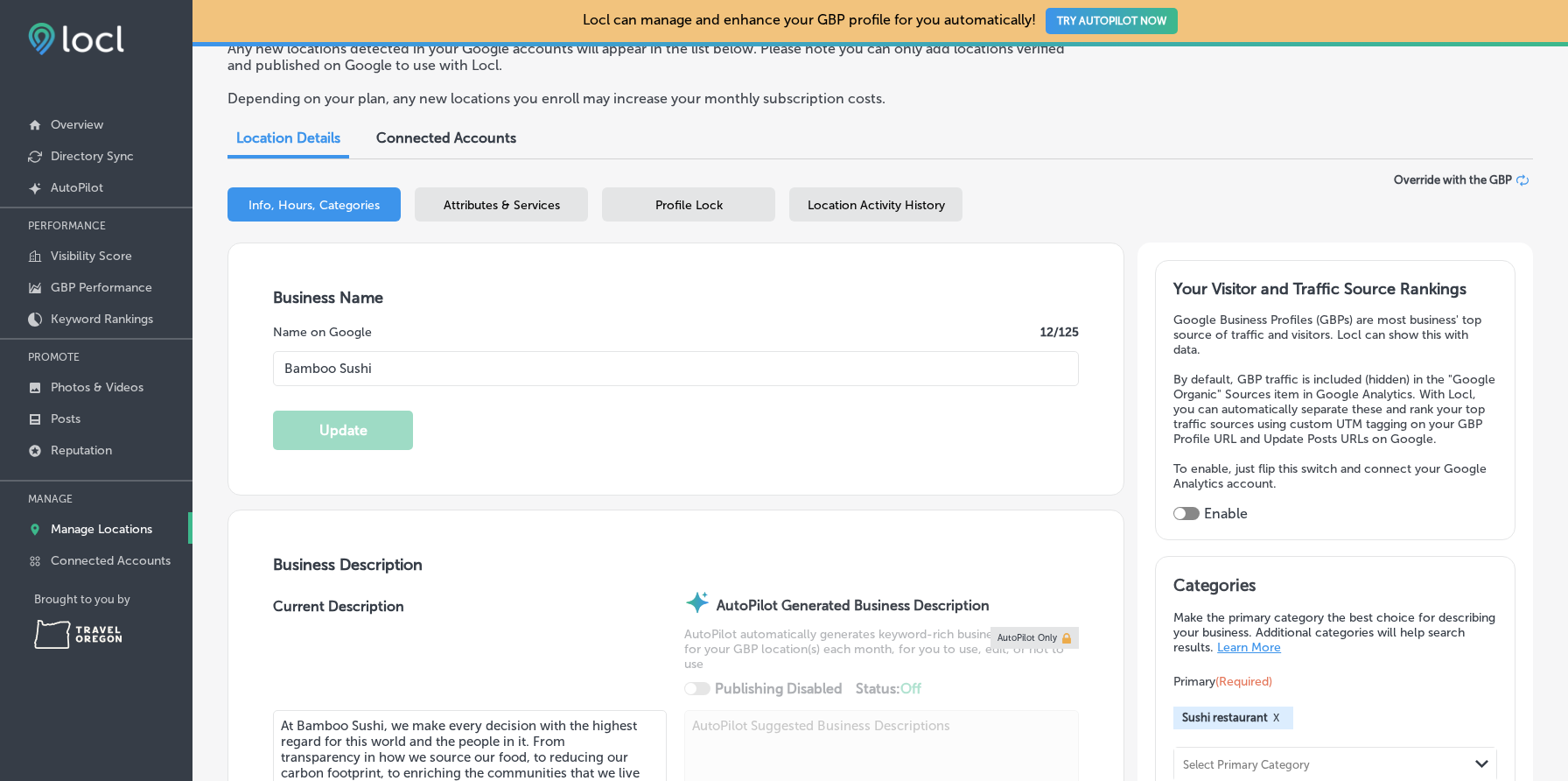
type input "+1 971 229 1925"
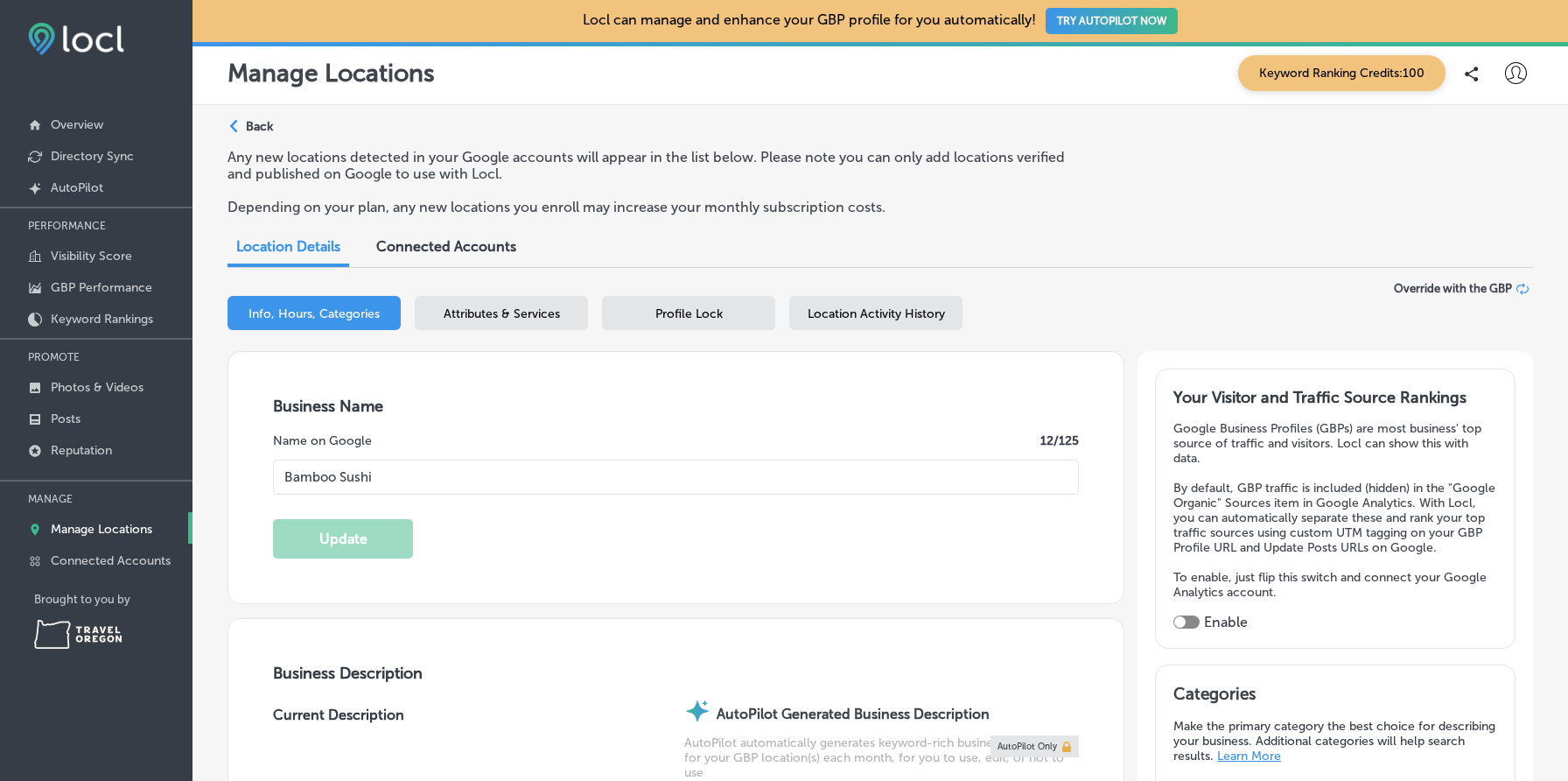
click at [256, 122] on p "Back" at bounding box center [259, 127] width 28 height 15
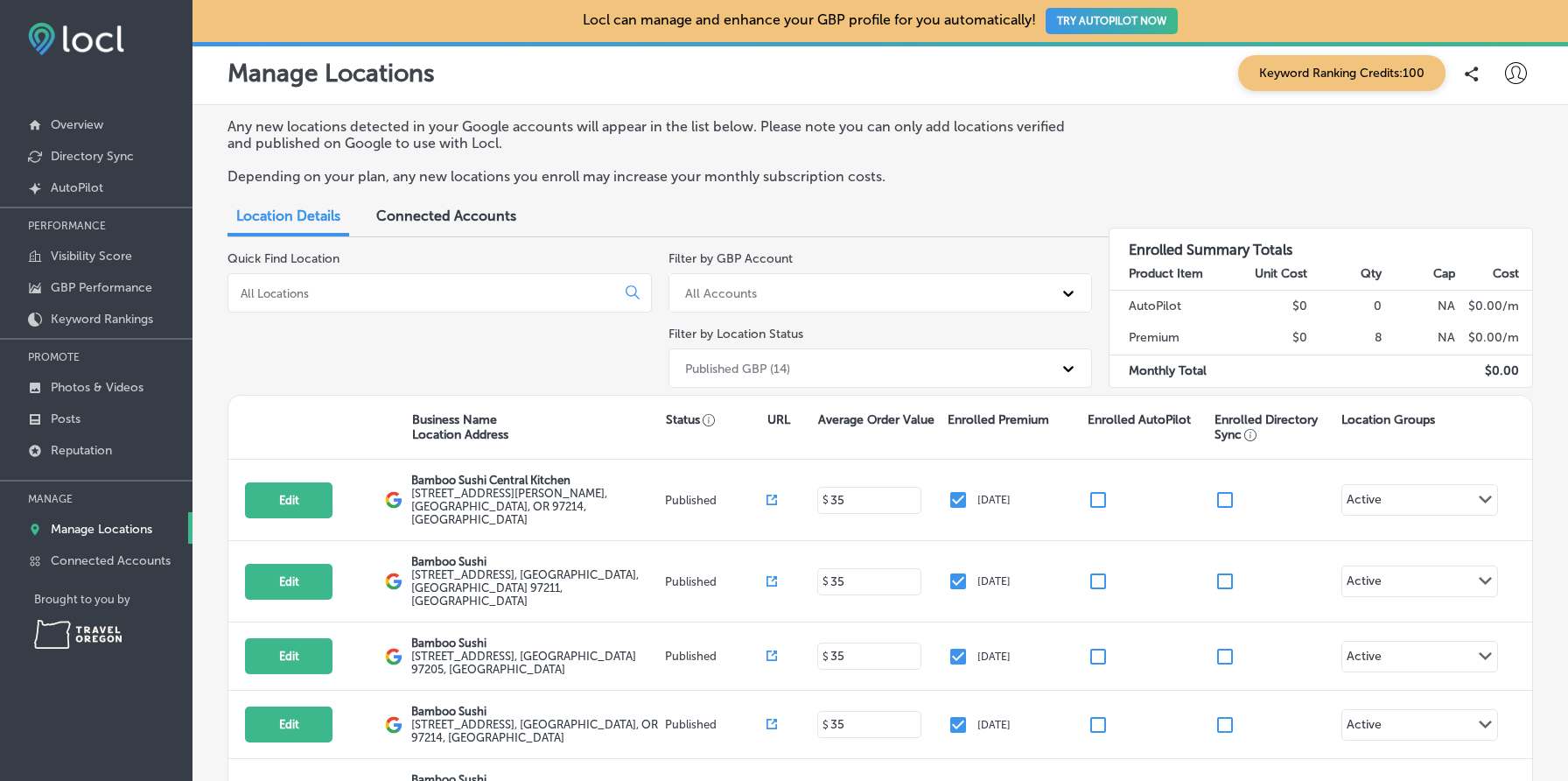
click at [386, 142] on p "Any new locations detected in your Google accounts will appear in the list belo…" at bounding box center [652, 134] width 849 height 33
click at [105, 254] on p "Visibility Score" at bounding box center [91, 256] width 82 height 15
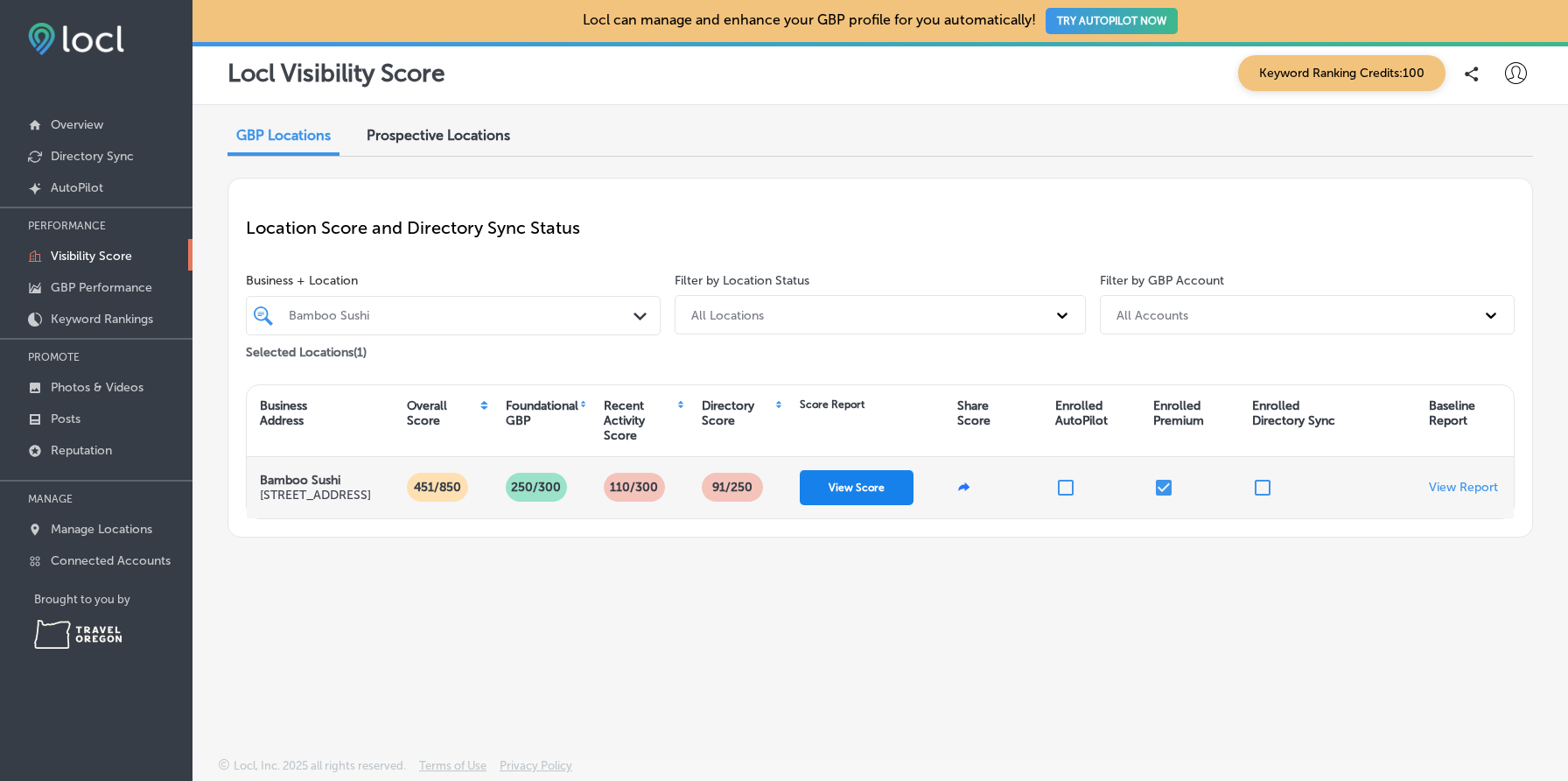
click at [846, 474] on button "View Score" at bounding box center [857, 487] width 114 height 35
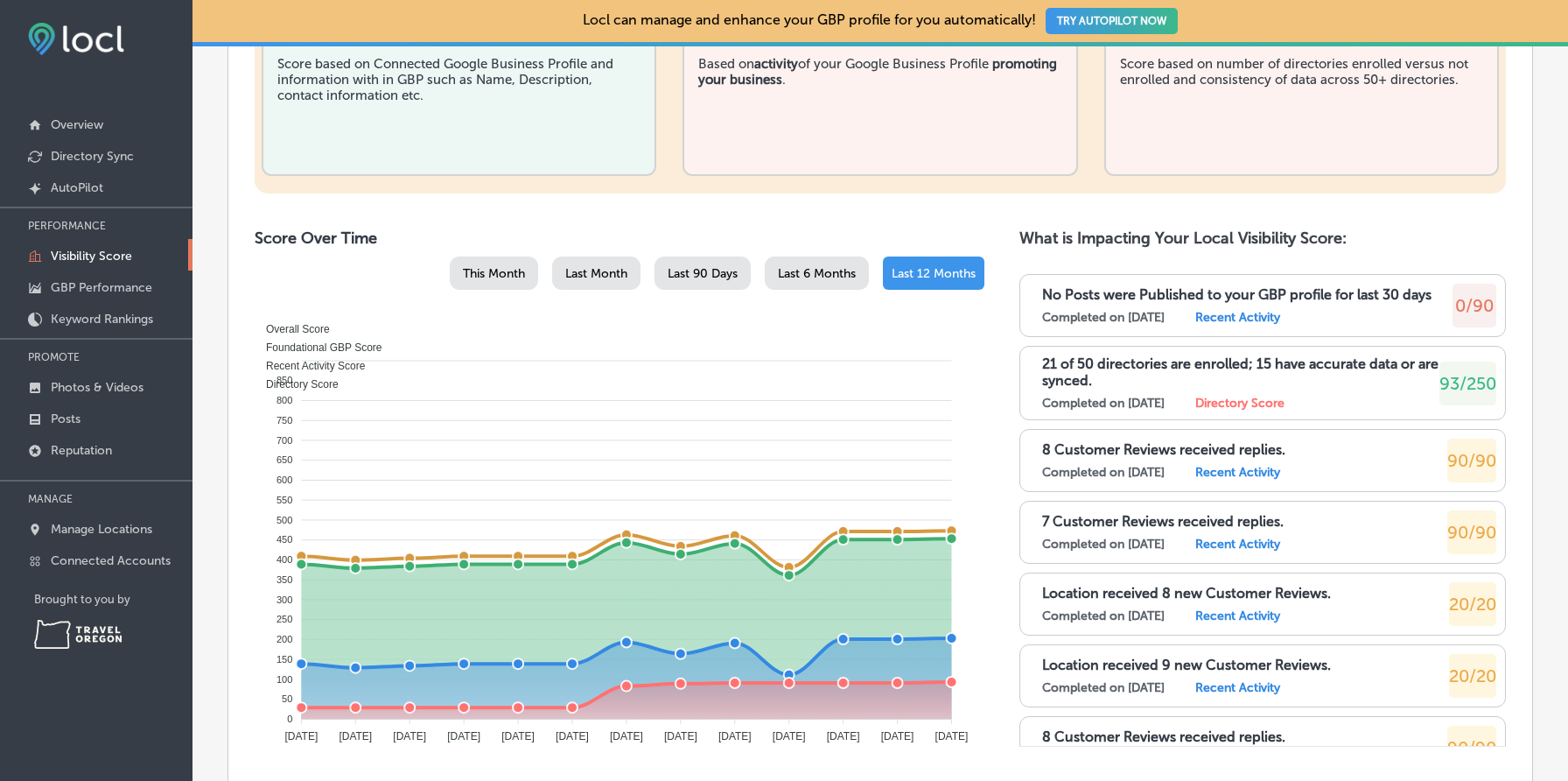
scroll to position [729, 0]
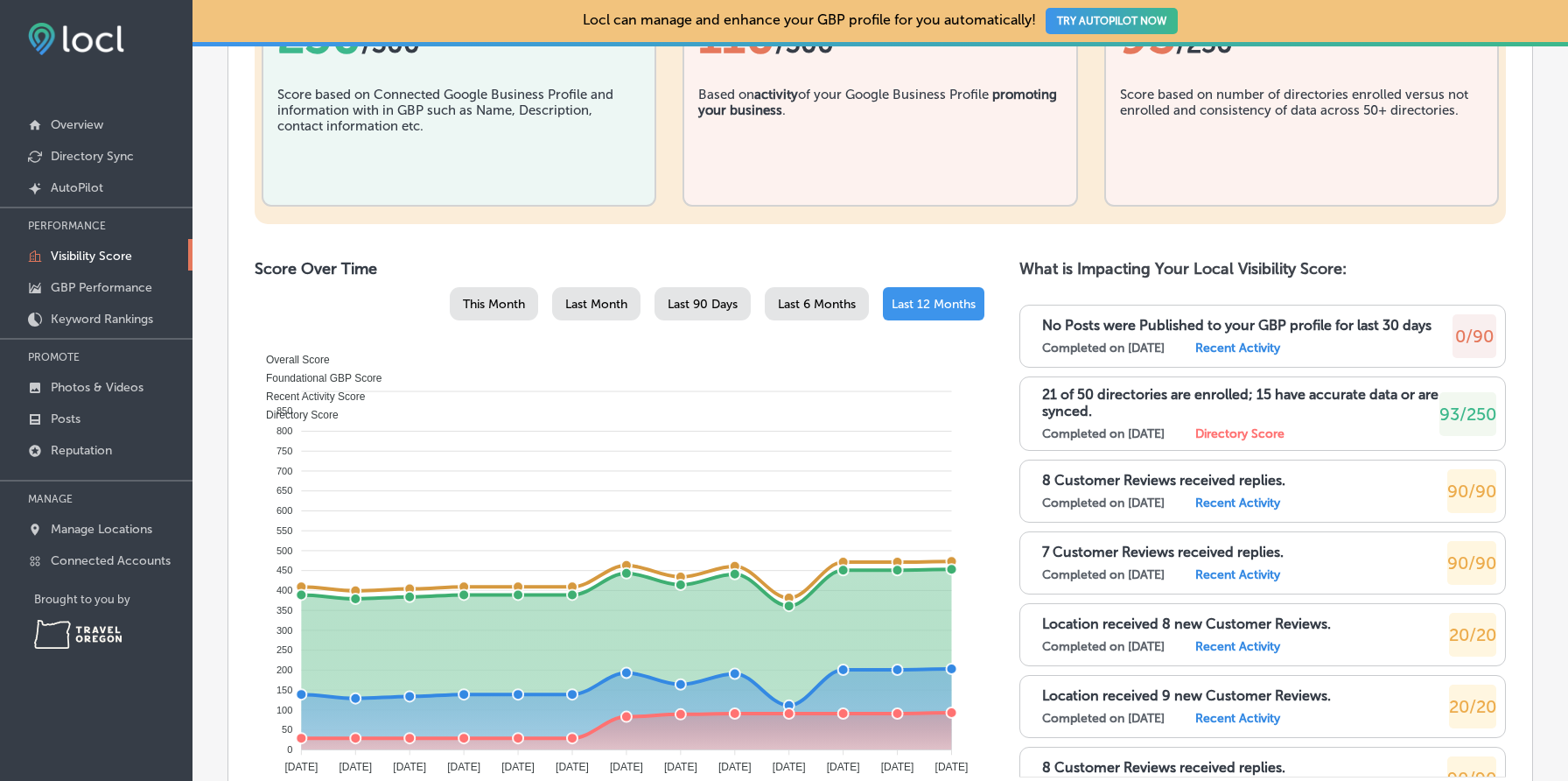
click at [1467, 279] on div "What is Impacting Your Local Visibility Score: No Posts were Published to your …" at bounding box center [1263, 530] width 486 height 543
click at [1455, 485] on span "90/90" at bounding box center [1473, 491] width 49 height 21
click at [1455, 411] on span "93/250" at bounding box center [1468, 414] width 57 height 21
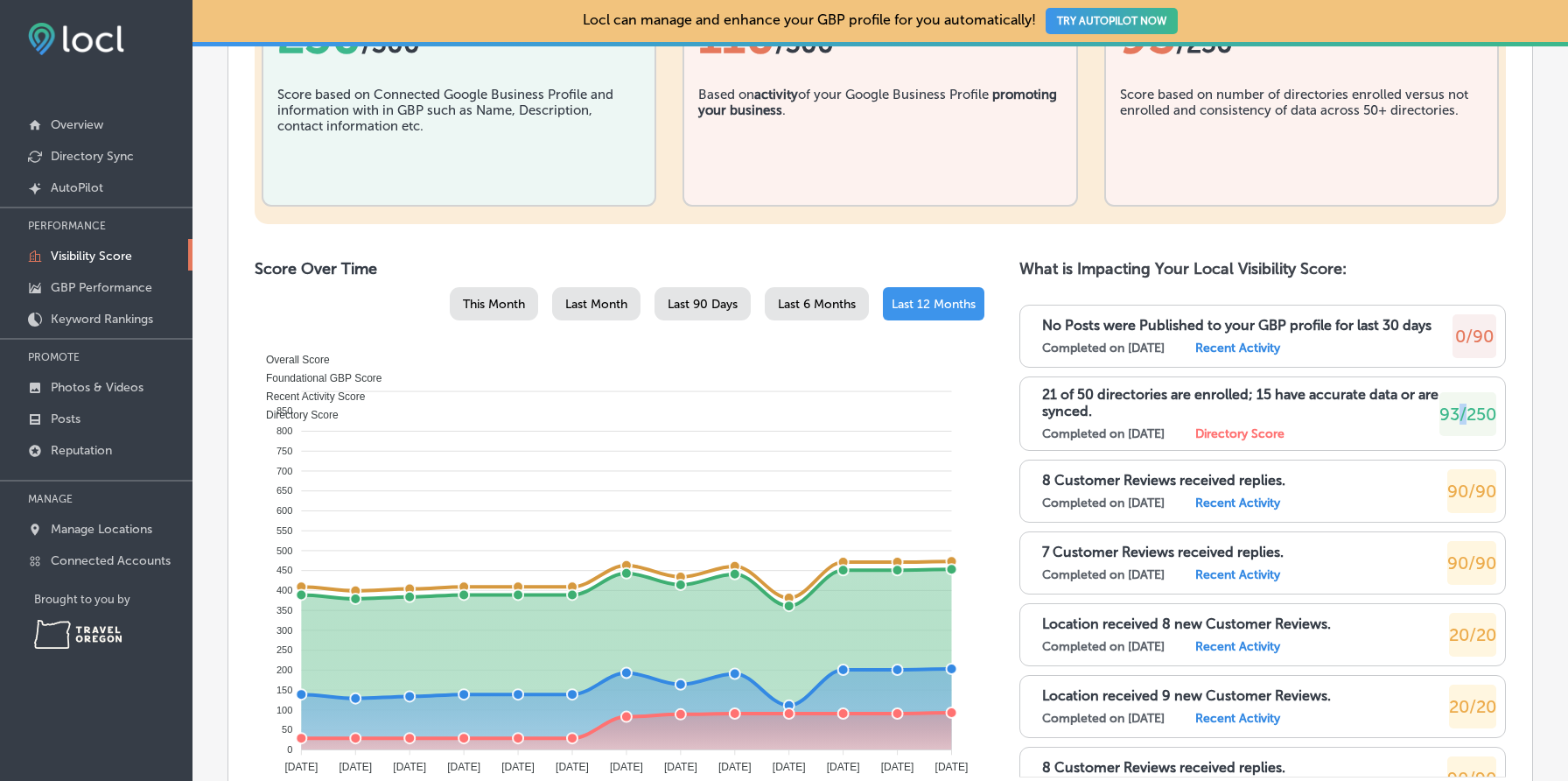
click at [1455, 411] on span "93/250" at bounding box center [1468, 414] width 57 height 21
click at [1465, 334] on span "0/90" at bounding box center [1475, 336] width 38 height 21
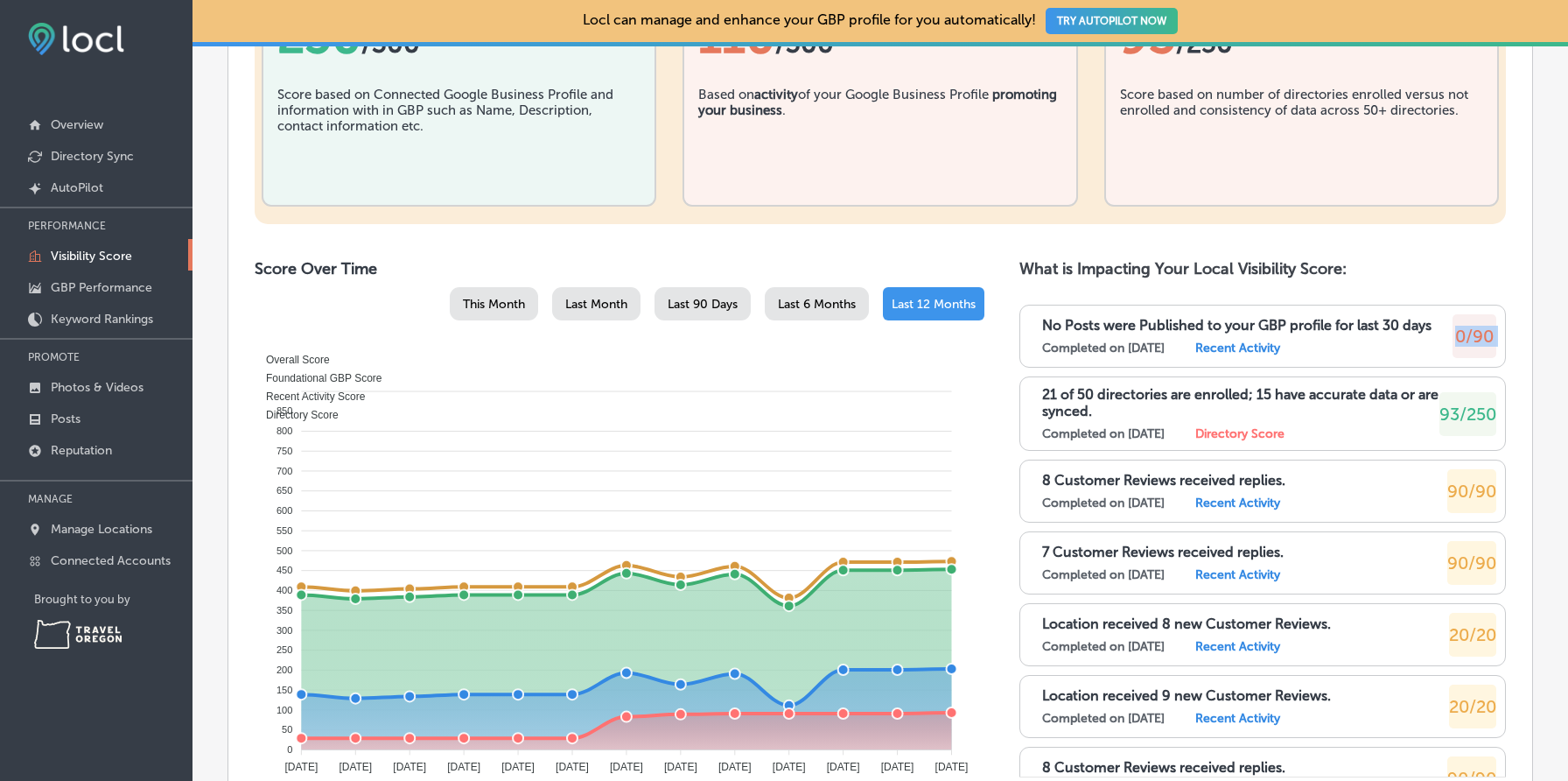
click at [1465, 334] on span "0/90" at bounding box center [1475, 336] width 38 height 21
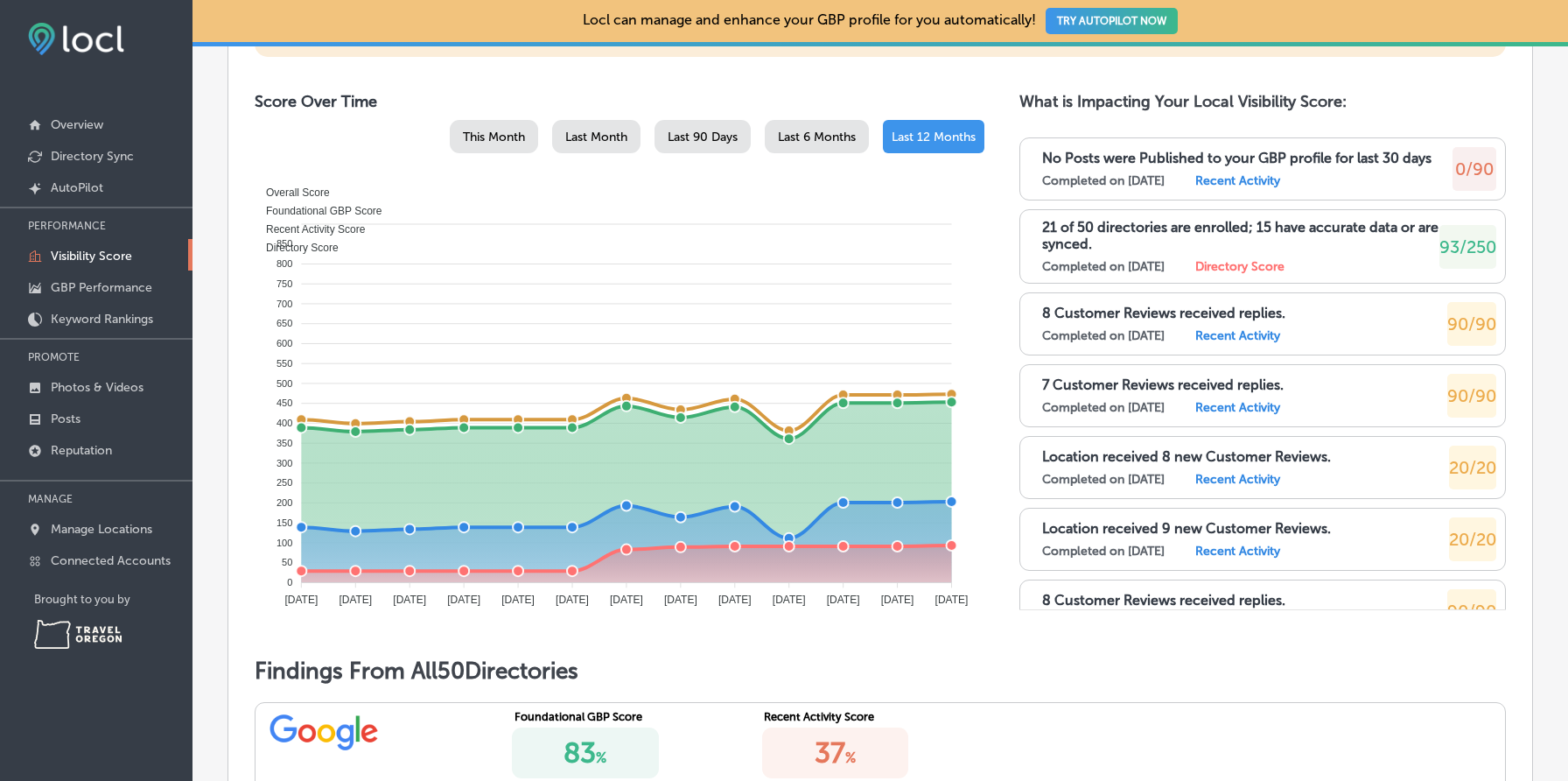
scroll to position [863, 0]
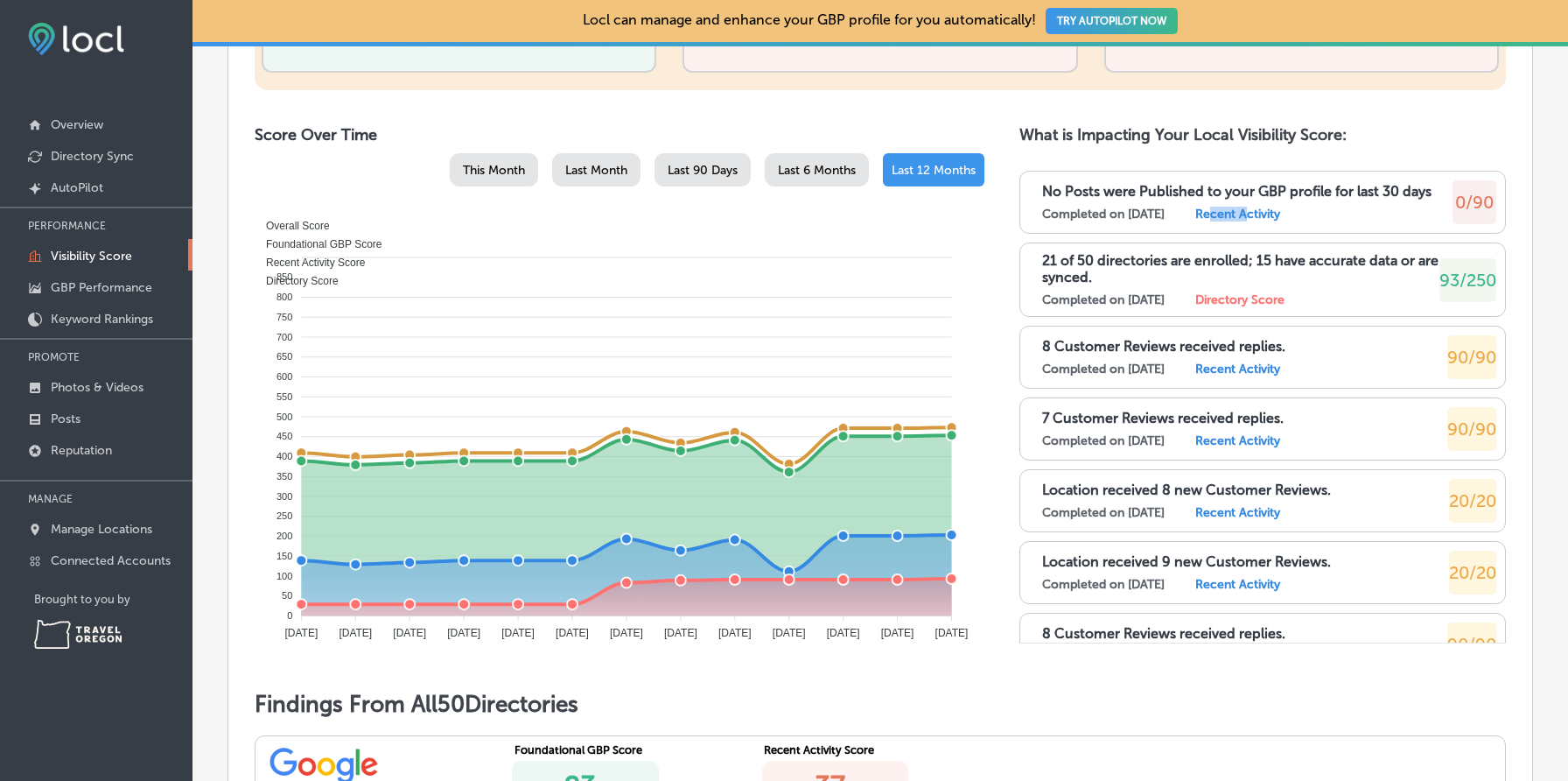
drag, startPoint x: 1233, startPoint y: 215, endPoint x: 1271, endPoint y: 215, distance: 38.0
click at [1271, 215] on label "Recent Activity" at bounding box center [1238, 214] width 85 height 15
click at [1223, 212] on label "Recent Activity" at bounding box center [1238, 214] width 85 height 15
drag, startPoint x: 1223, startPoint y: 212, endPoint x: 1264, endPoint y: 212, distance: 41.0
click at [1264, 212] on label "Recent Activity" at bounding box center [1238, 214] width 85 height 15
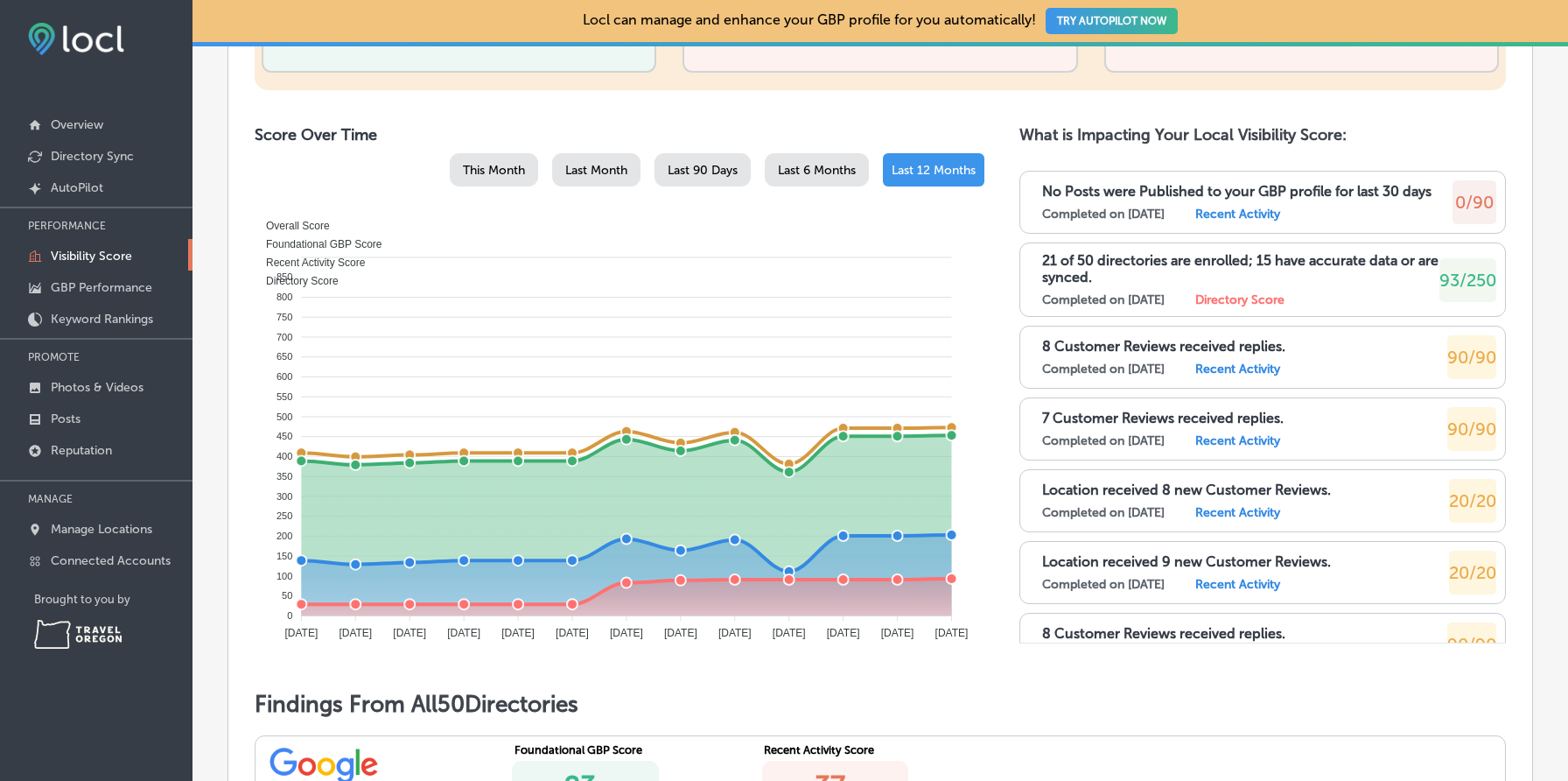
click at [1144, 143] on div "What is Impacting Your Local Visibility Score: No Posts were Published to your …" at bounding box center [1263, 397] width 486 height 543
click at [1238, 133] on h2 "What is Impacting Your Local Visibility Score:" at bounding box center [1263, 135] width 486 height 19
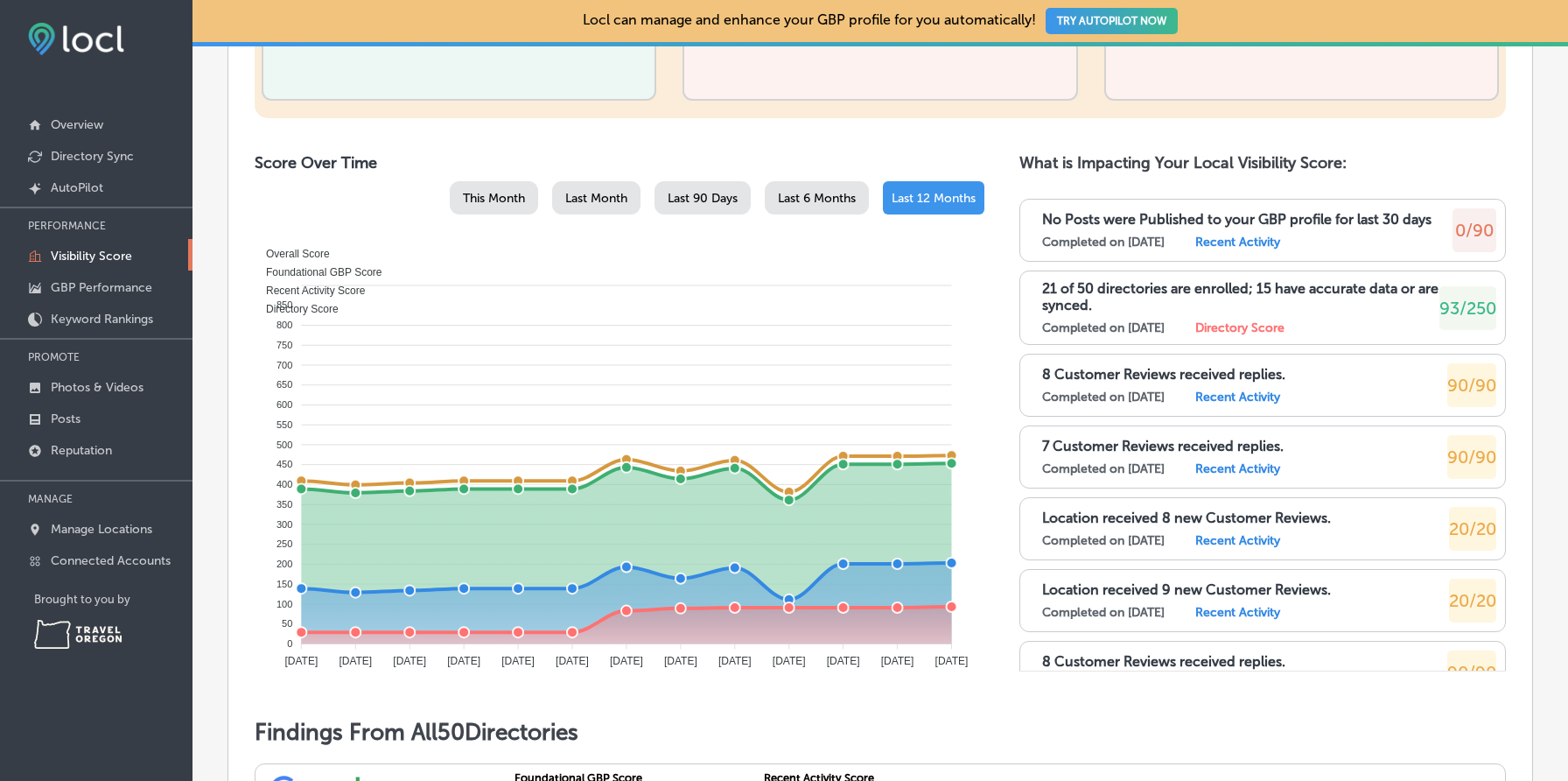
scroll to position [831, 0]
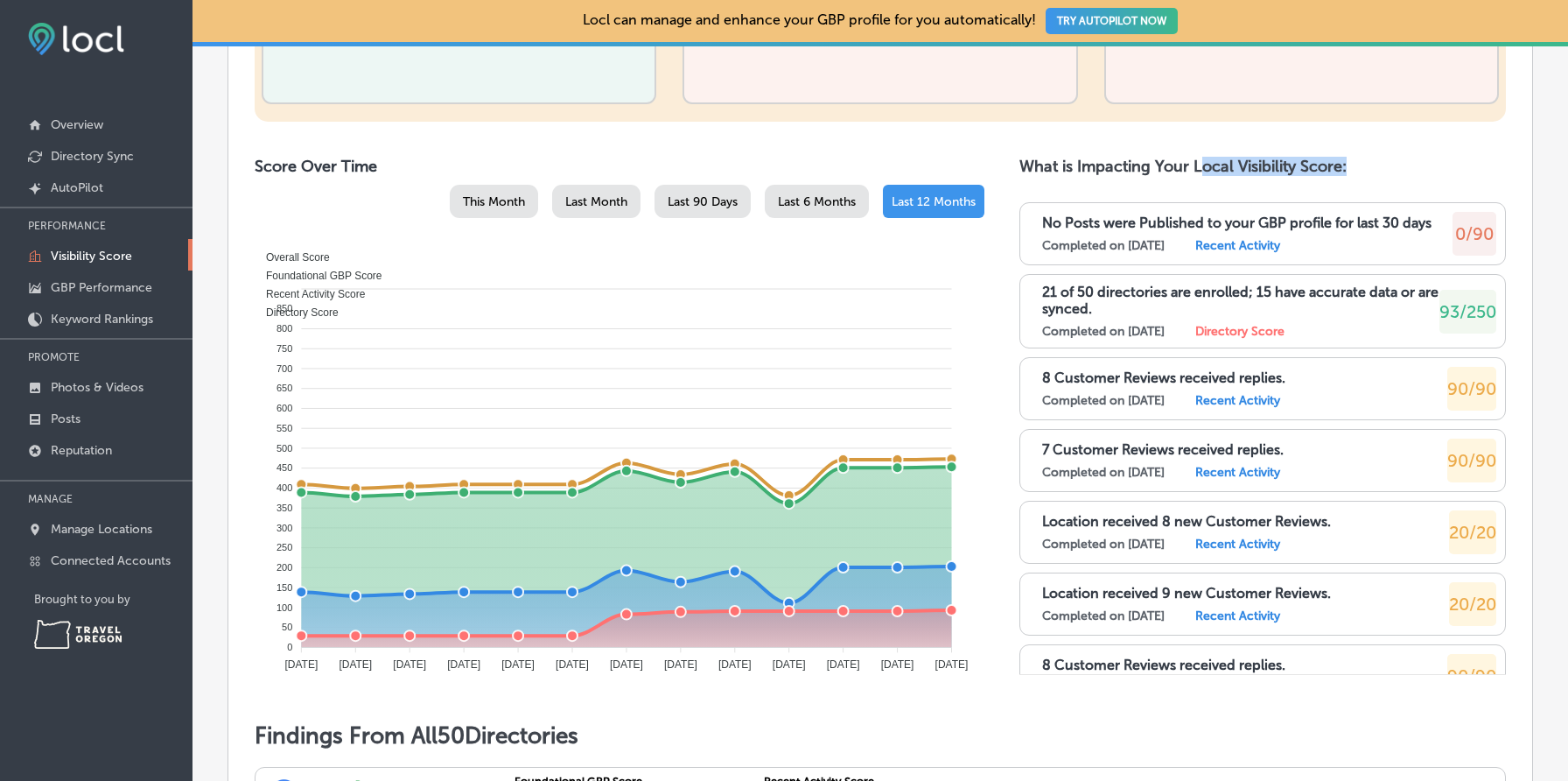
drag, startPoint x: 1205, startPoint y: 164, endPoint x: 1442, endPoint y: 159, distance: 237.1
click at [1442, 159] on h2 "What is Impacting Your Local Visibility Score:" at bounding box center [1263, 166] width 486 height 19
drag, startPoint x: 1022, startPoint y: 180, endPoint x: 1194, endPoint y: 175, distance: 172.1
click at [1194, 175] on div "What is Impacting Your Local Visibility Score: No Posts were Published to your …" at bounding box center [1263, 428] width 486 height 543
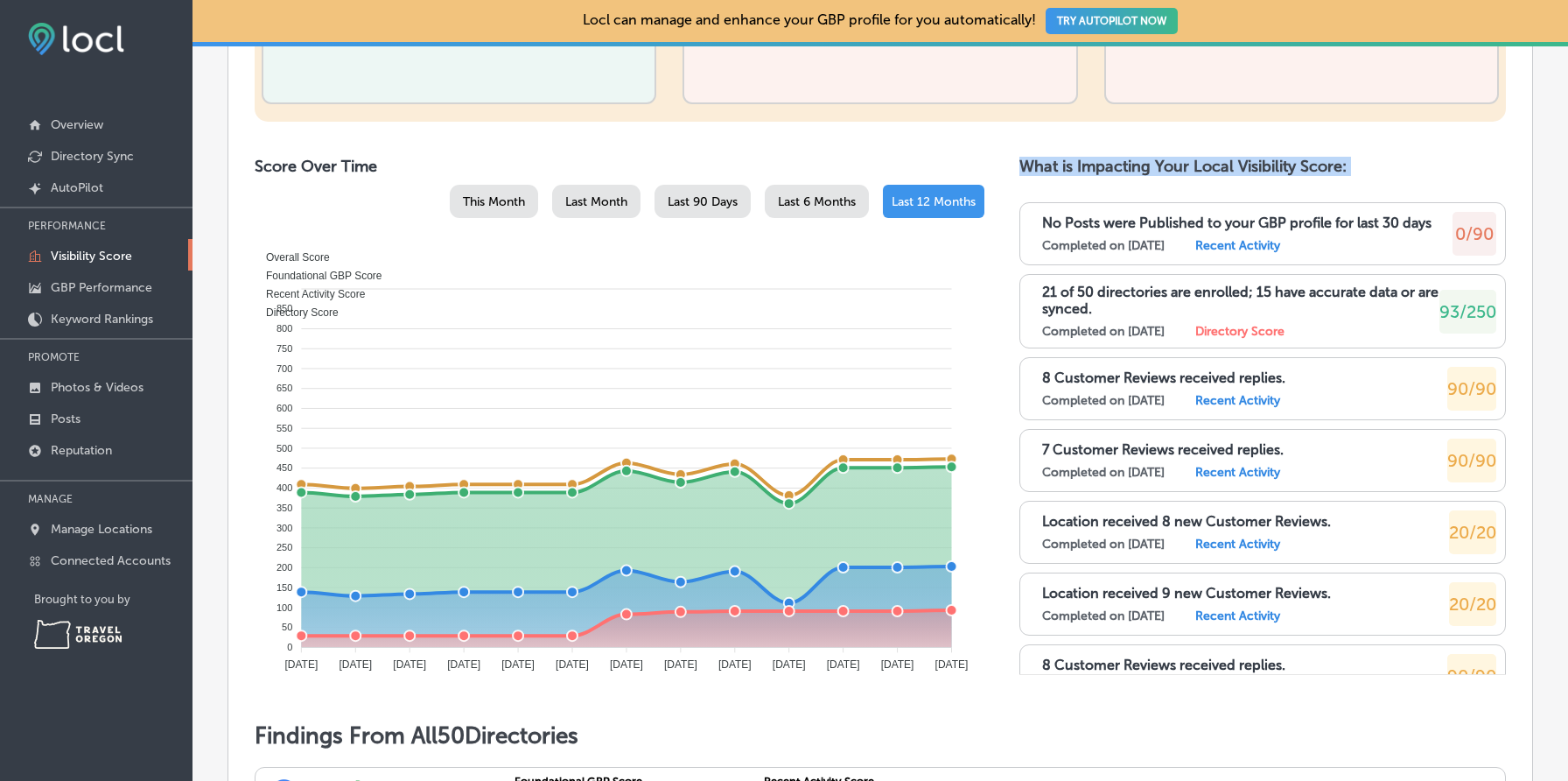
drag, startPoint x: 1025, startPoint y: 164, endPoint x: 1310, endPoint y: 178, distance: 285.3
click at [1310, 178] on div "What is Impacting Your Local Visibility Score: No Posts were Published to your …" at bounding box center [1263, 428] width 486 height 543
click at [1076, 180] on div "What is Impacting Your Local Visibility Score: No Posts were Published to your …" at bounding box center [1263, 428] width 486 height 543
drag, startPoint x: 1076, startPoint y: 180, endPoint x: 1314, endPoint y: 194, distance: 238.4
click at [1314, 194] on div "What is Impacting Your Local Visibility Score: No Posts were Published to your …" at bounding box center [1263, 428] width 486 height 543
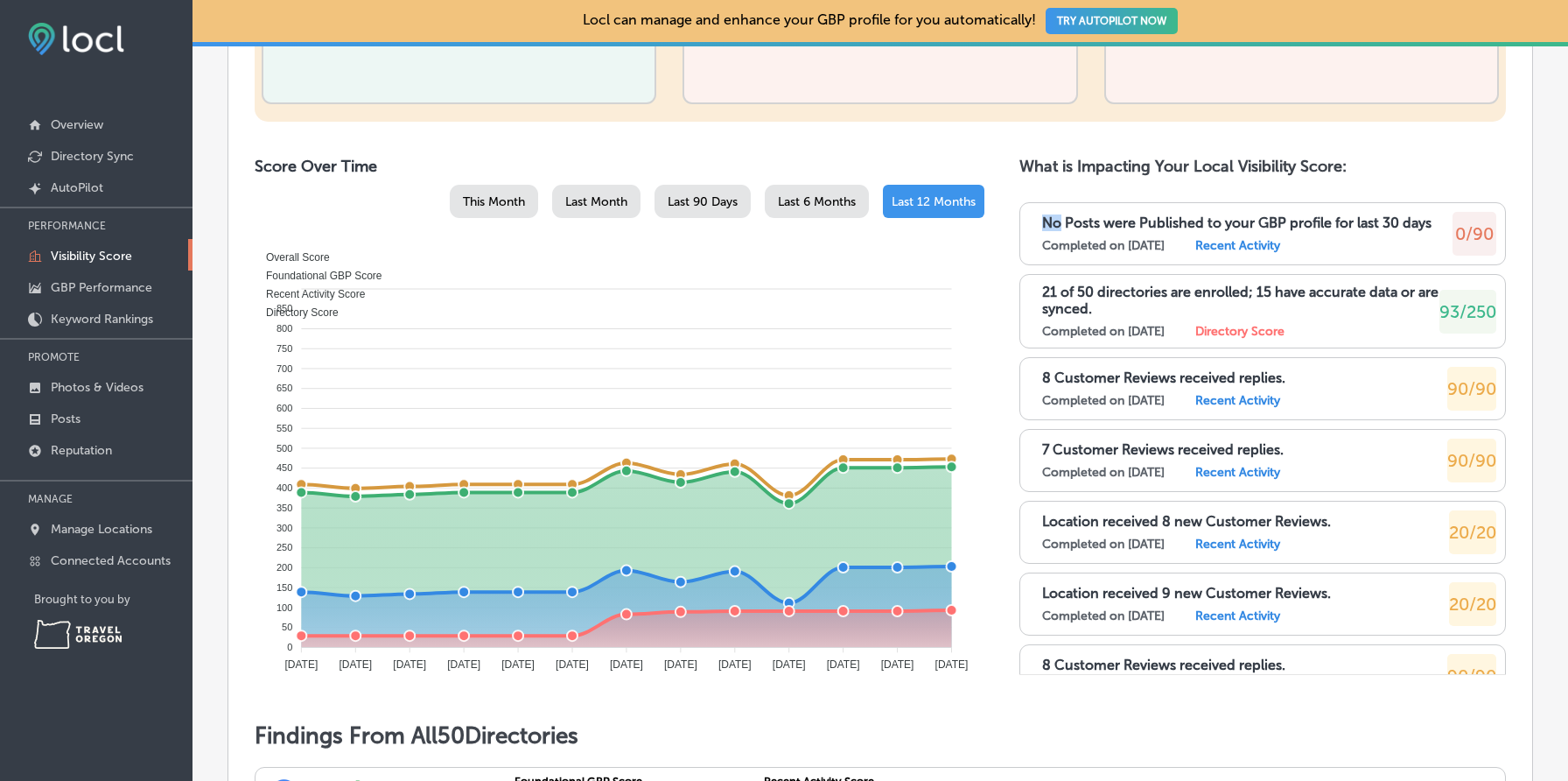
click at [1327, 185] on div "What is Impacting Your Local Visibility Score: No Posts were Published to your …" at bounding box center [1263, 428] width 486 height 543
click at [1324, 169] on h2 "What is Impacting Your Local Visibility Score:" at bounding box center [1263, 166] width 486 height 19
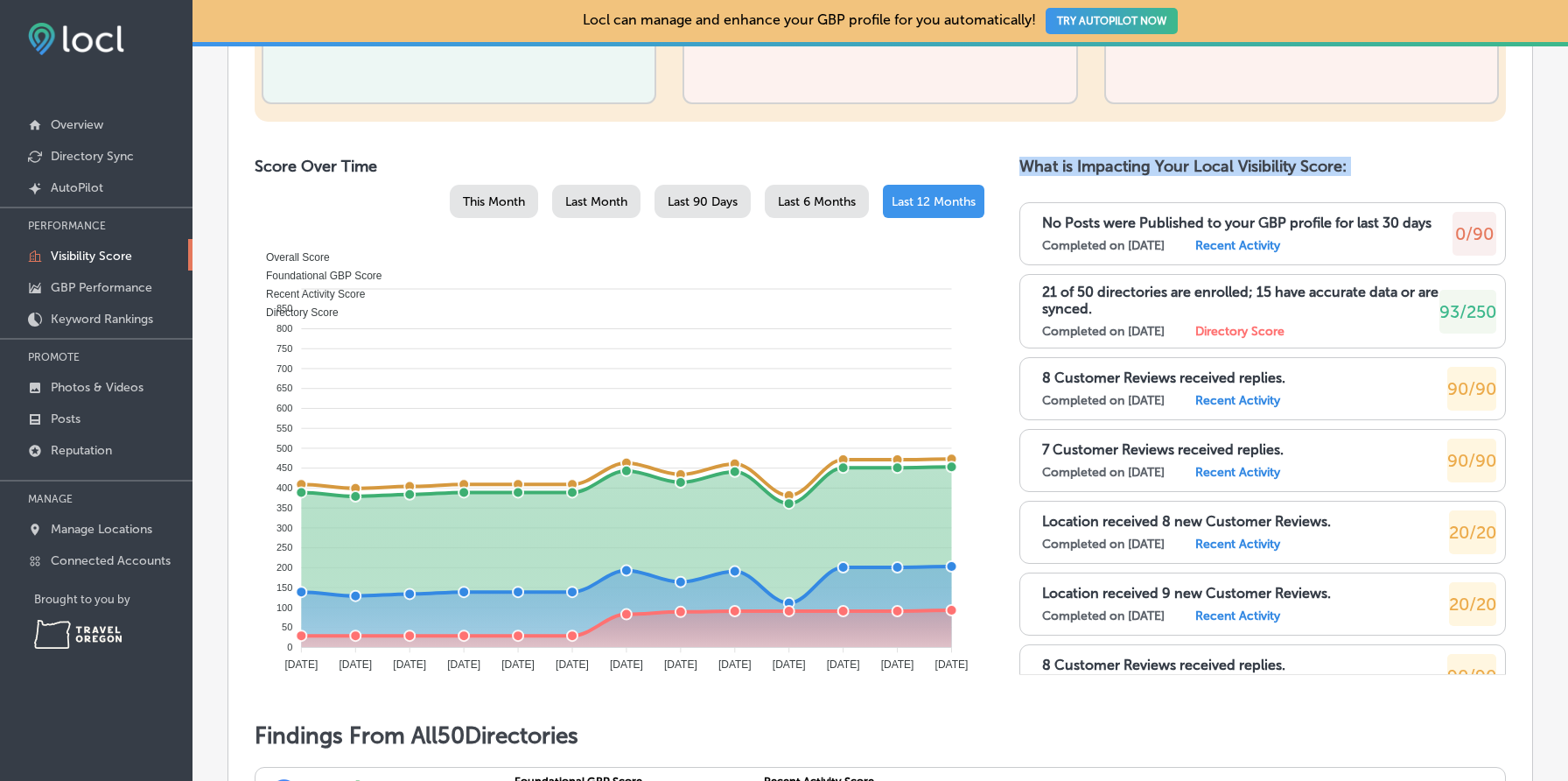
click at [1324, 169] on h2 "What is Impacting Your Local Visibility Score:" at bounding box center [1263, 166] width 486 height 19
click at [1302, 185] on div "What is Impacting Your Local Visibility Score: No Posts were Published to your …" at bounding box center [1263, 428] width 486 height 543
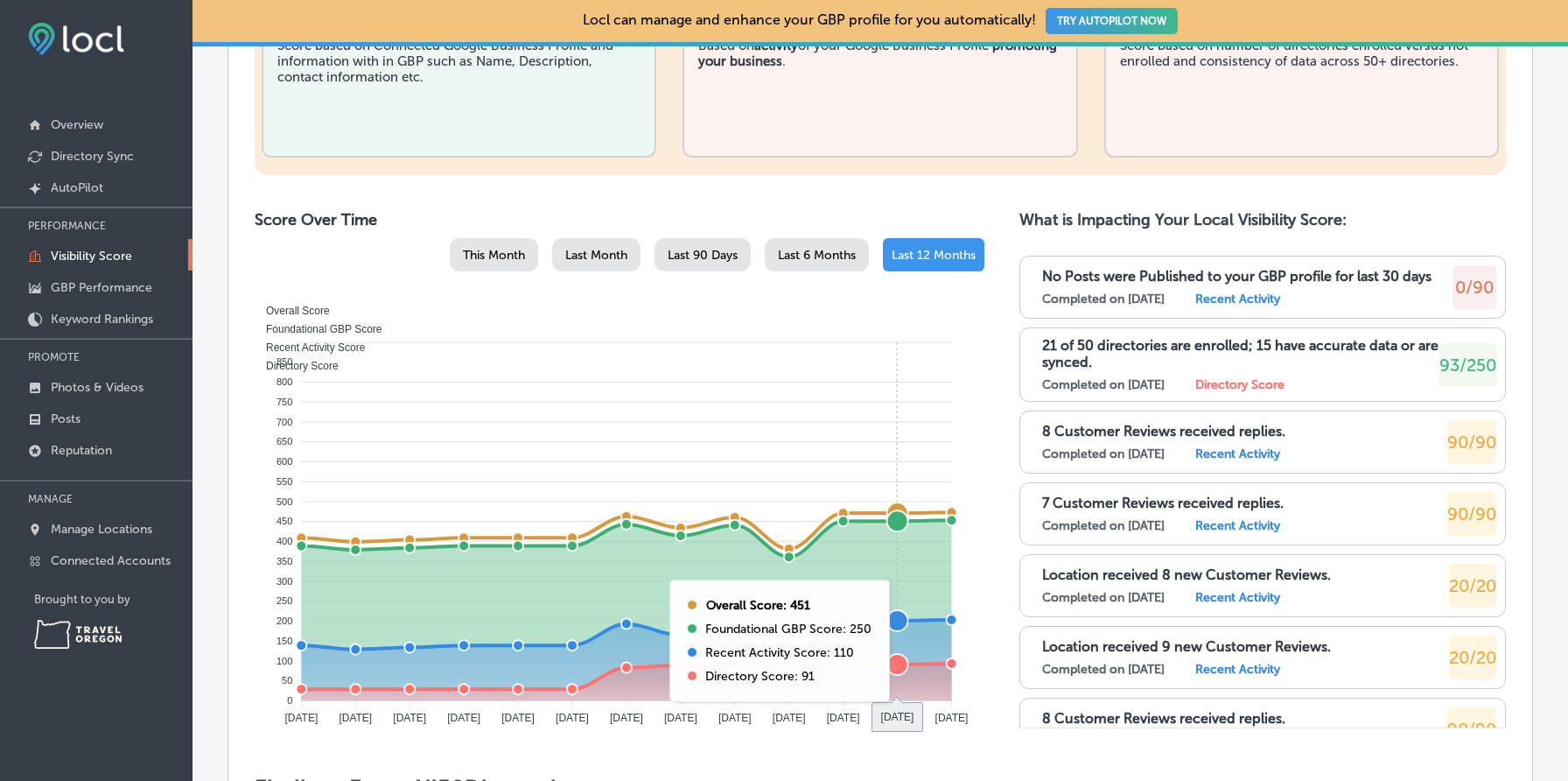
scroll to position [766, 0]
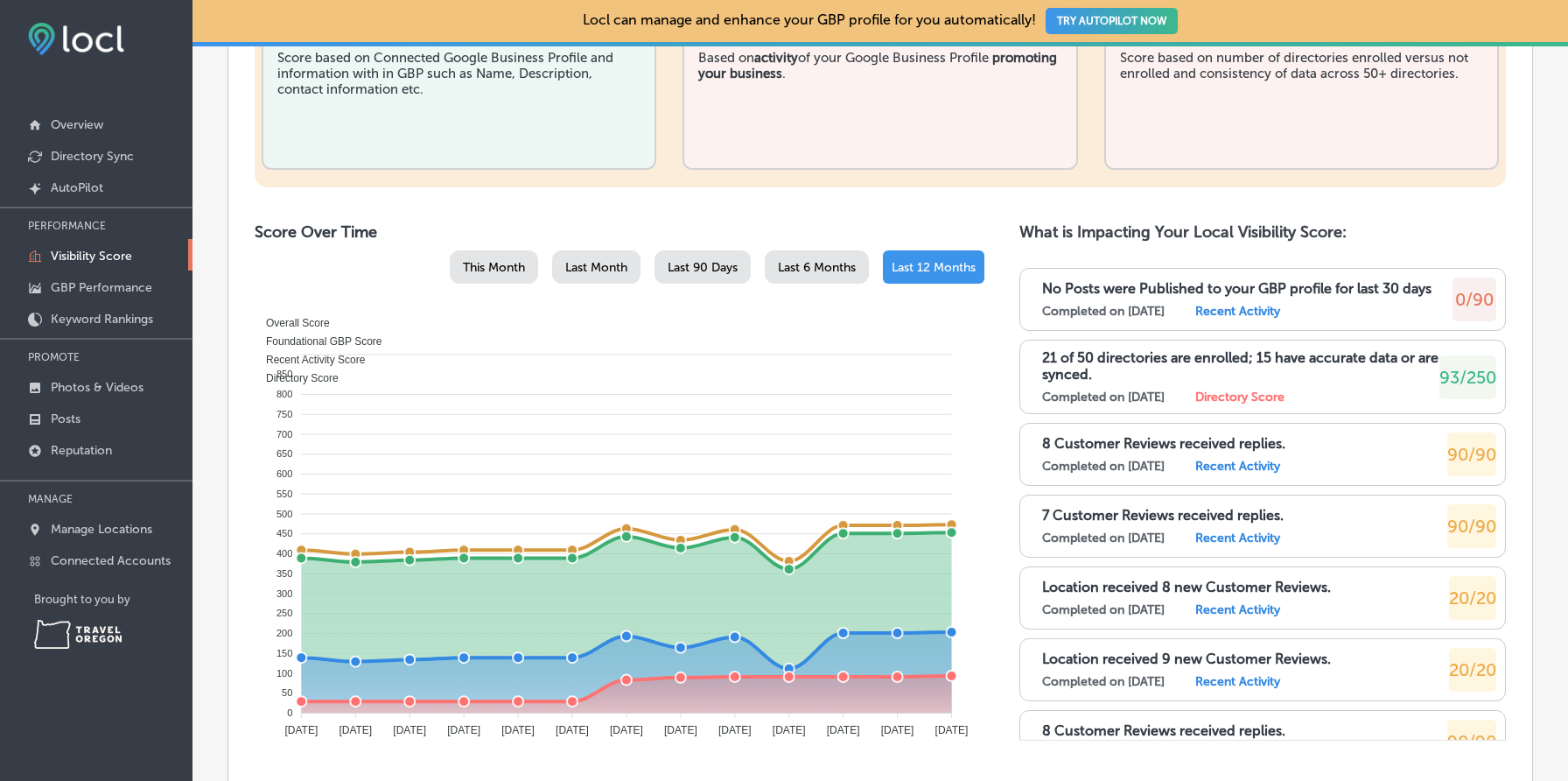
click at [697, 261] on span "Last 90 Days" at bounding box center [703, 267] width 70 height 15
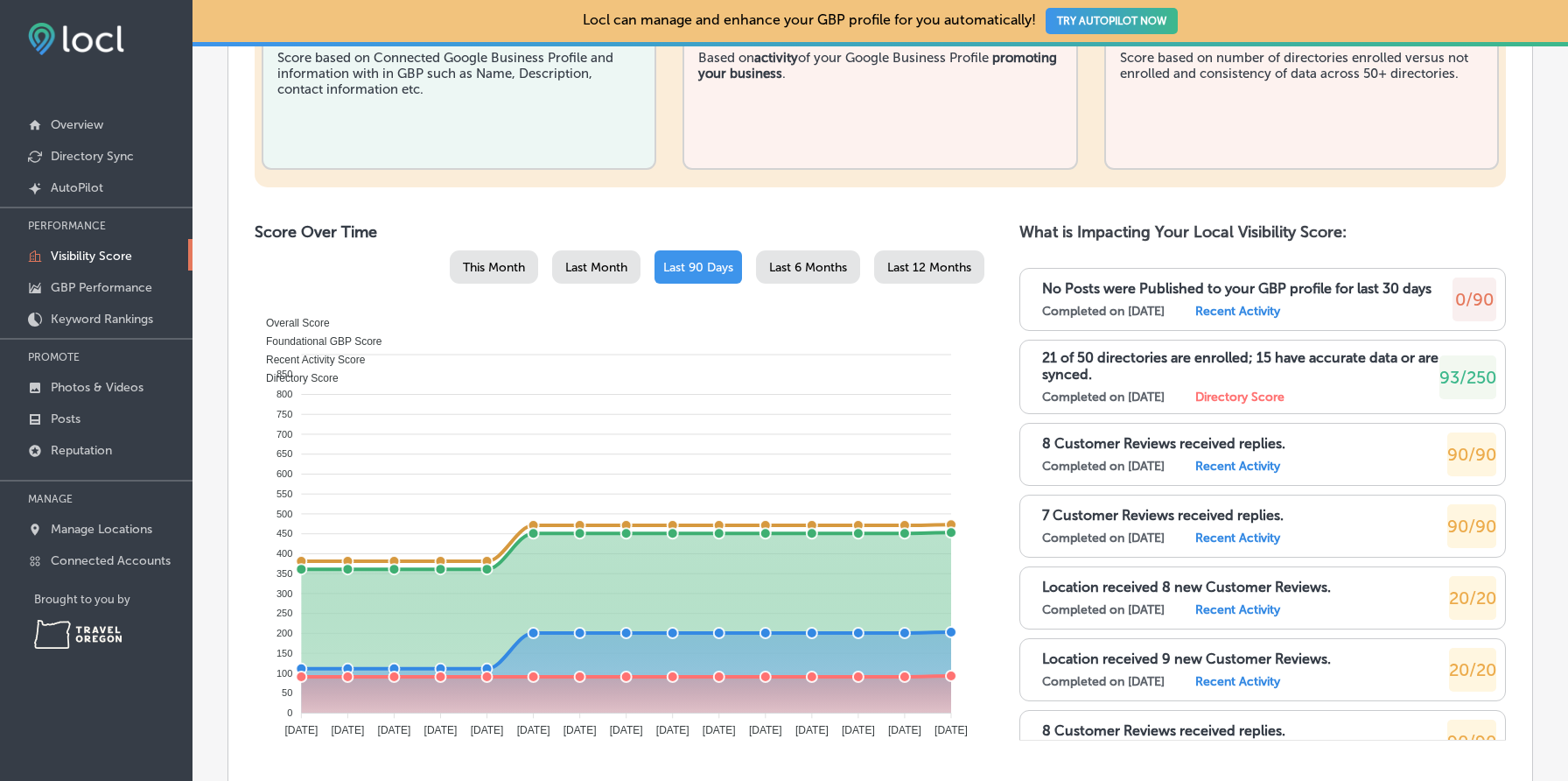
scroll to position [0, 0]
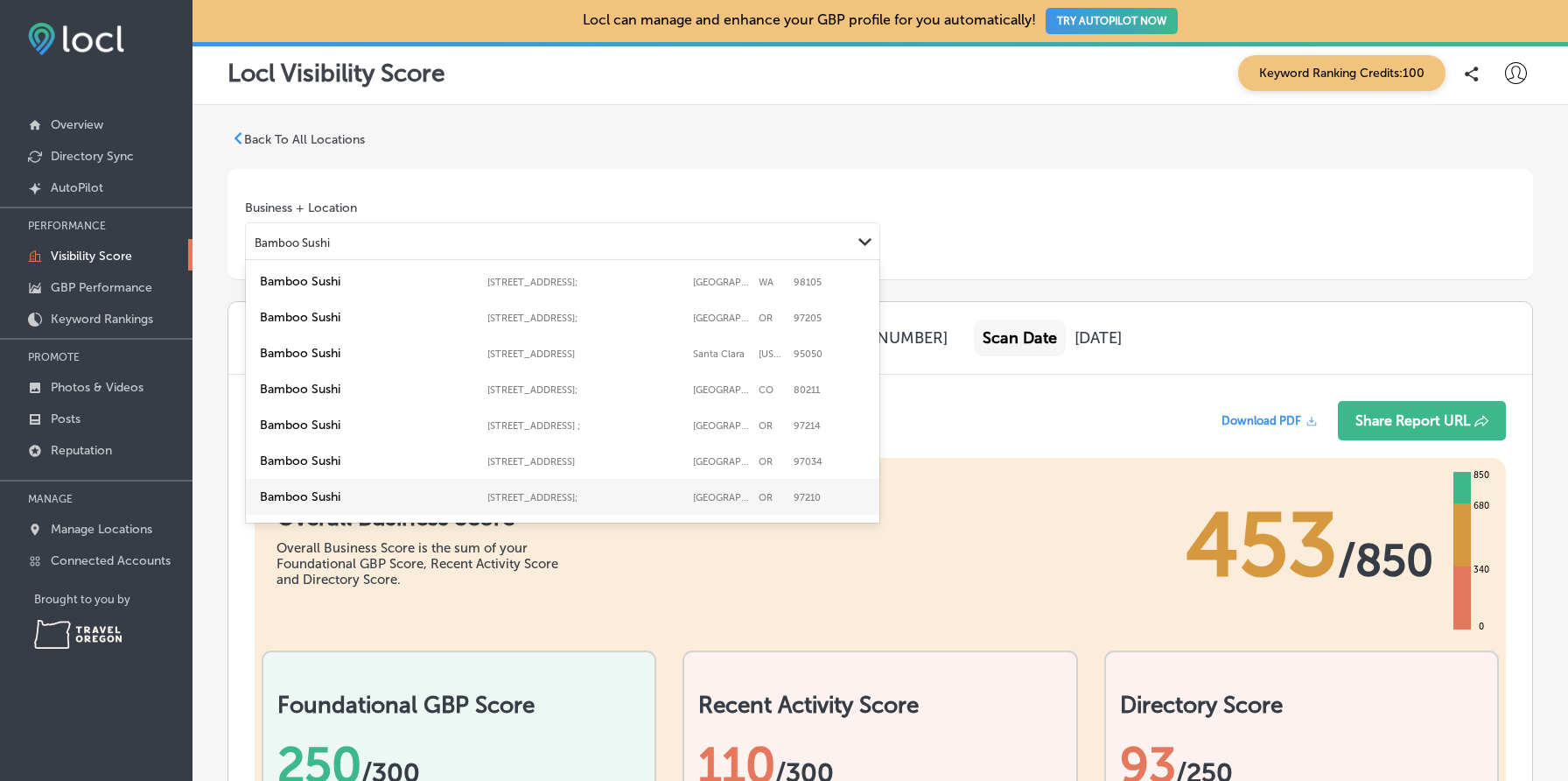
click at [445, 243] on div "Bamboo Sushi" at bounding box center [548, 242] width 606 height 24
click at [414, 334] on div "Bamboo Sushi 2855 Stevens Creek Boulevard, Santa Clara, California, 95050 2855 …" at bounding box center [562, 352] width 634 height 36
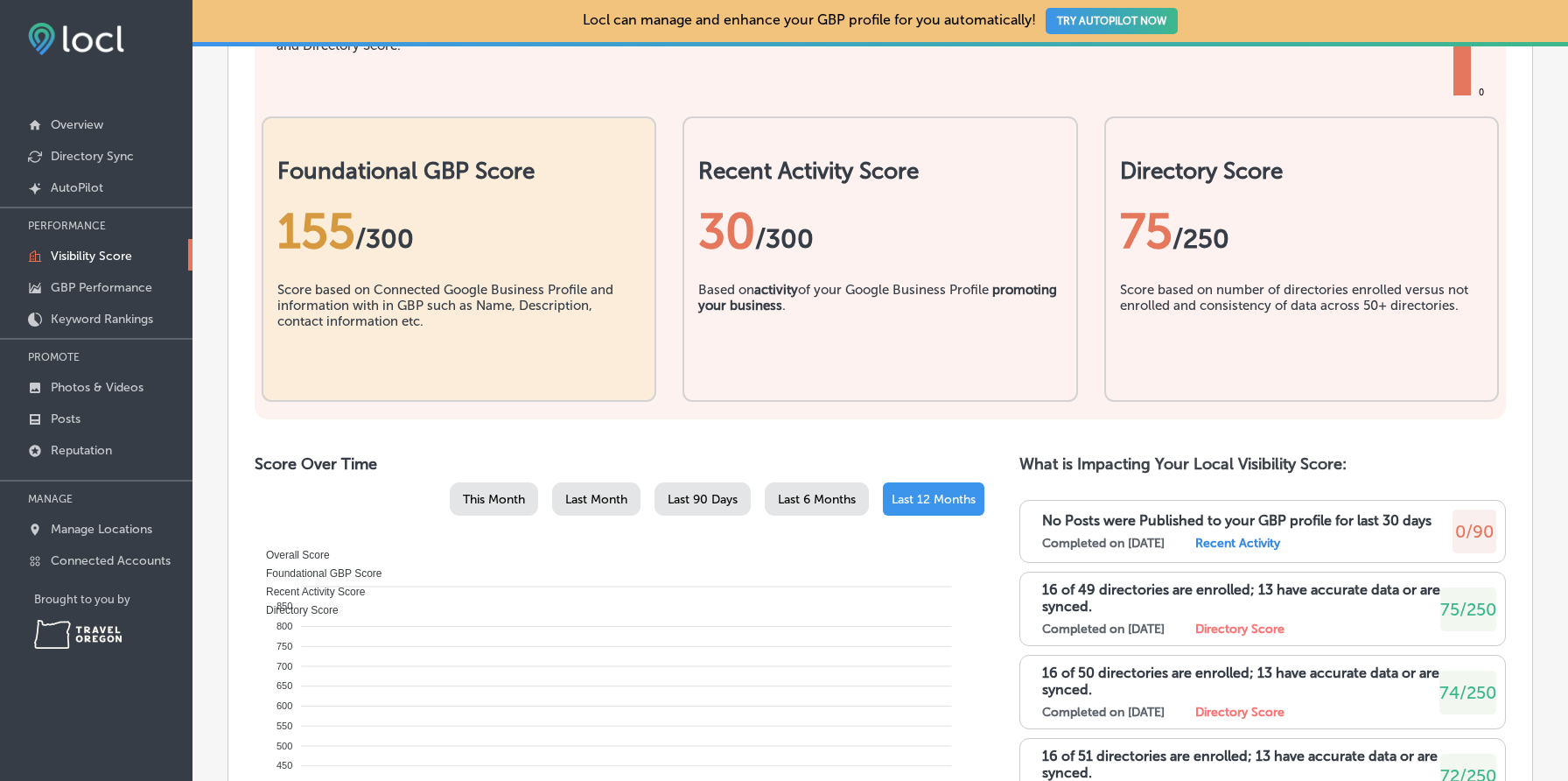
scroll to position [1283, 0]
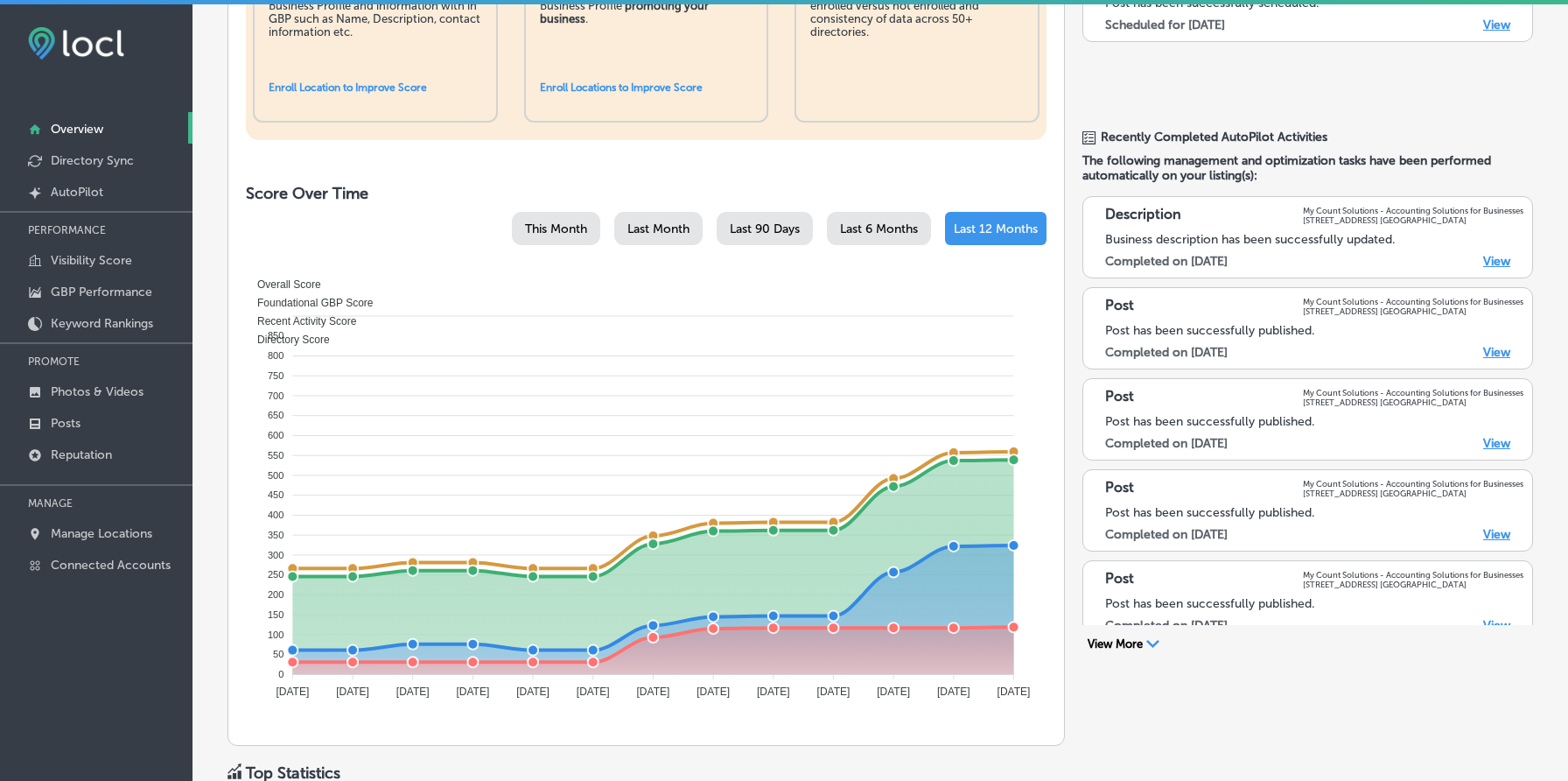
scroll to position [597, 0]
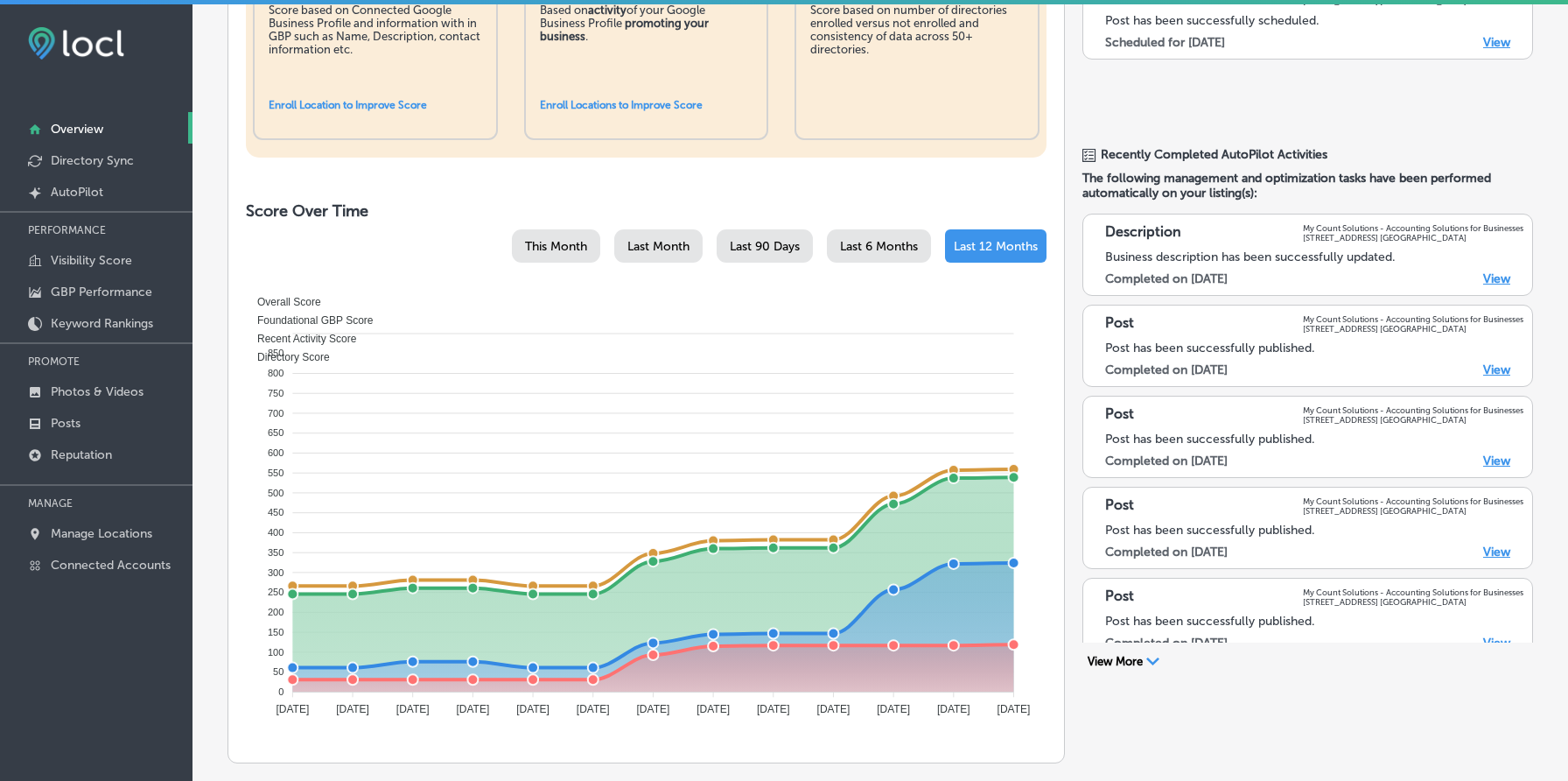
click at [767, 254] on div "Last 90 Days" at bounding box center [764, 245] width 96 height 33
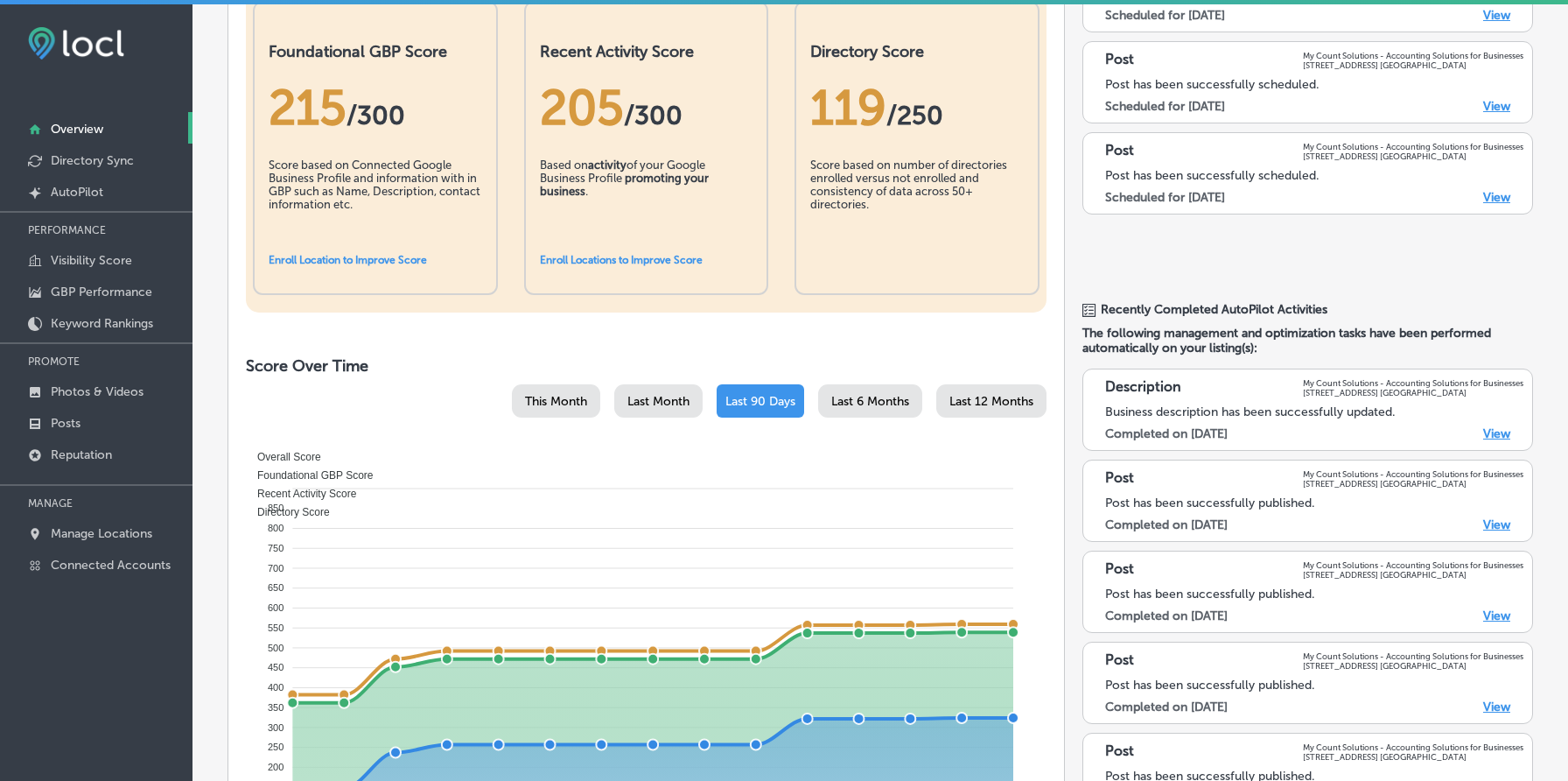
scroll to position [442, 0]
click at [143, 261] on link "Visibility Score" at bounding box center [96, 259] width 192 height 31
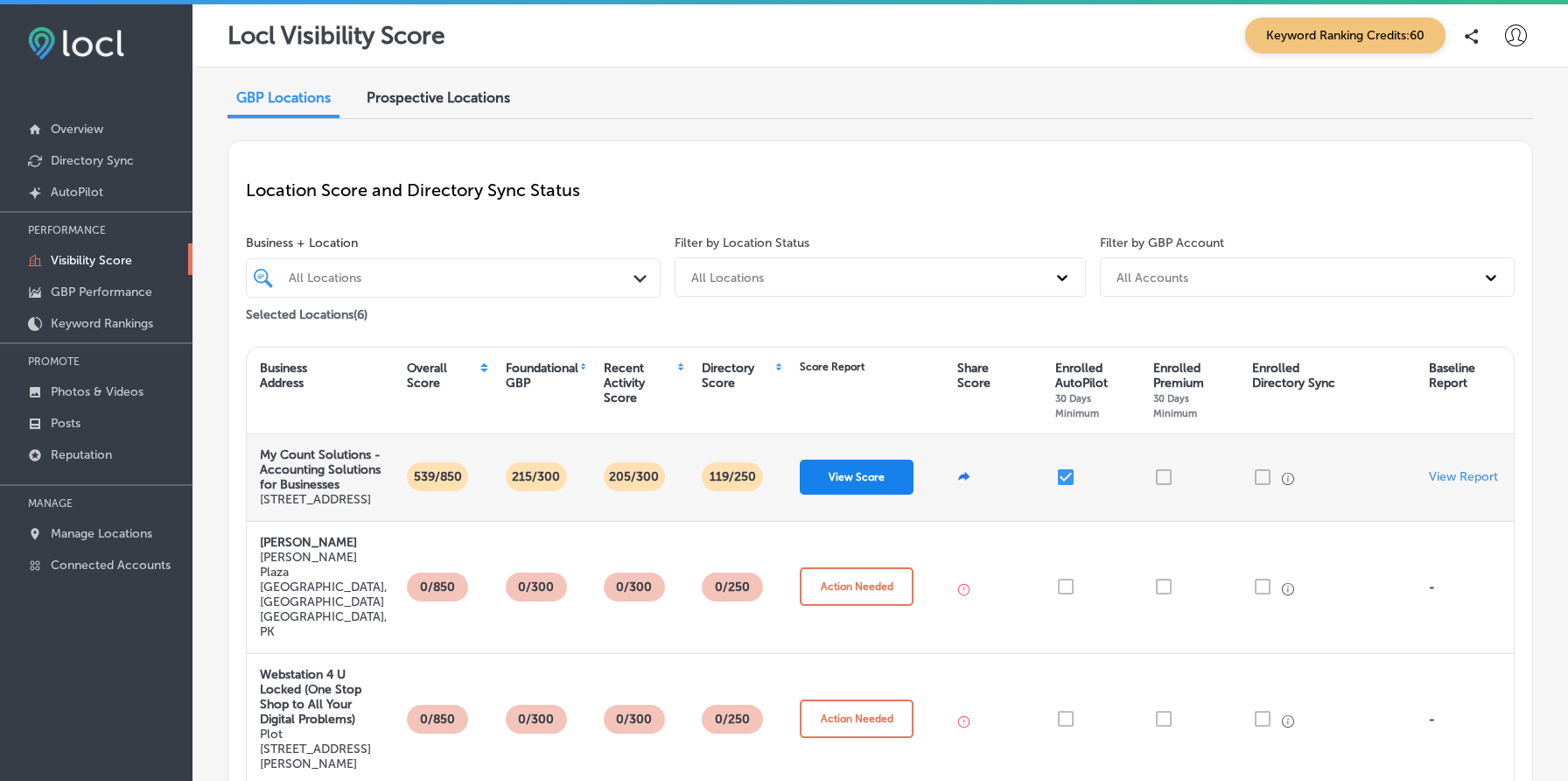
click at [859, 489] on button "View Score" at bounding box center [857, 477] width 114 height 35
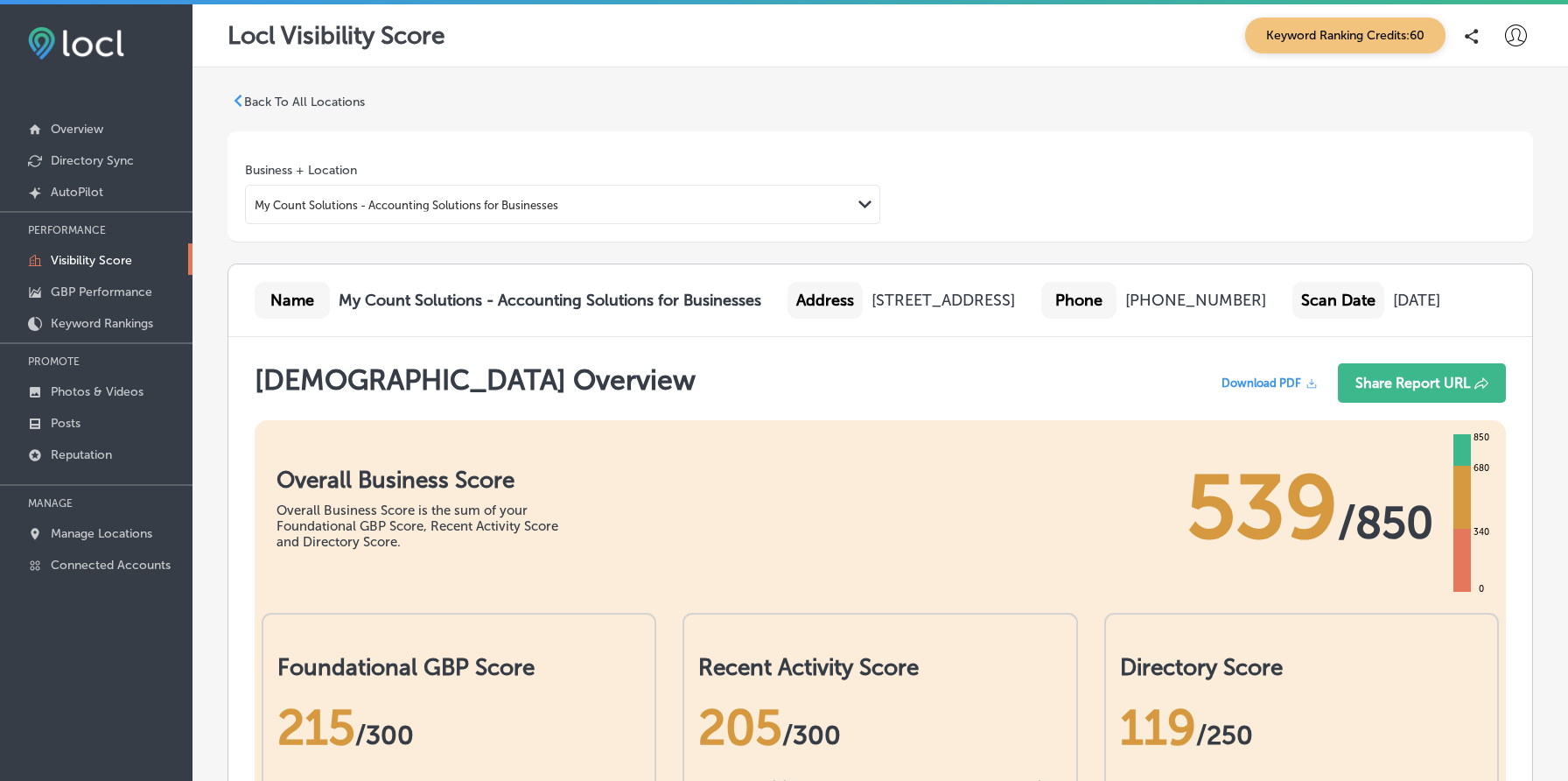
scroll to position [913, 0]
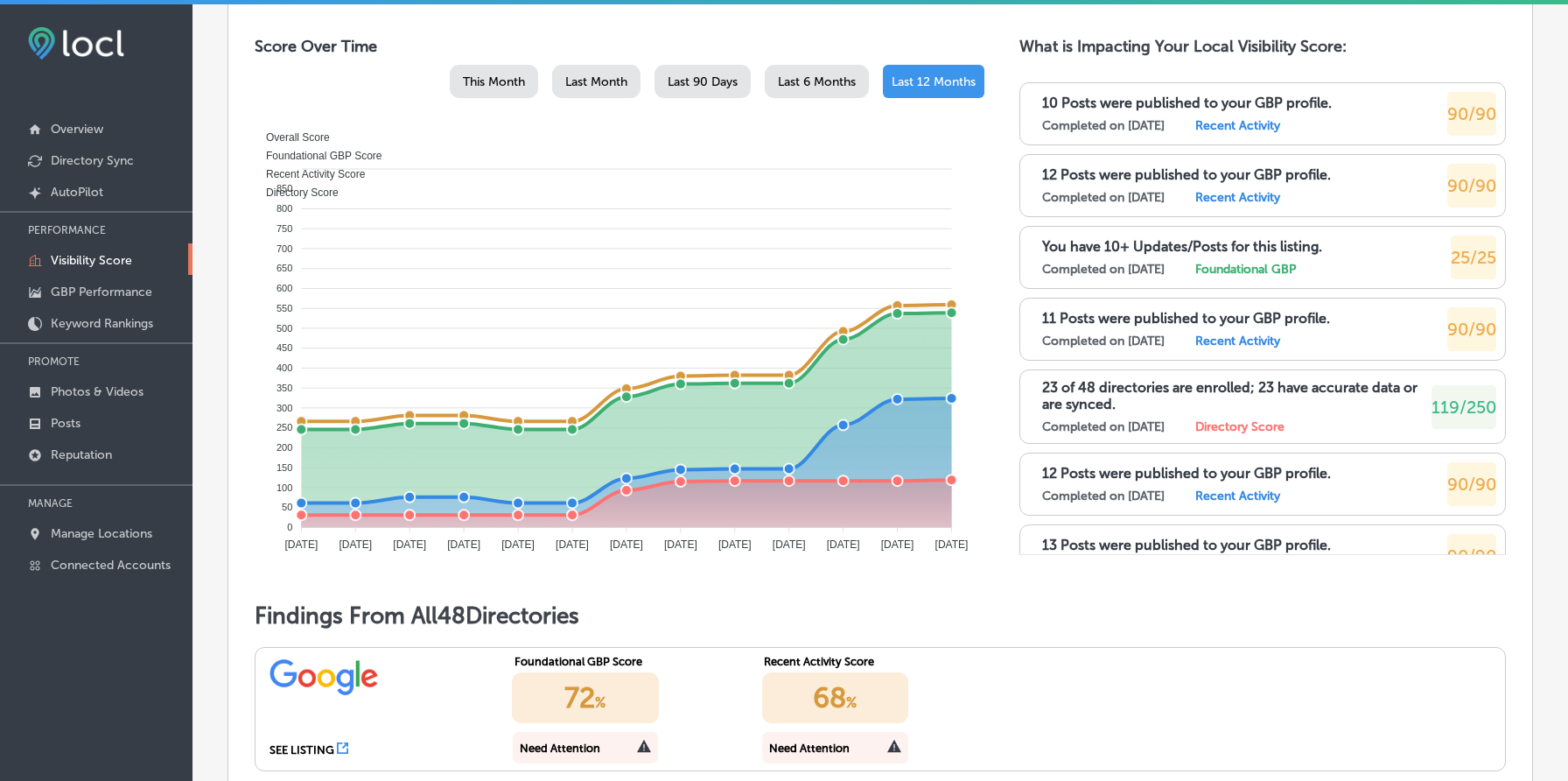
click at [719, 89] on span "Last 90 Days" at bounding box center [703, 82] width 70 height 15
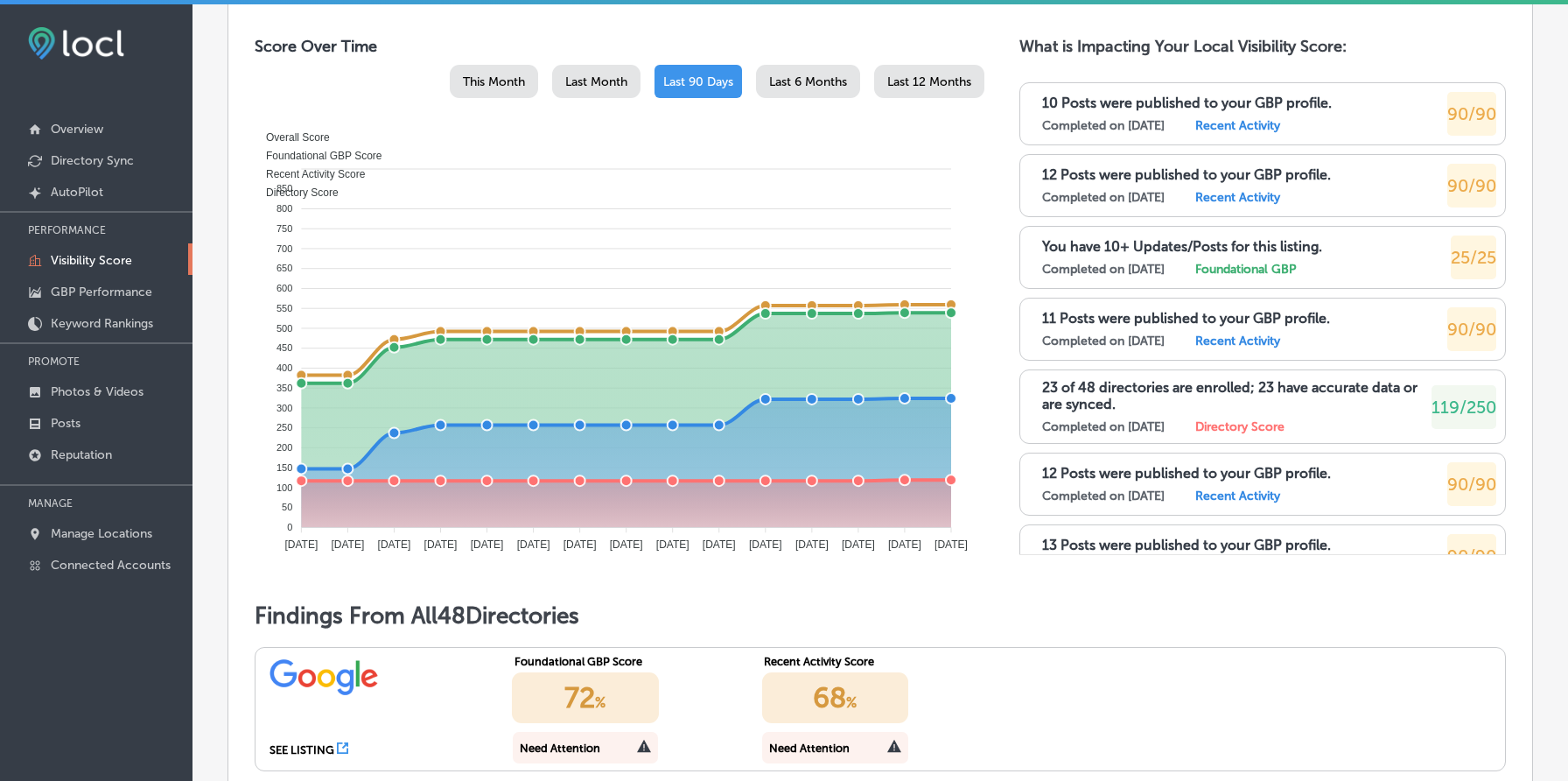
click at [1000, 289] on div "Score Over Time This Month Last Month Last 90 Days Last 6 Months Last 12 Months…" at bounding box center [880, 308] width 1251 height 543
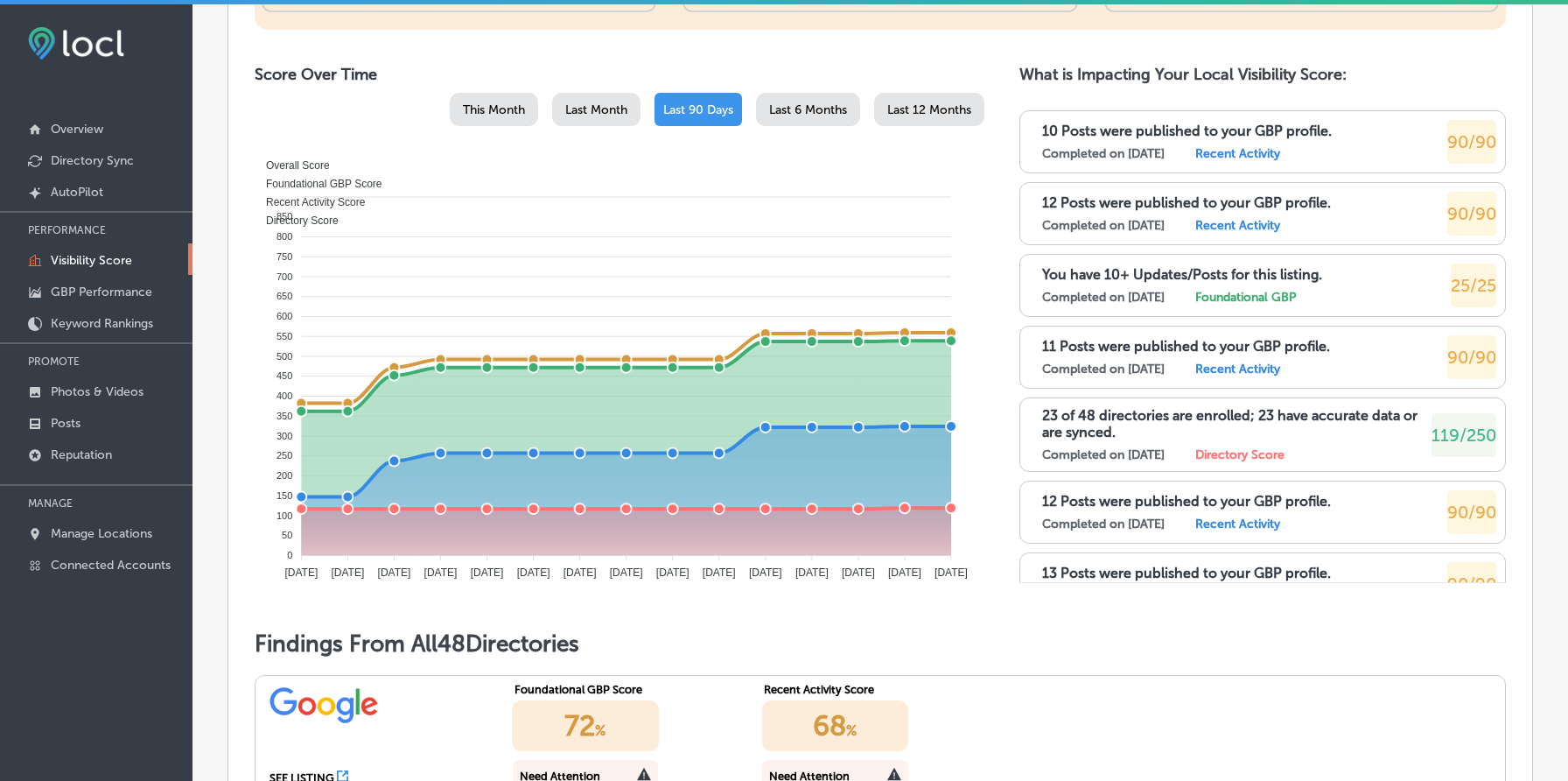
scroll to position [882, 0]
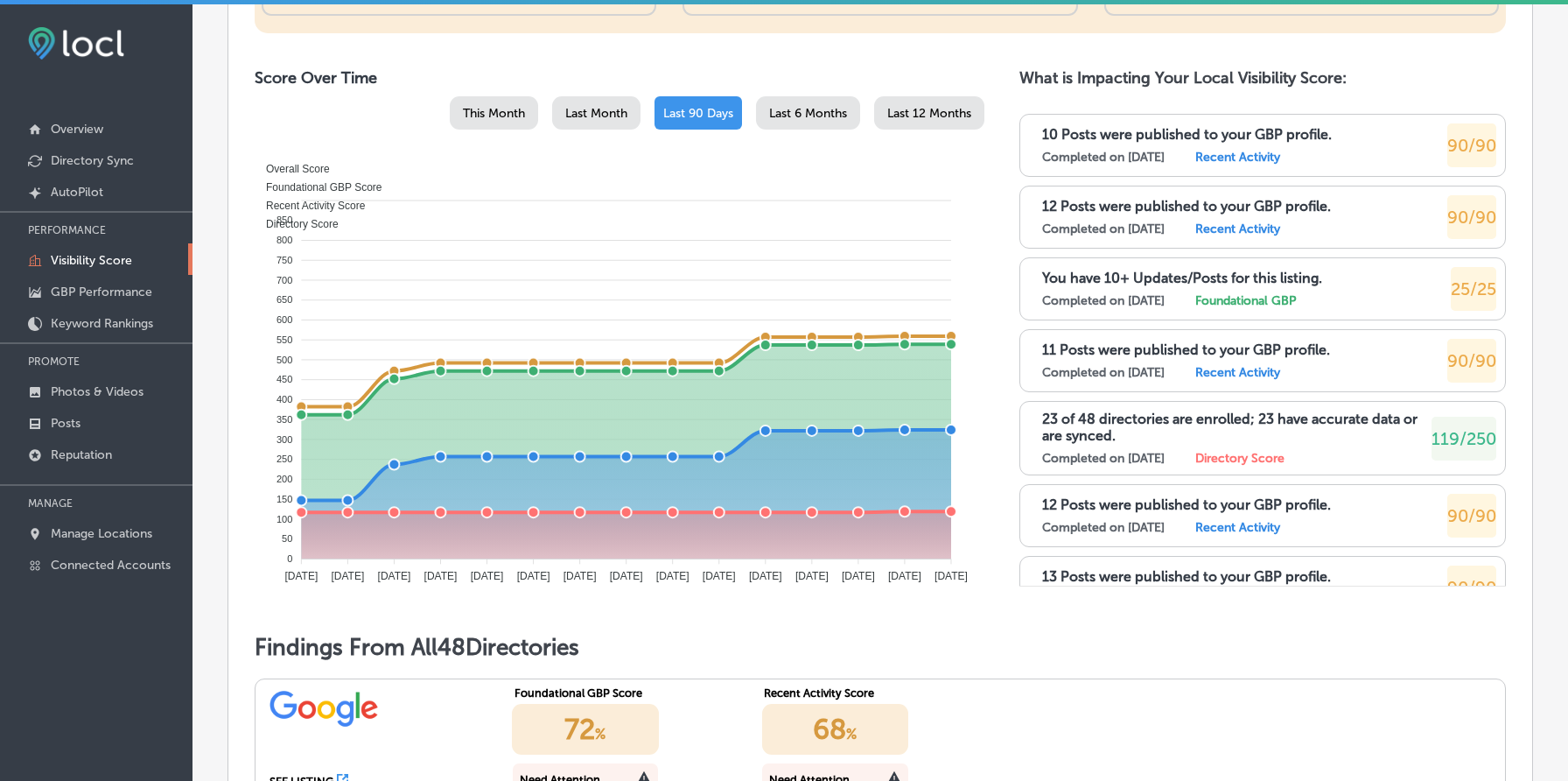
click at [1115, 443] on p "23 of 48 directories are enrolled; 23 have accurate data or are synced." at bounding box center [1237, 426] width 389 height 33
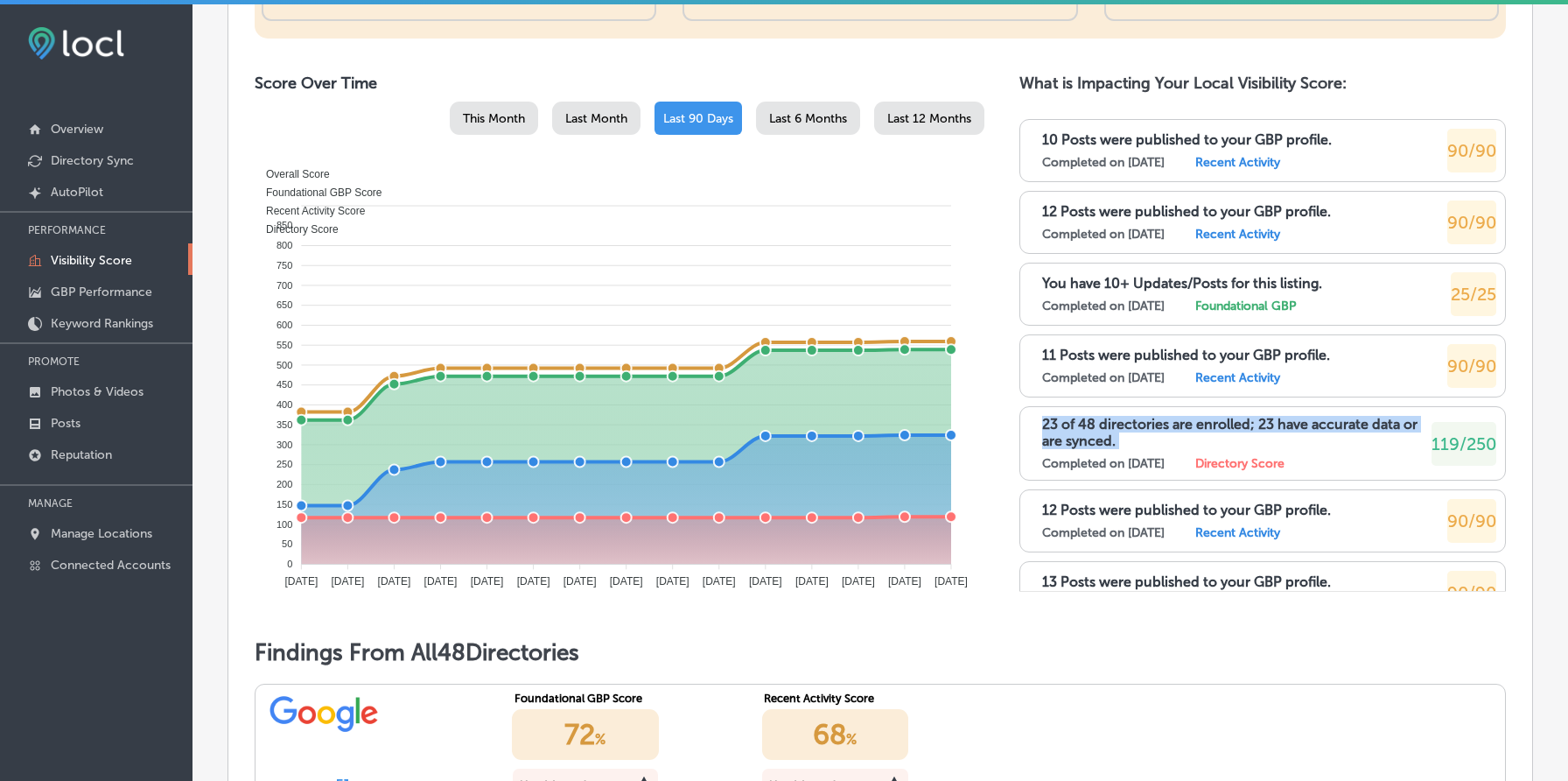
scroll to position [866, 0]
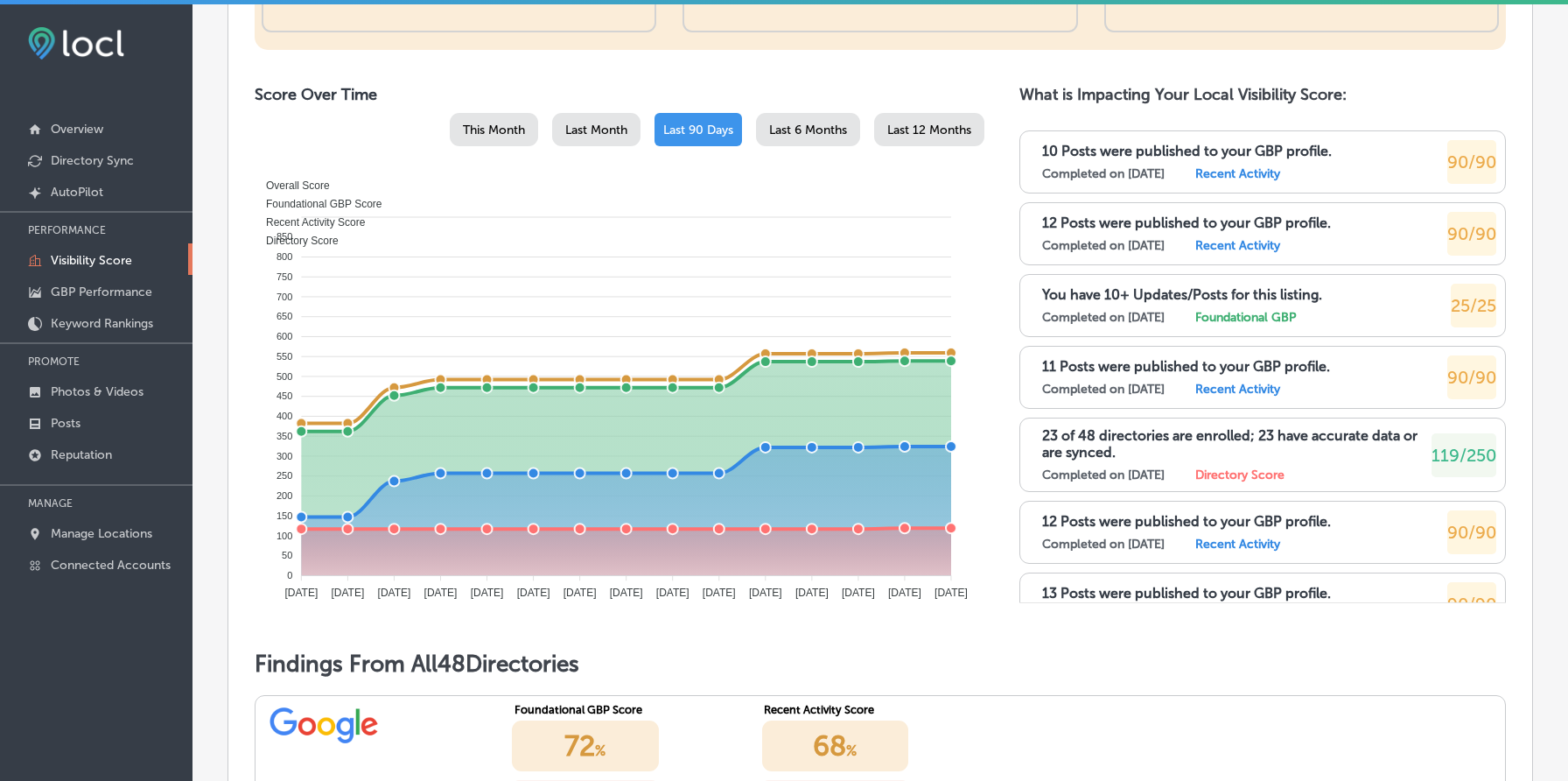
click at [1001, 420] on div "Score Over Time This Month Last Month Last 90 Days Last 6 Months Last 12 Months…" at bounding box center [880, 356] width 1251 height 543
click at [993, 336] on div "Score Over Time This Month Last Month Last 90 Days Last 6 Months Last 12 Months…" at bounding box center [880, 356] width 1251 height 543
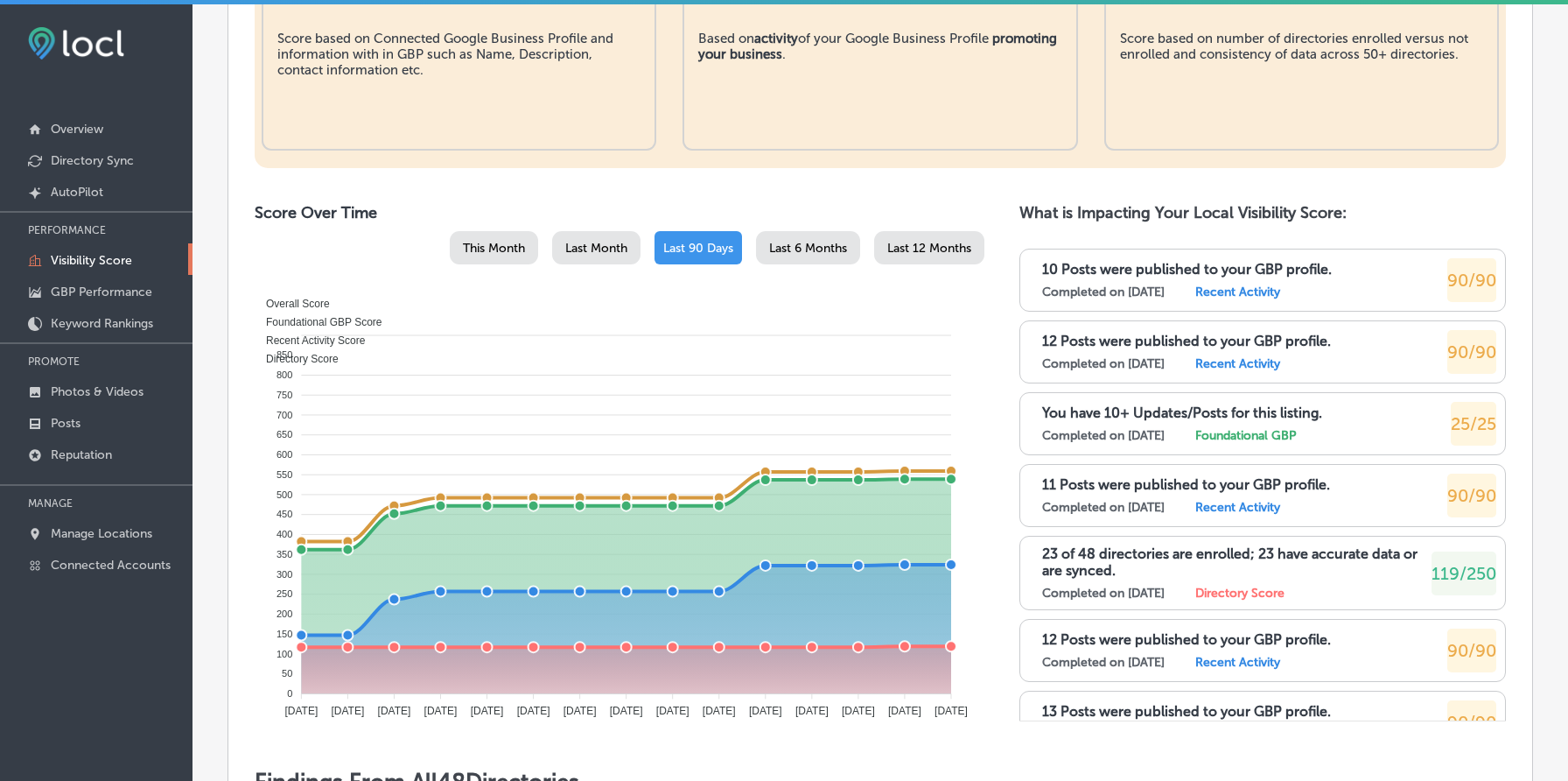
scroll to position [744, 0]
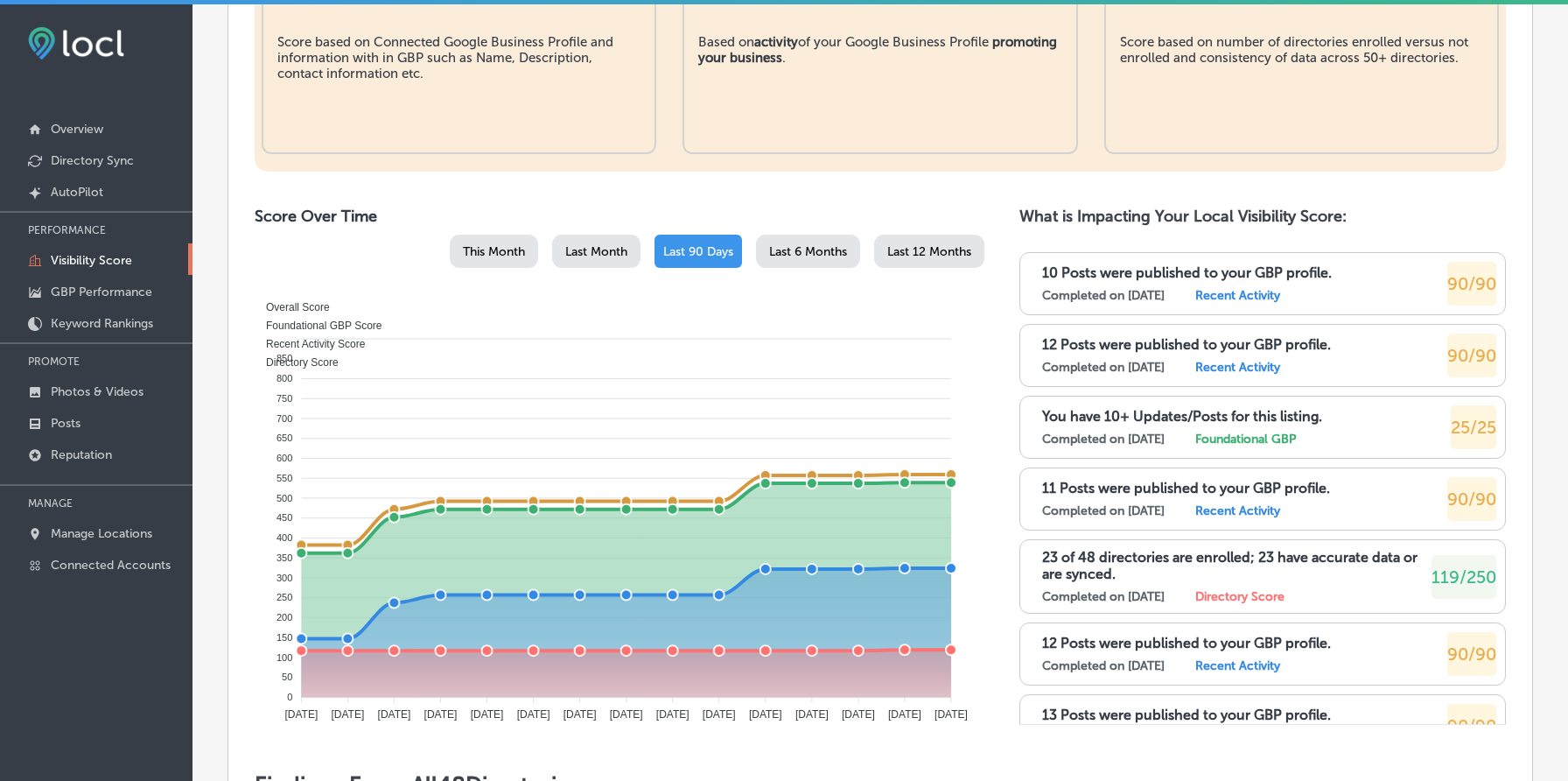
click at [1294, 225] on h2 "What is Impacting Your Local Visibility Score:" at bounding box center [1263, 216] width 486 height 19
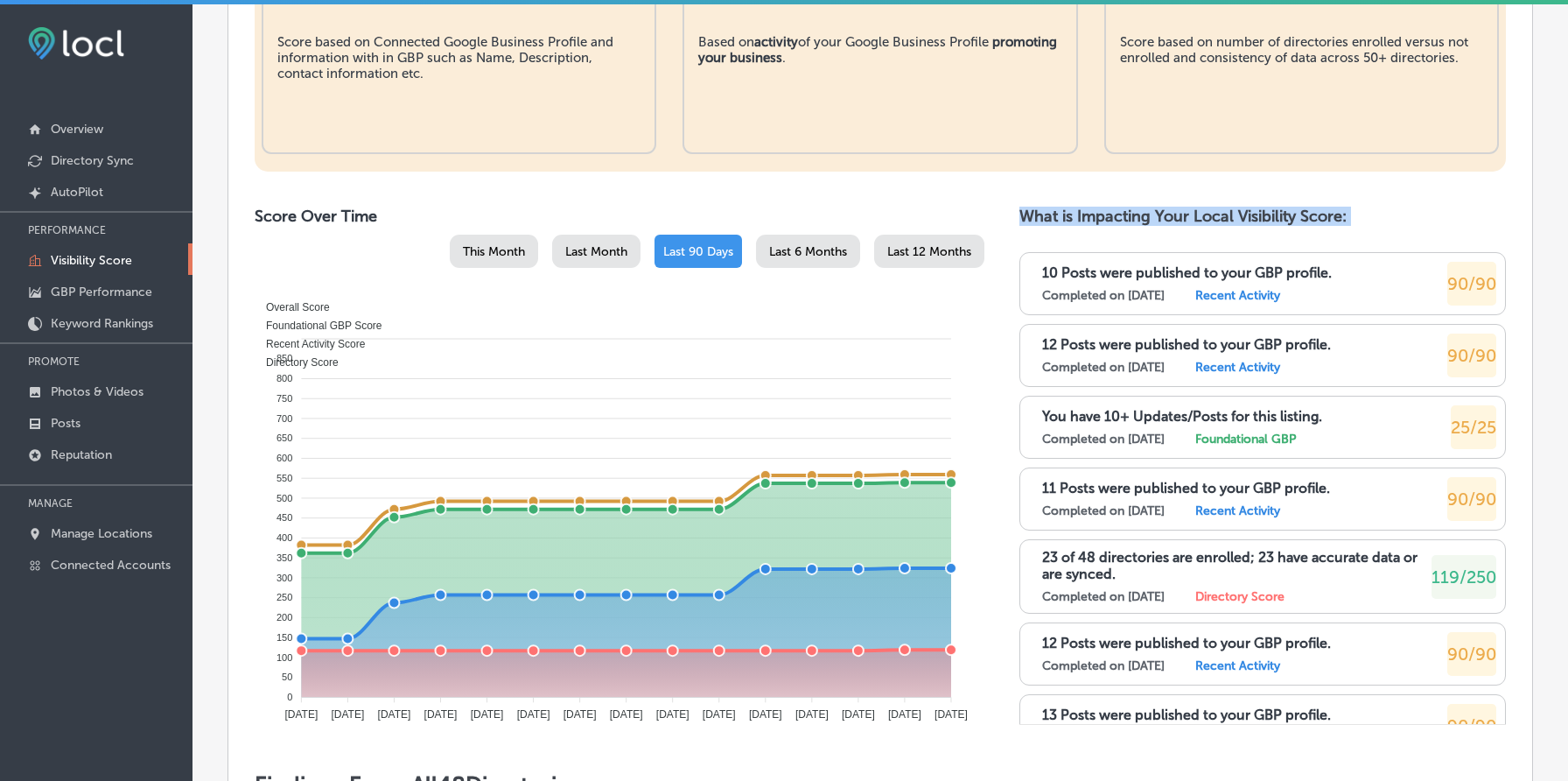
click at [1294, 225] on h2 "What is Impacting Your Local Visibility Score:" at bounding box center [1263, 216] width 486 height 19
click at [1229, 225] on h2 "What is Impacting Your Local Visibility Score:" at bounding box center [1263, 216] width 486 height 19
click at [1186, 225] on h2 "What is Impacting Your Local Visibility Score:" at bounding box center [1263, 216] width 486 height 19
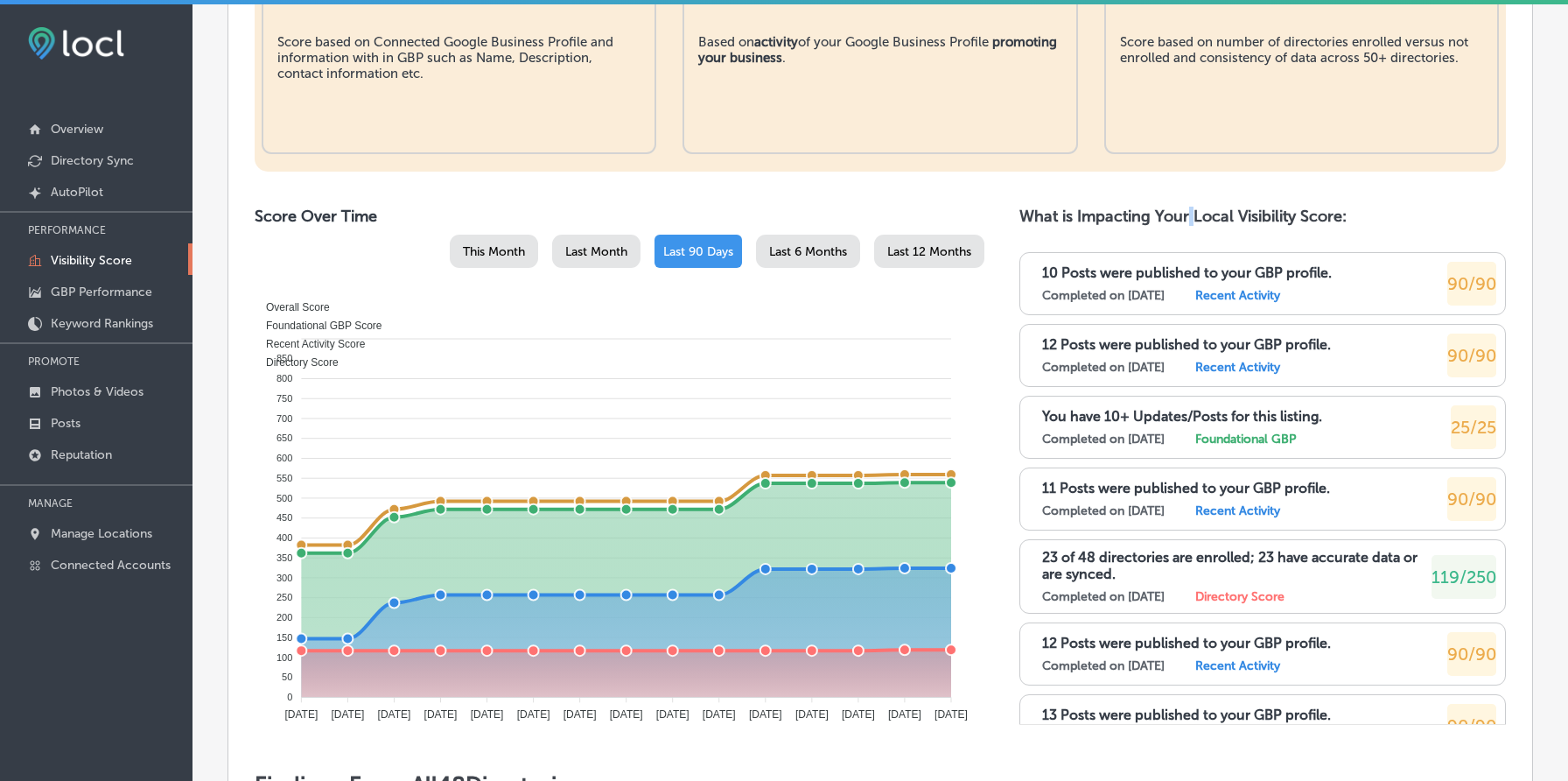
click at [1186, 225] on h2 "What is Impacting Your Local Visibility Score:" at bounding box center [1263, 216] width 486 height 19
click at [1206, 225] on h2 "What is Impacting Your Local Visibility Score:" at bounding box center [1263, 216] width 486 height 19
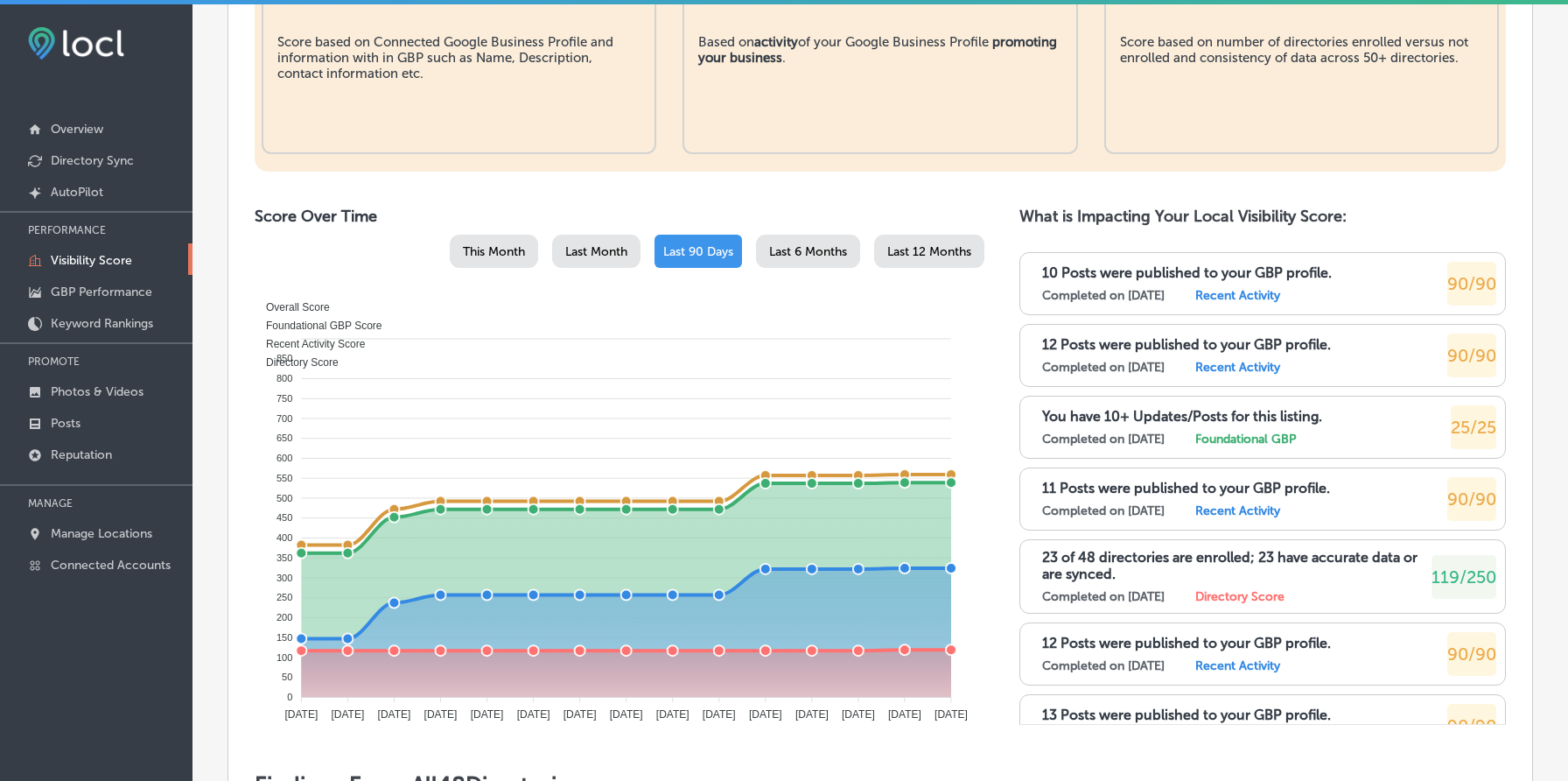
click at [1206, 225] on h2 "What is Impacting Your Local Visibility Score:" at bounding box center [1263, 216] width 486 height 19
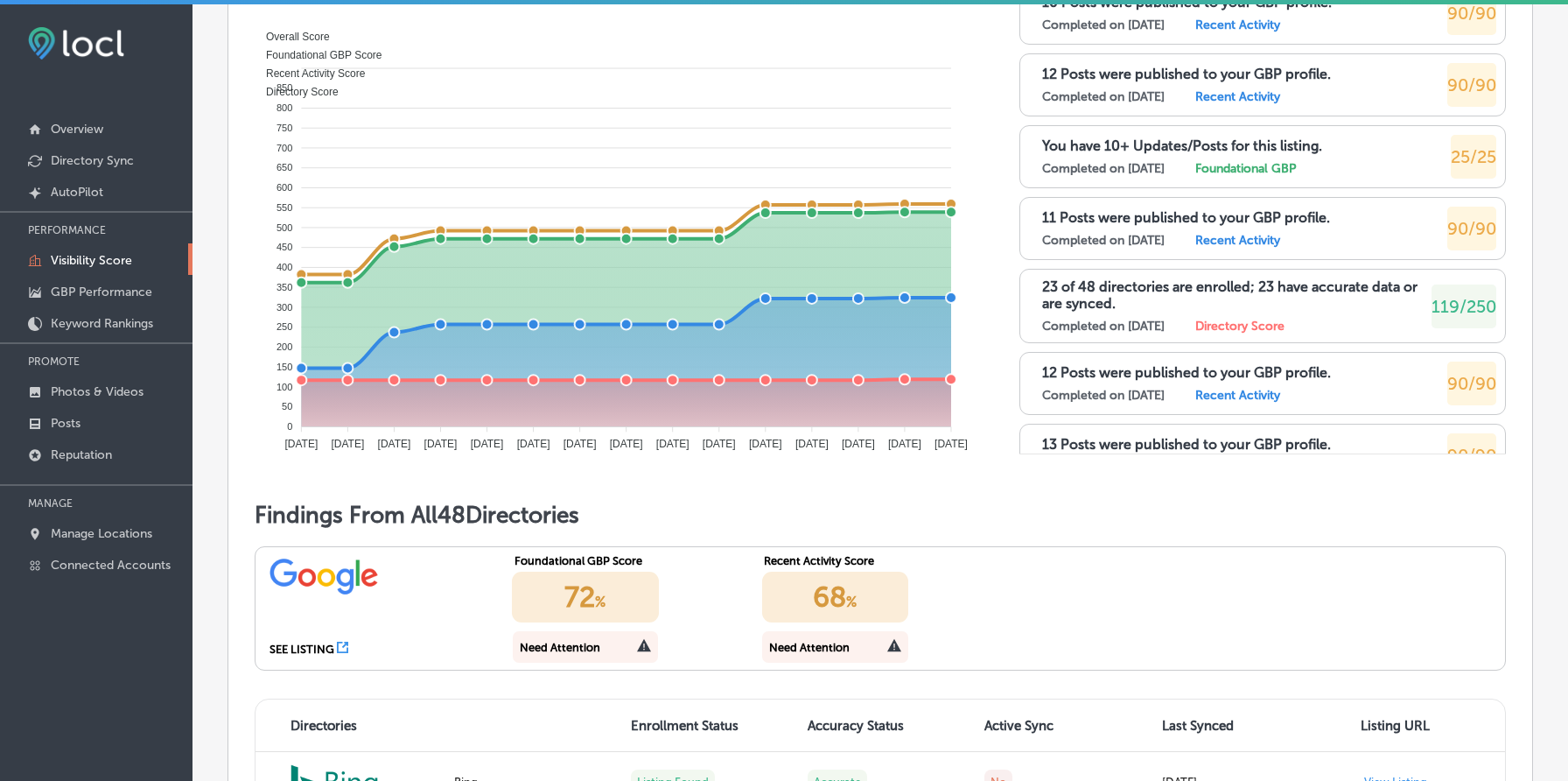
scroll to position [1010, 0]
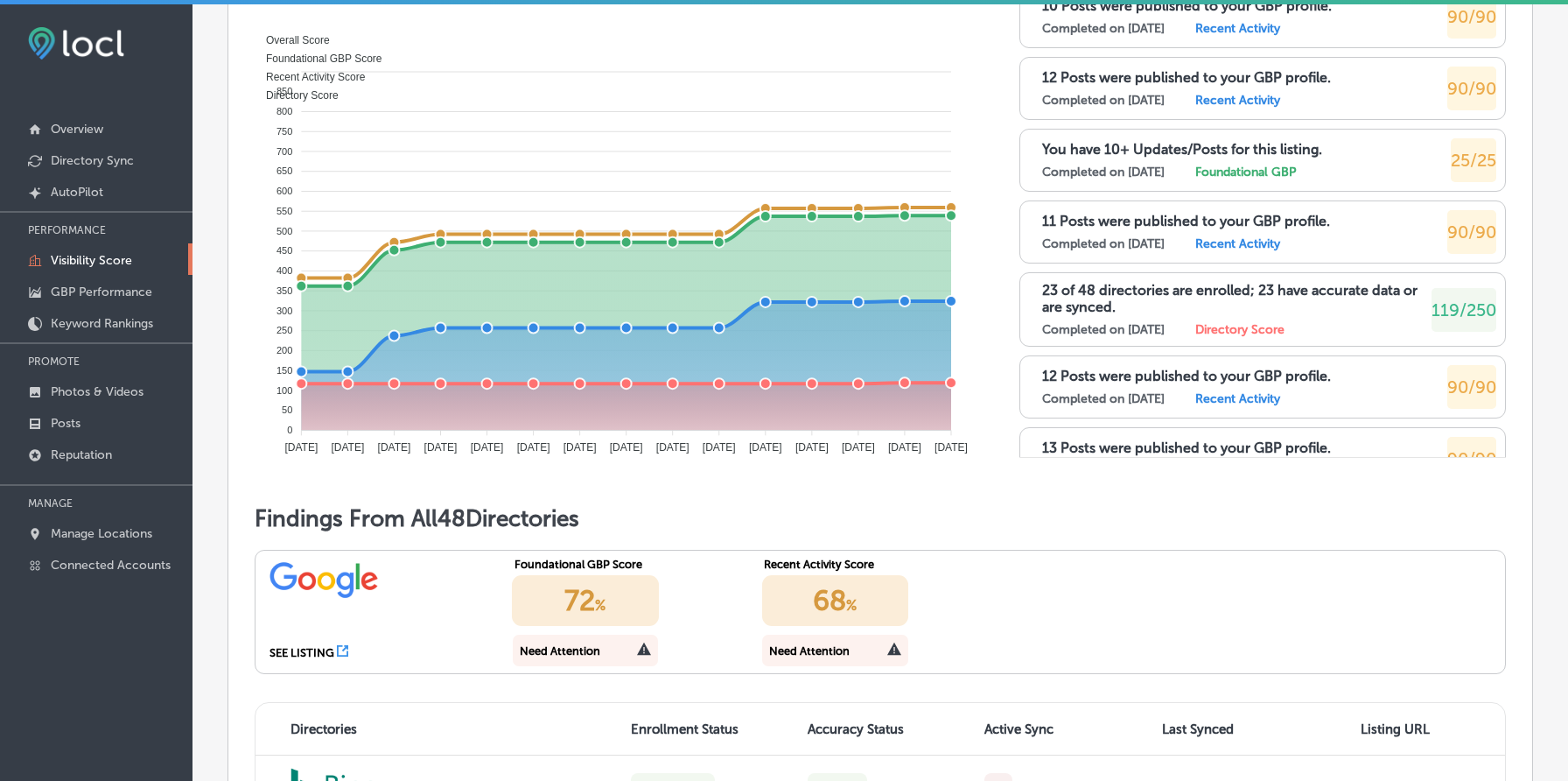
click at [1100, 14] on p "10 Posts were published to your GBP profile." at bounding box center [1187, 5] width 289 height 16
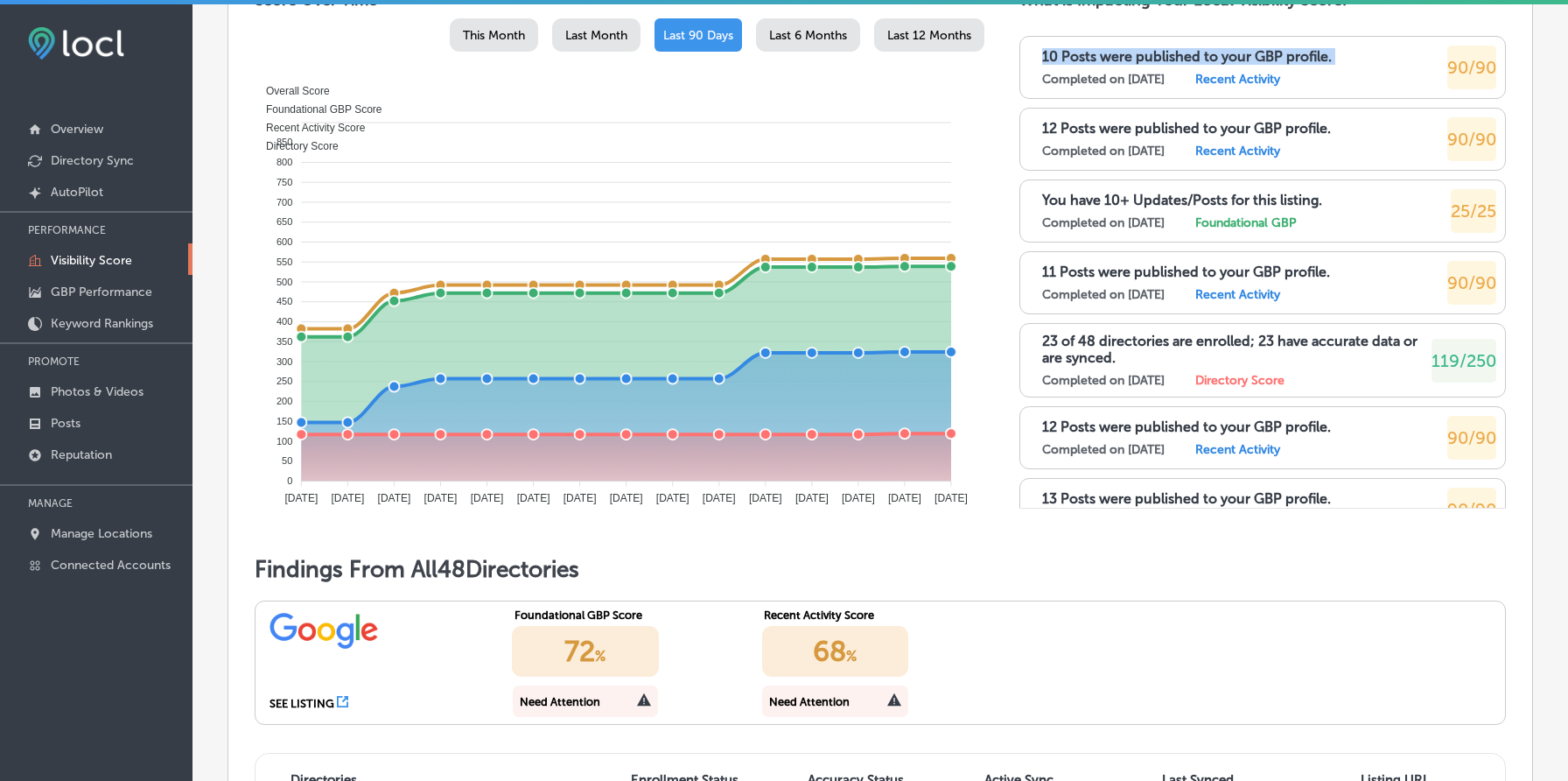
scroll to position [956, 0]
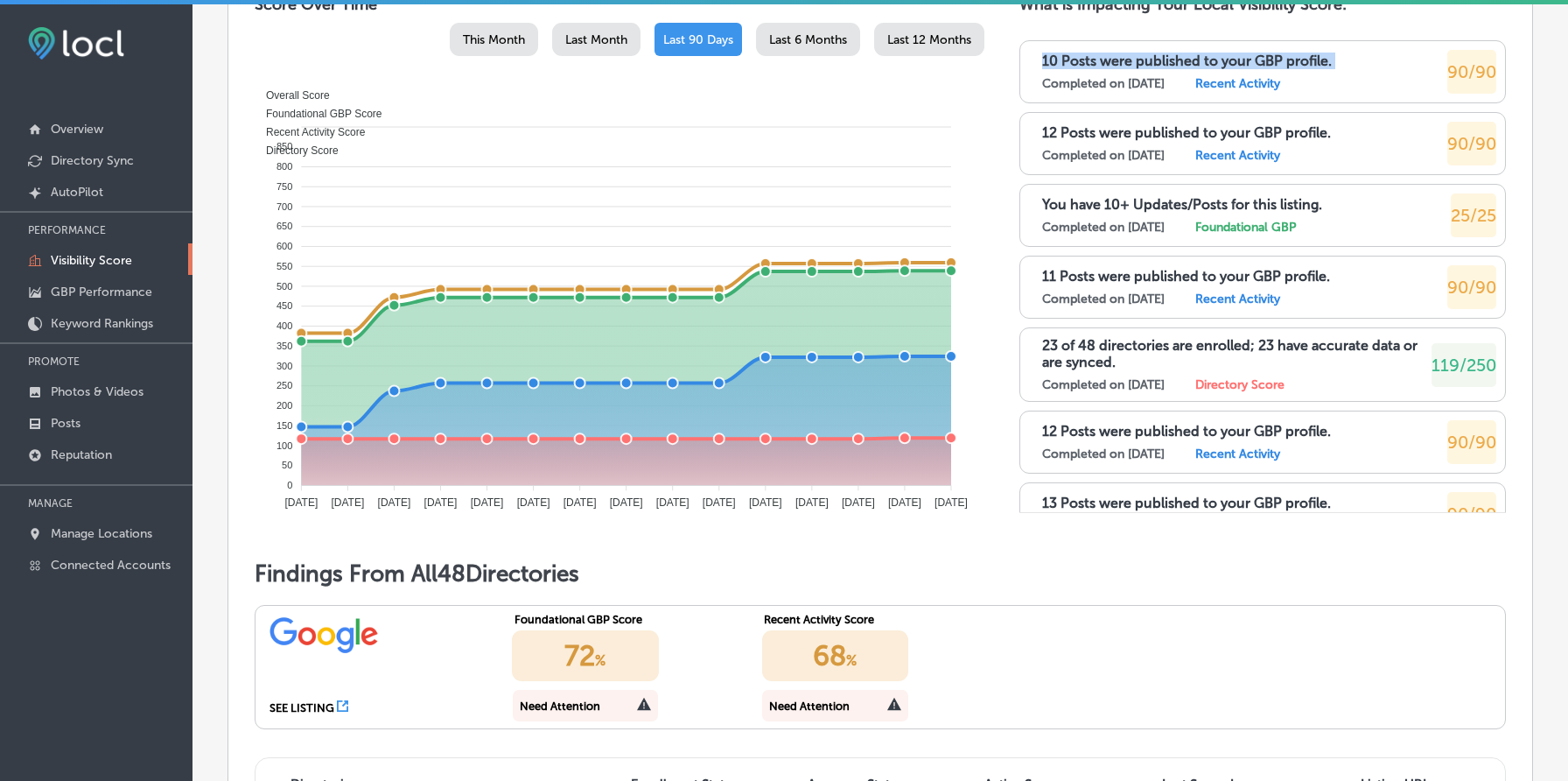
click at [1104, 69] on p "10 Posts were published to your GBP profile." at bounding box center [1187, 60] width 289 height 16
click at [1119, 69] on p "10 Posts were published to your GBP profile." at bounding box center [1187, 60] width 289 height 16
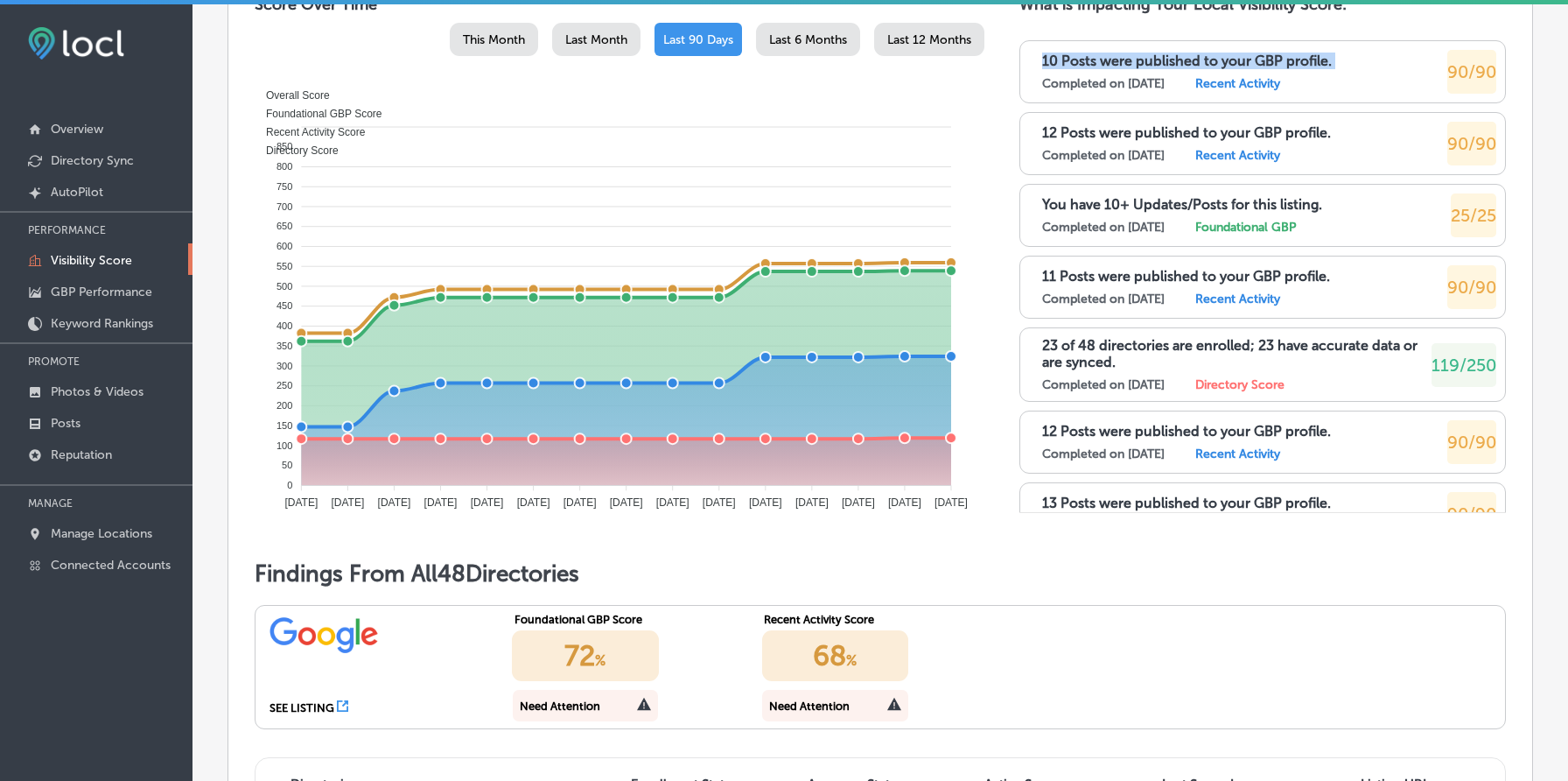
click at [1119, 69] on p "10 Posts were published to your GBP profile." at bounding box center [1187, 60] width 289 height 16
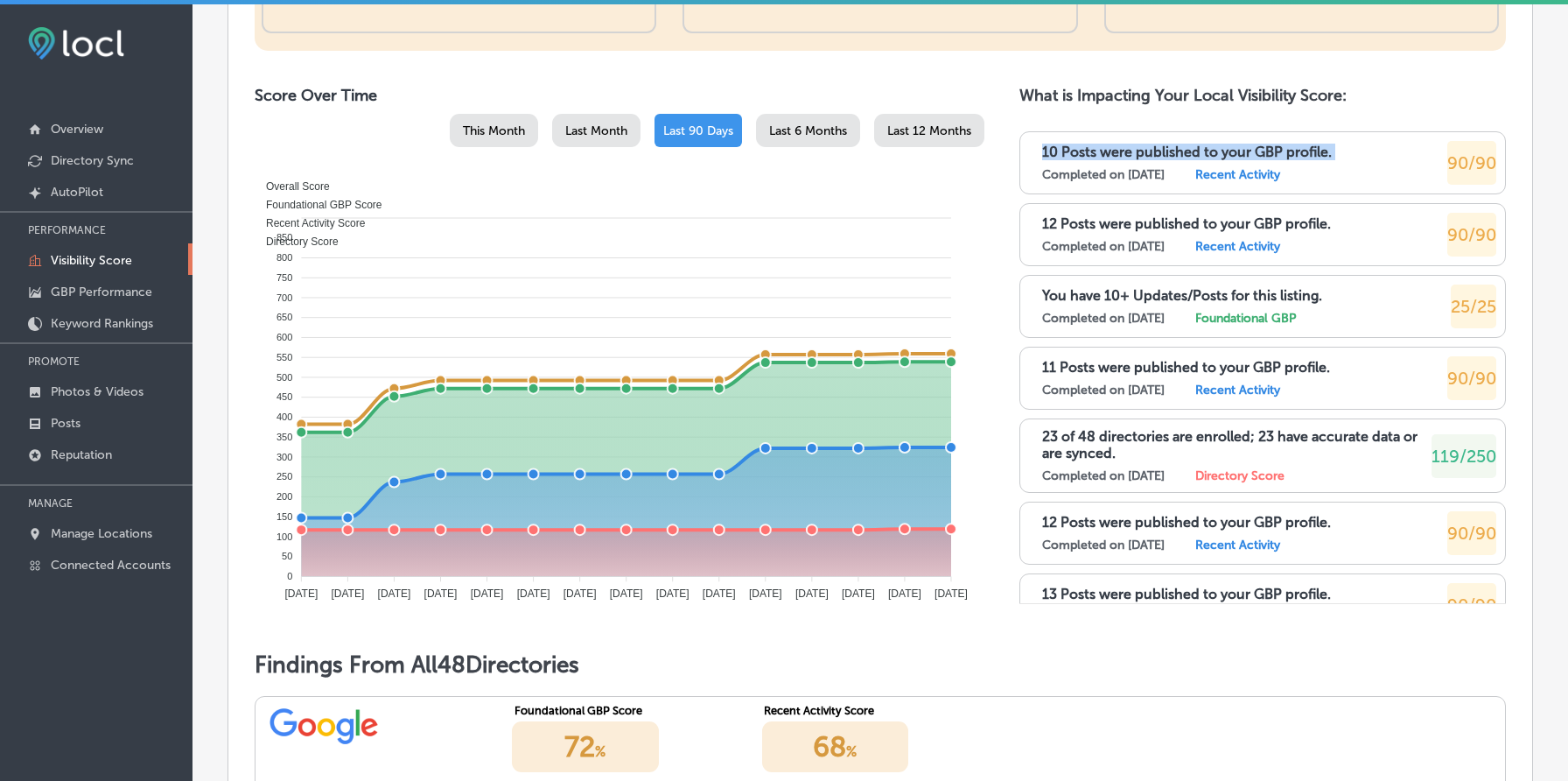
scroll to position [859, 0]
